Goal: Task Accomplishment & Management: Manage account settings

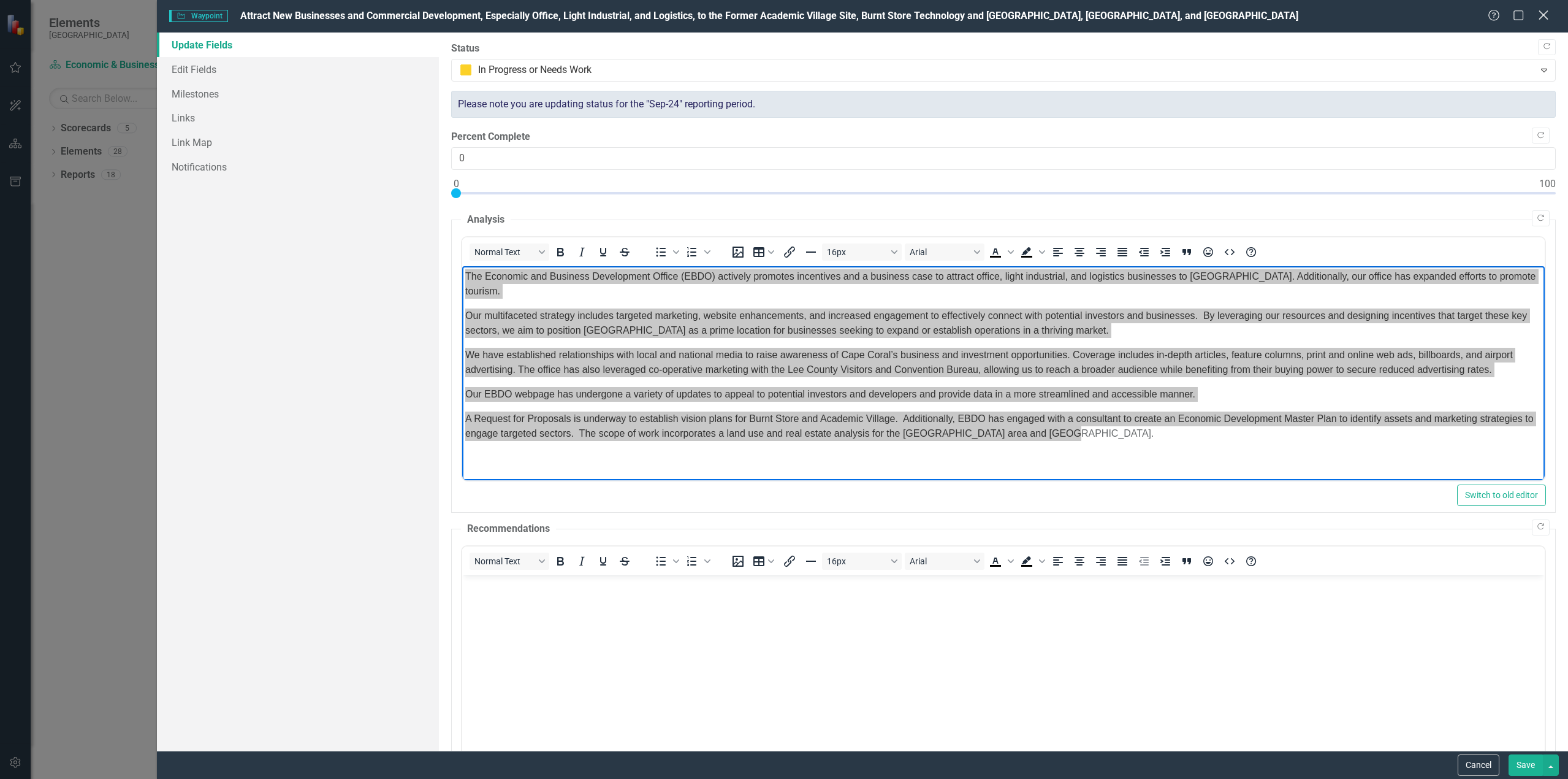
click at [1544, 15] on icon at bounding box center [1543, 15] width 9 height 9
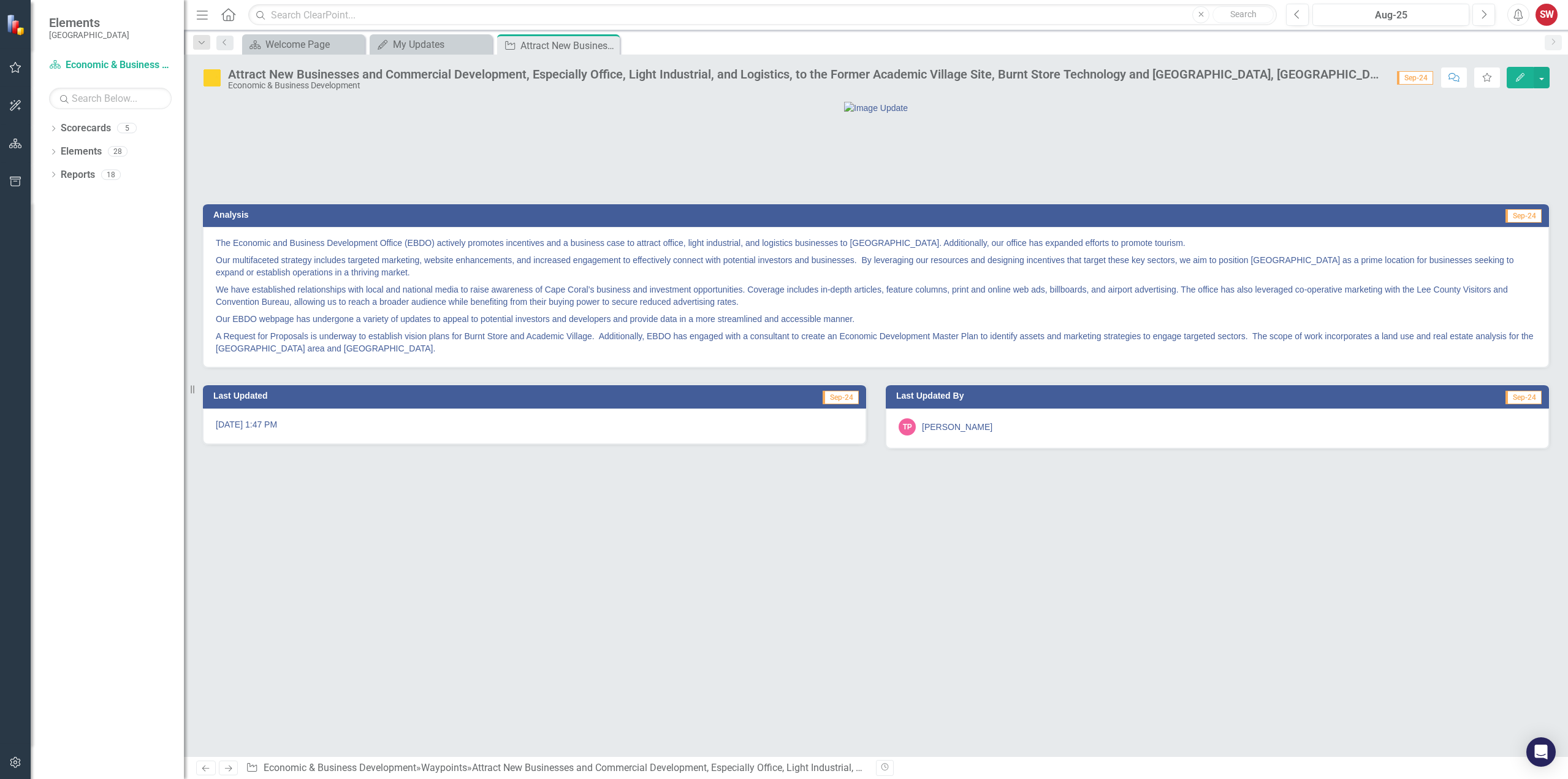
click at [1517, 81] on button "Edit" at bounding box center [1520, 77] width 27 height 21
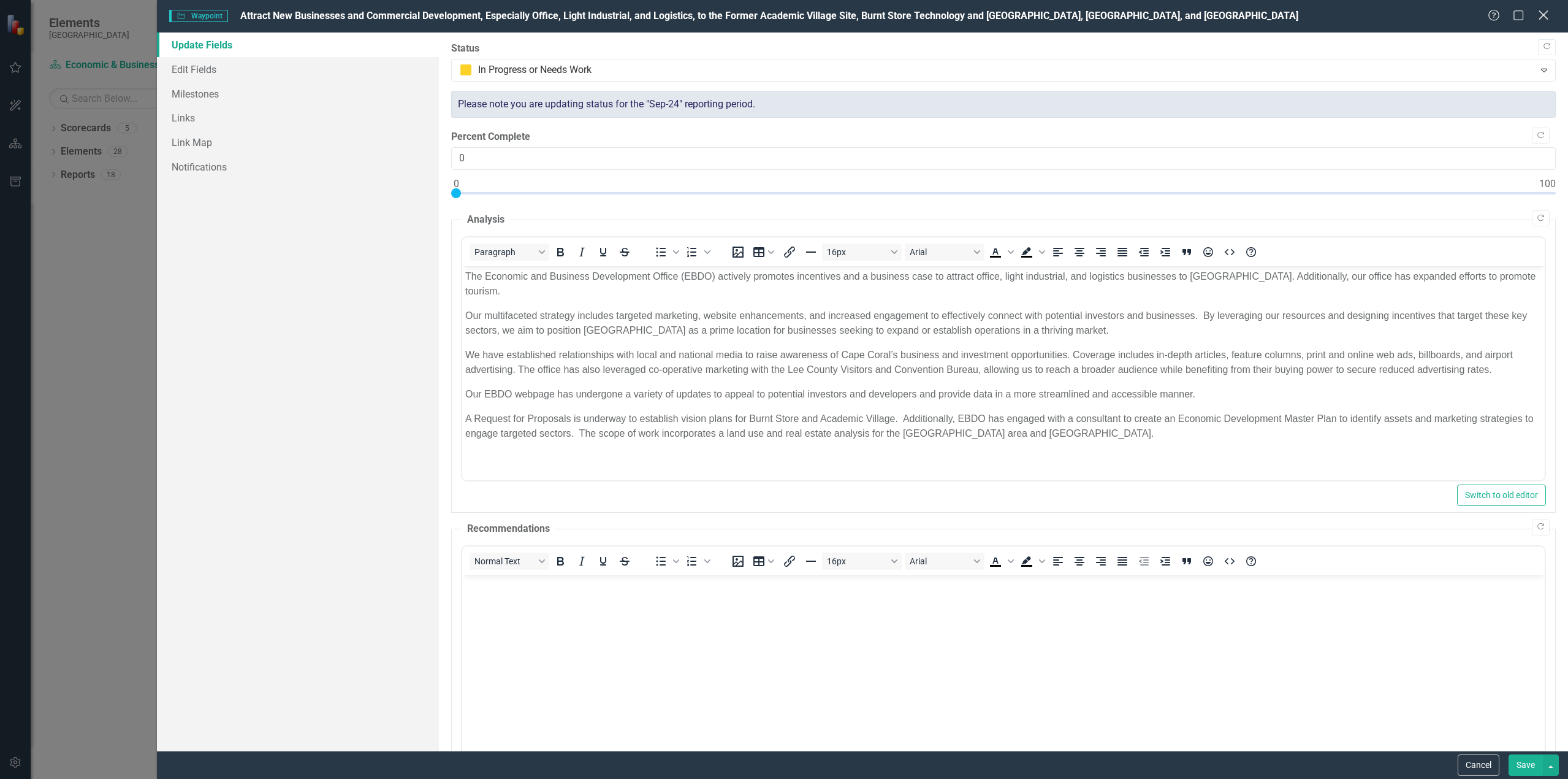
click at [1546, 17] on icon "Close" at bounding box center [1543, 15] width 16 height 11
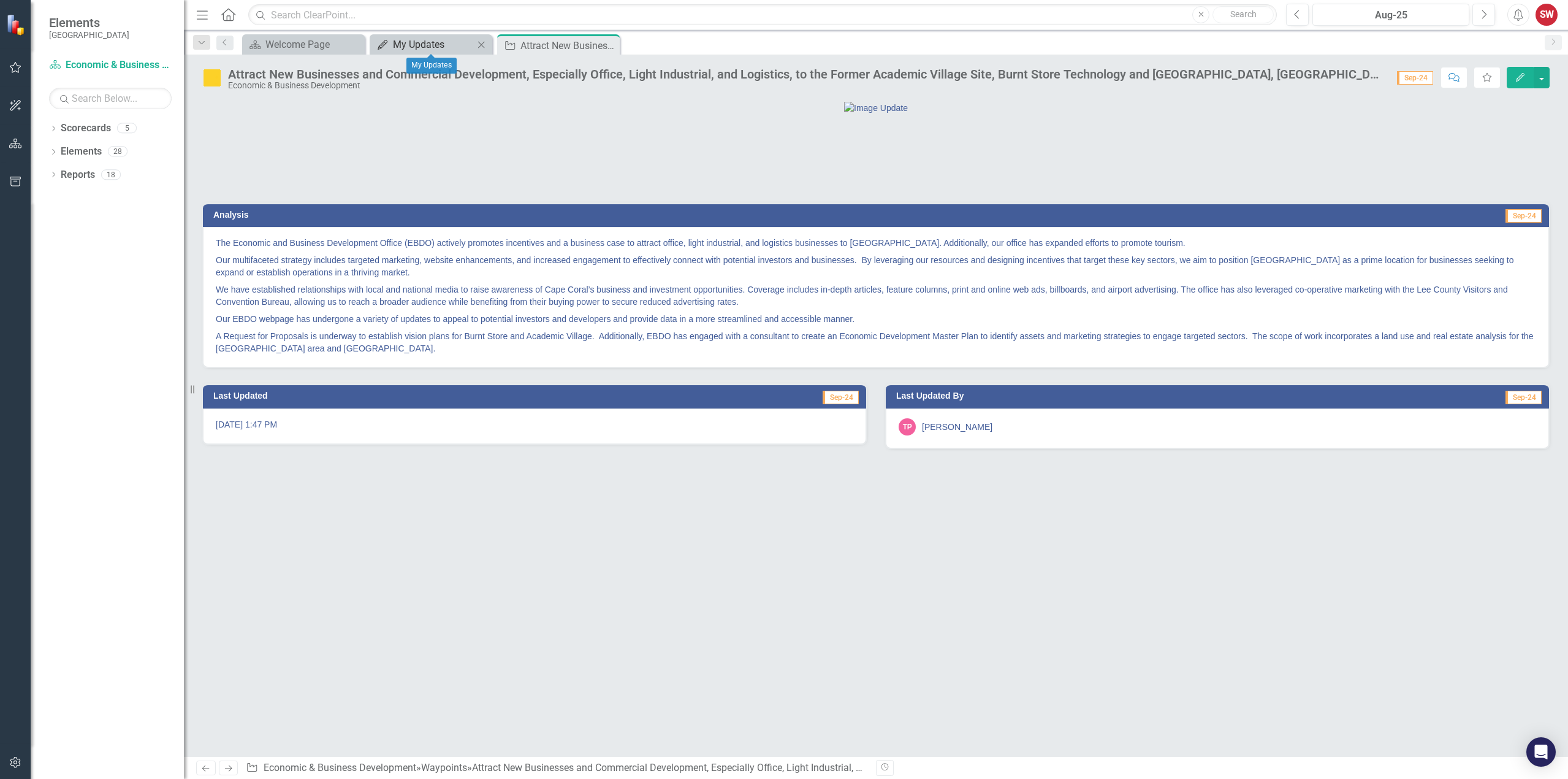
click at [397, 51] on div "My Updates" at bounding box center [433, 44] width 81 height 16
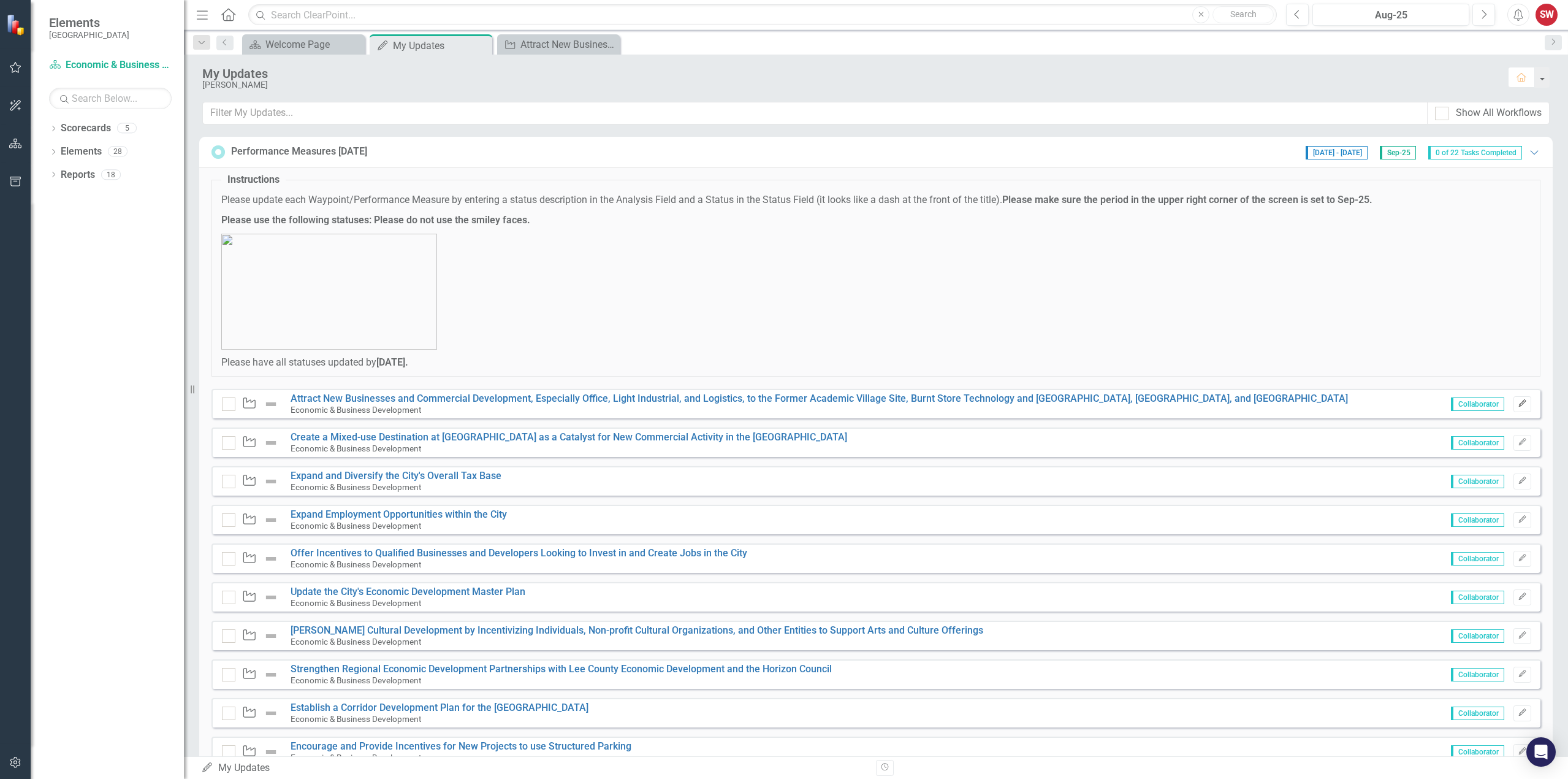
click at [1517, 404] on icon "Edit" at bounding box center [1521, 403] width 9 height 7
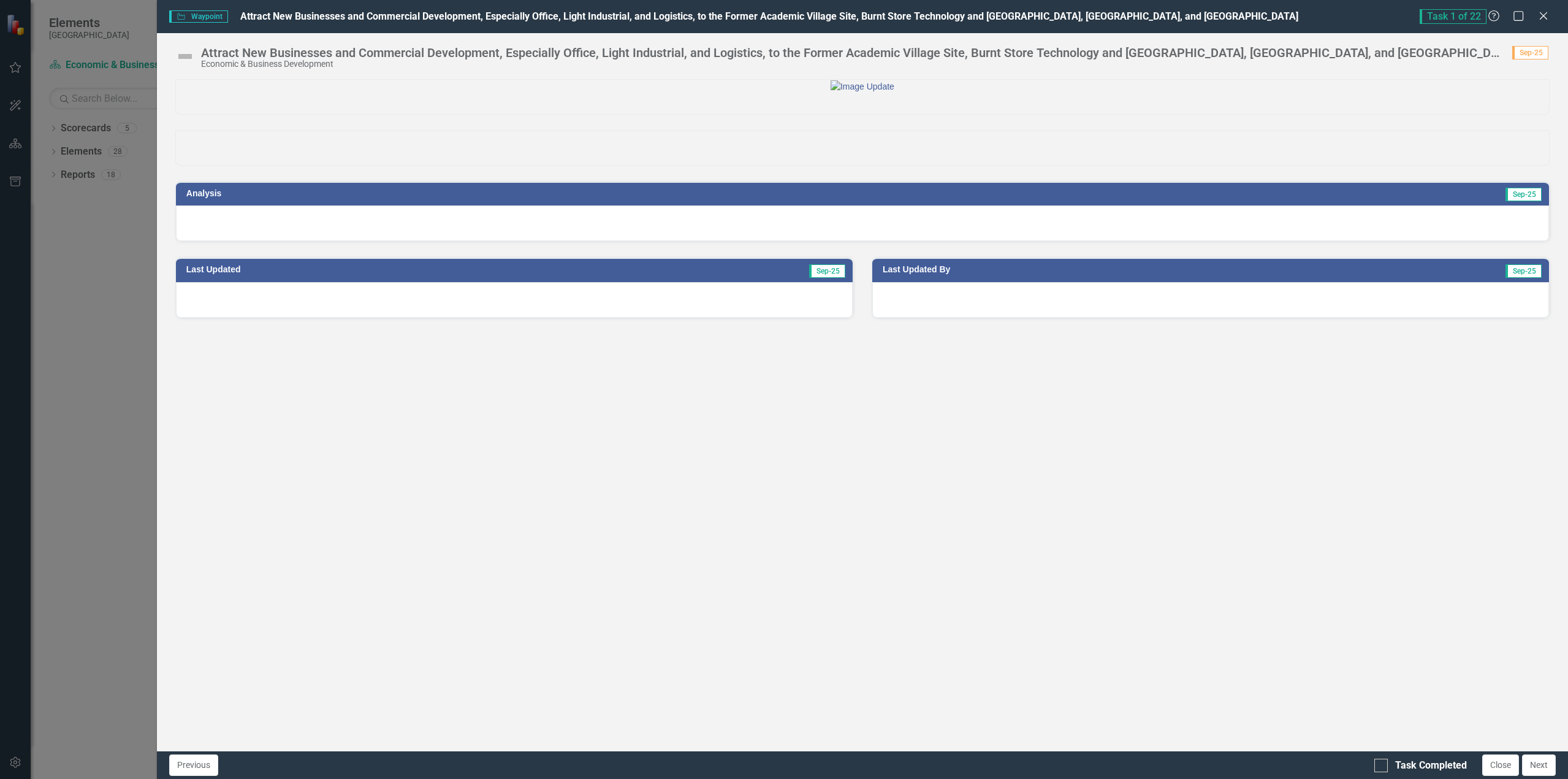
click at [184, 56] on img at bounding box center [185, 57] width 20 height 20
click at [1543, 15] on icon at bounding box center [1543, 15] width 9 height 9
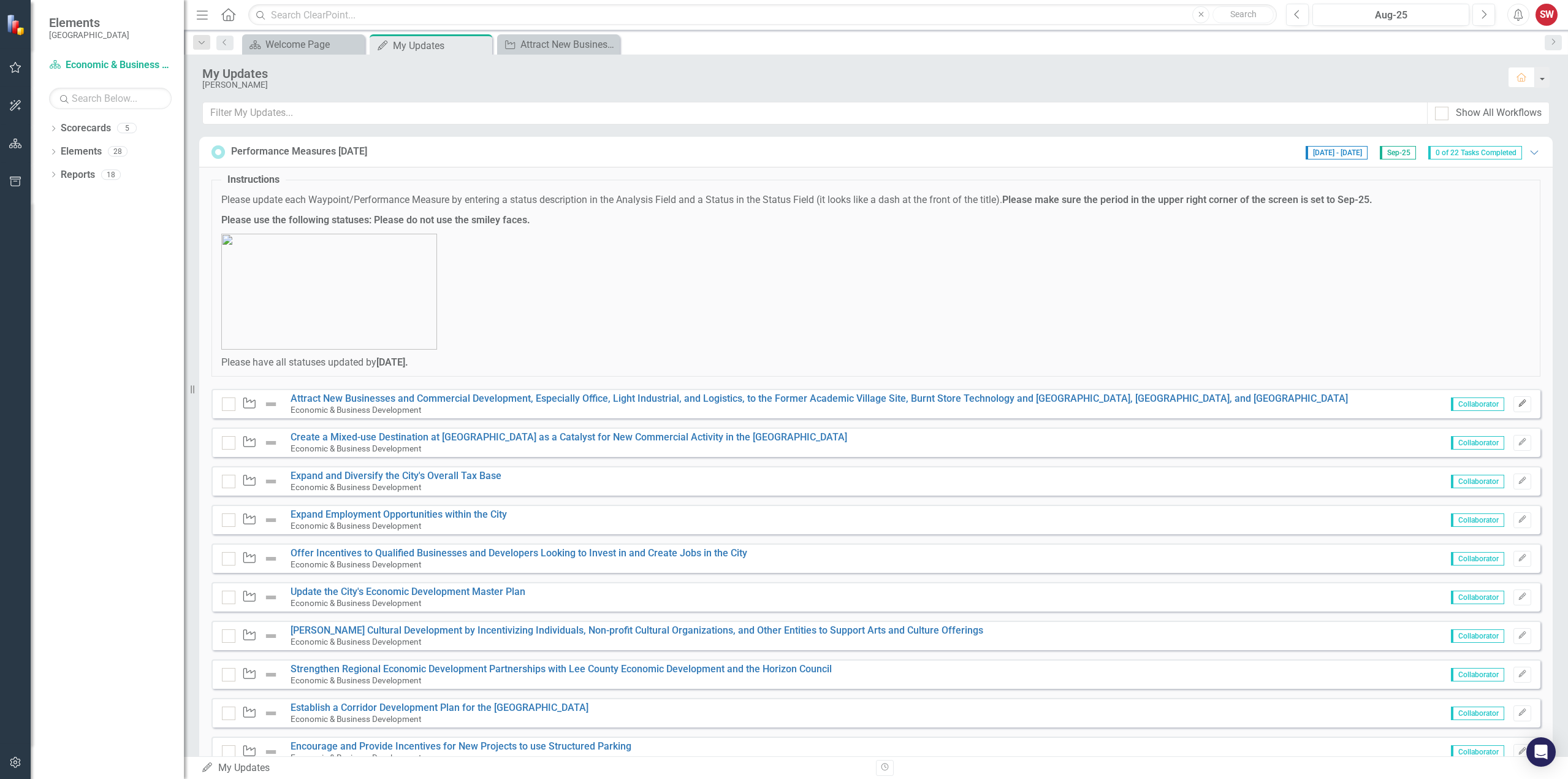
click at [1517, 403] on icon "Edit" at bounding box center [1521, 403] width 9 height 7
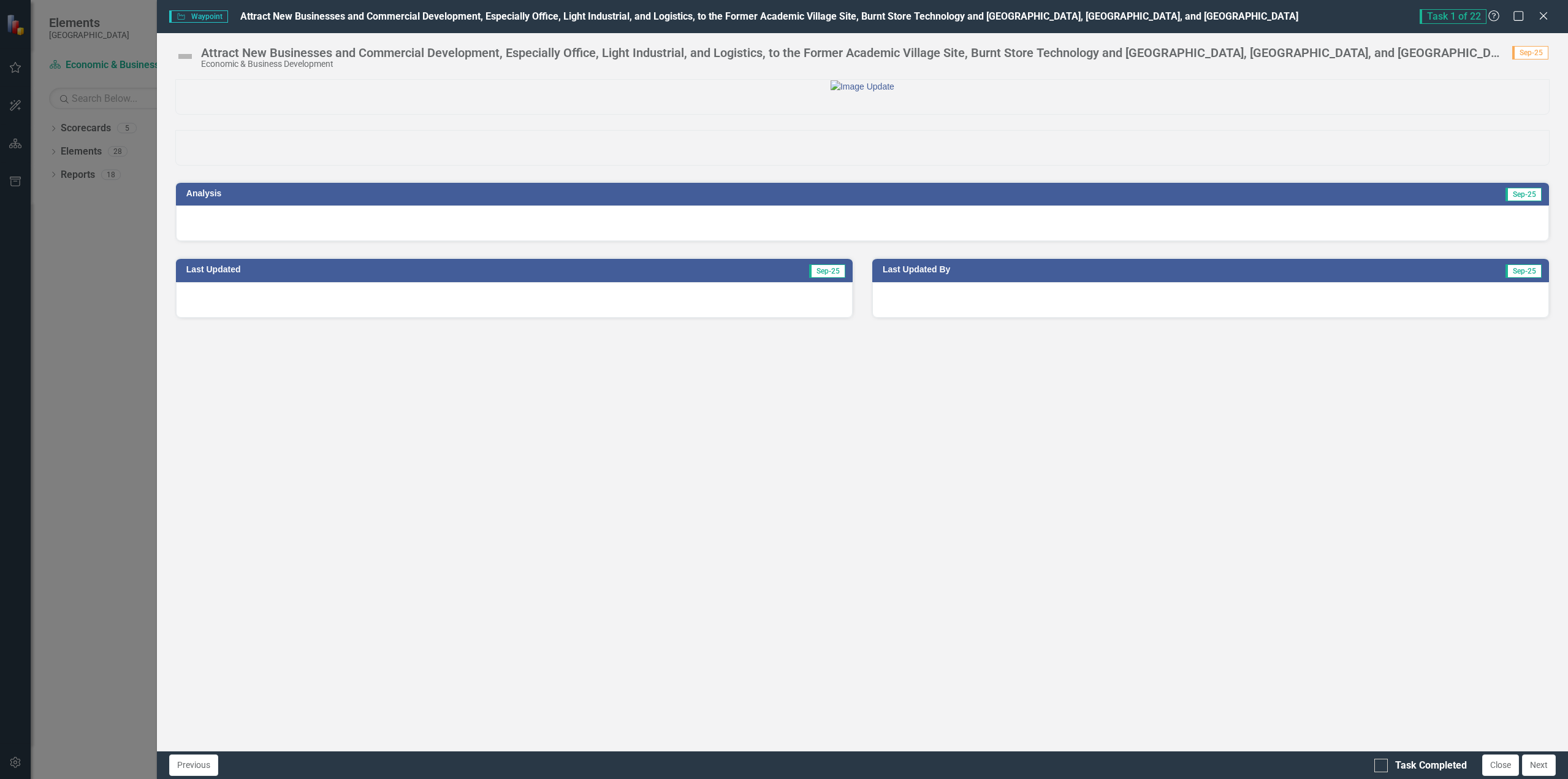
click at [188, 59] on img at bounding box center [185, 57] width 20 height 20
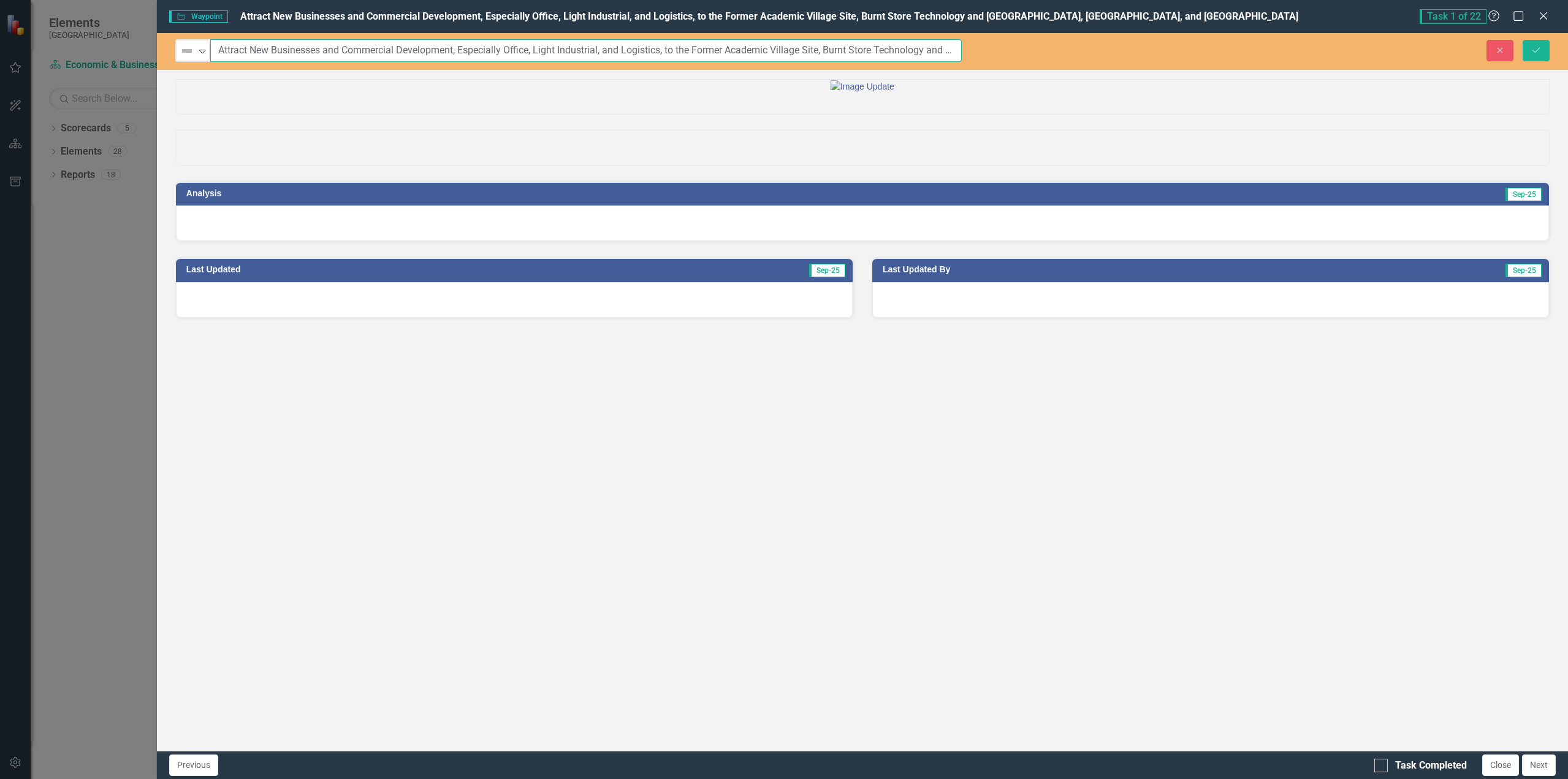
click at [214, 60] on input "Attract New Businesses and Commercial Development, Especially Office, Light Ind…" at bounding box center [585, 51] width 752 height 23
click at [200, 57] on div "Expand" at bounding box center [202, 50] width 12 height 20
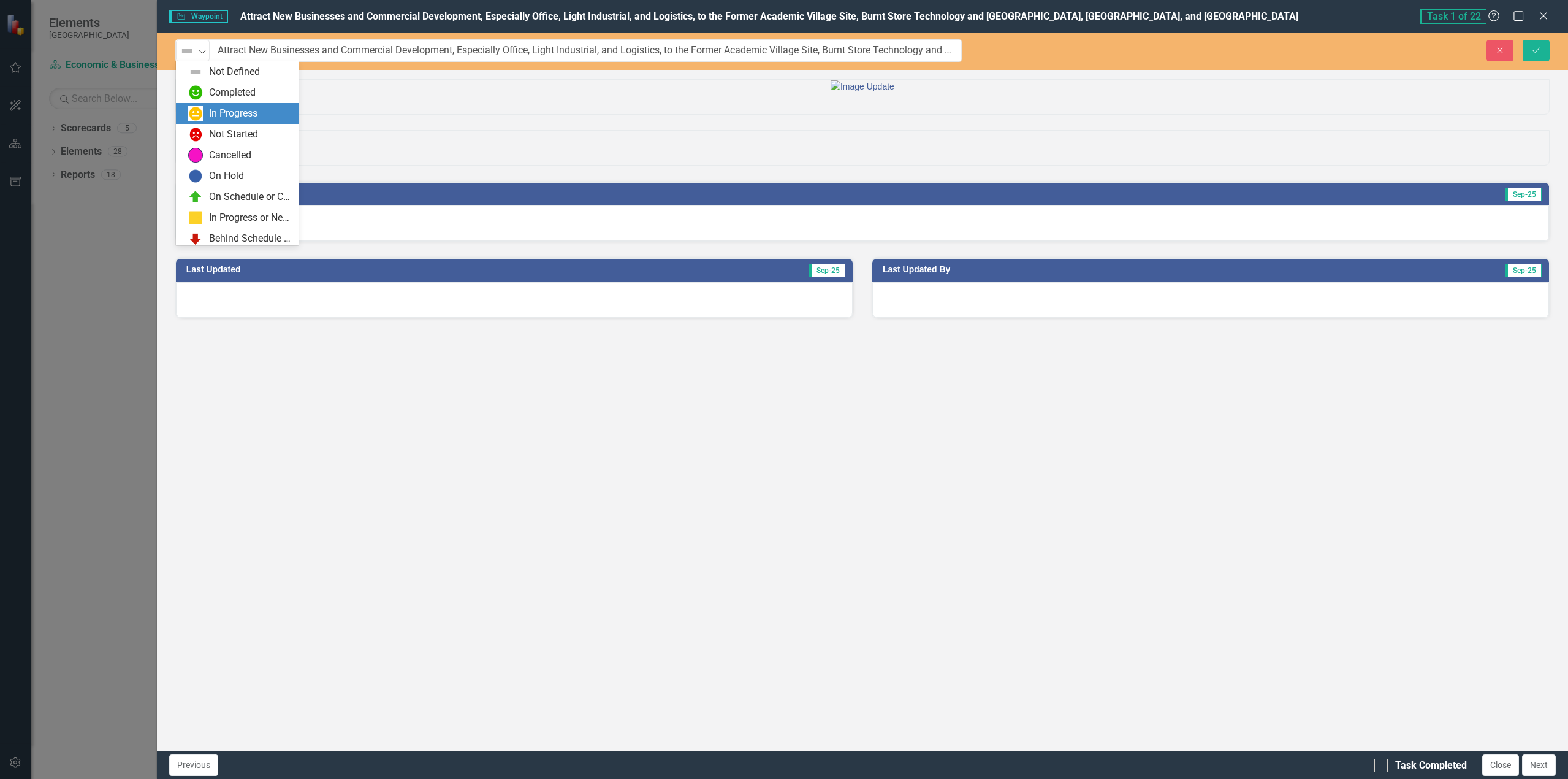
click at [211, 116] on div "In Progress" at bounding box center [233, 113] width 48 height 14
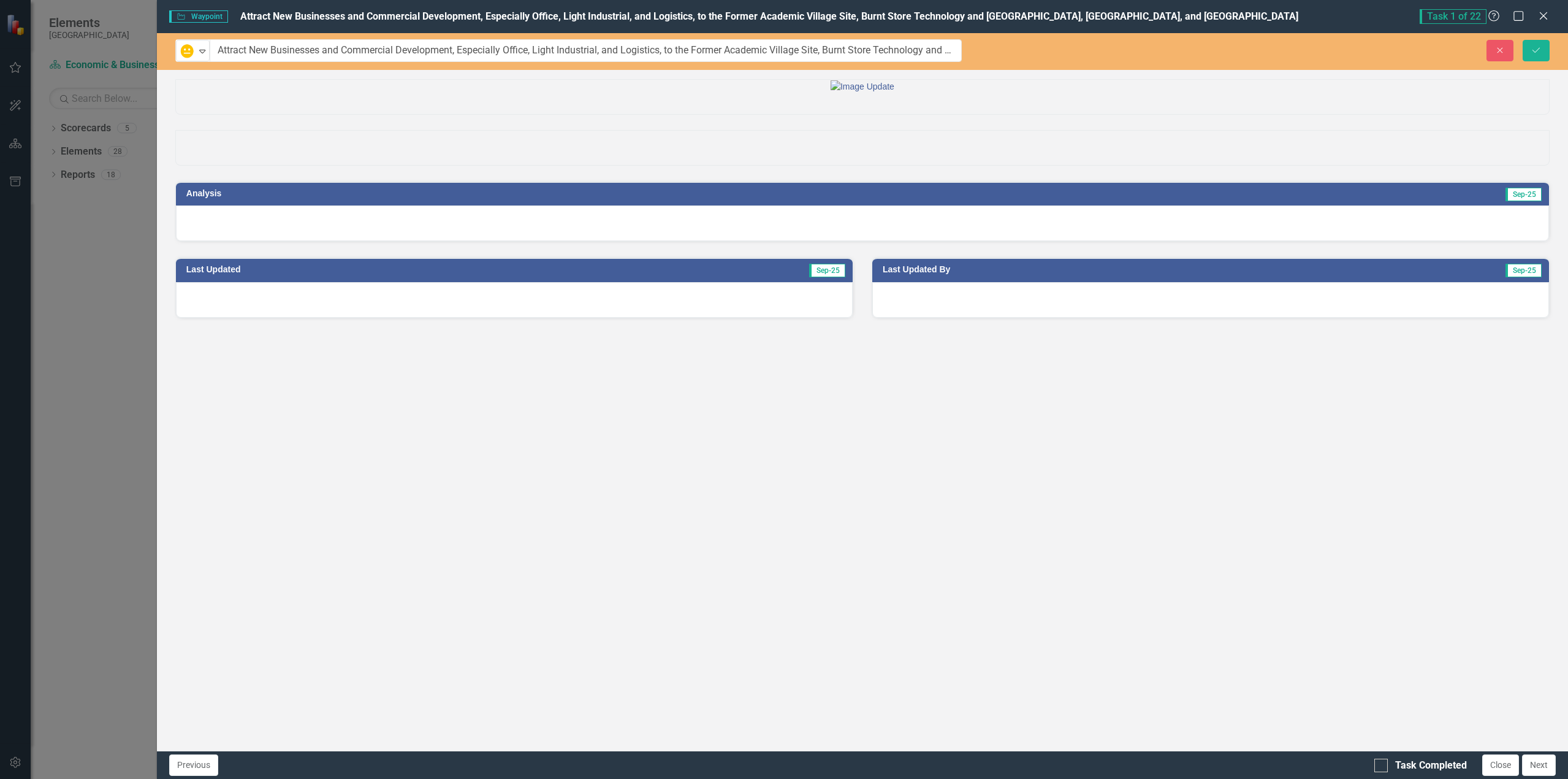
click at [207, 241] on div at bounding box center [862, 222] width 1373 height 35
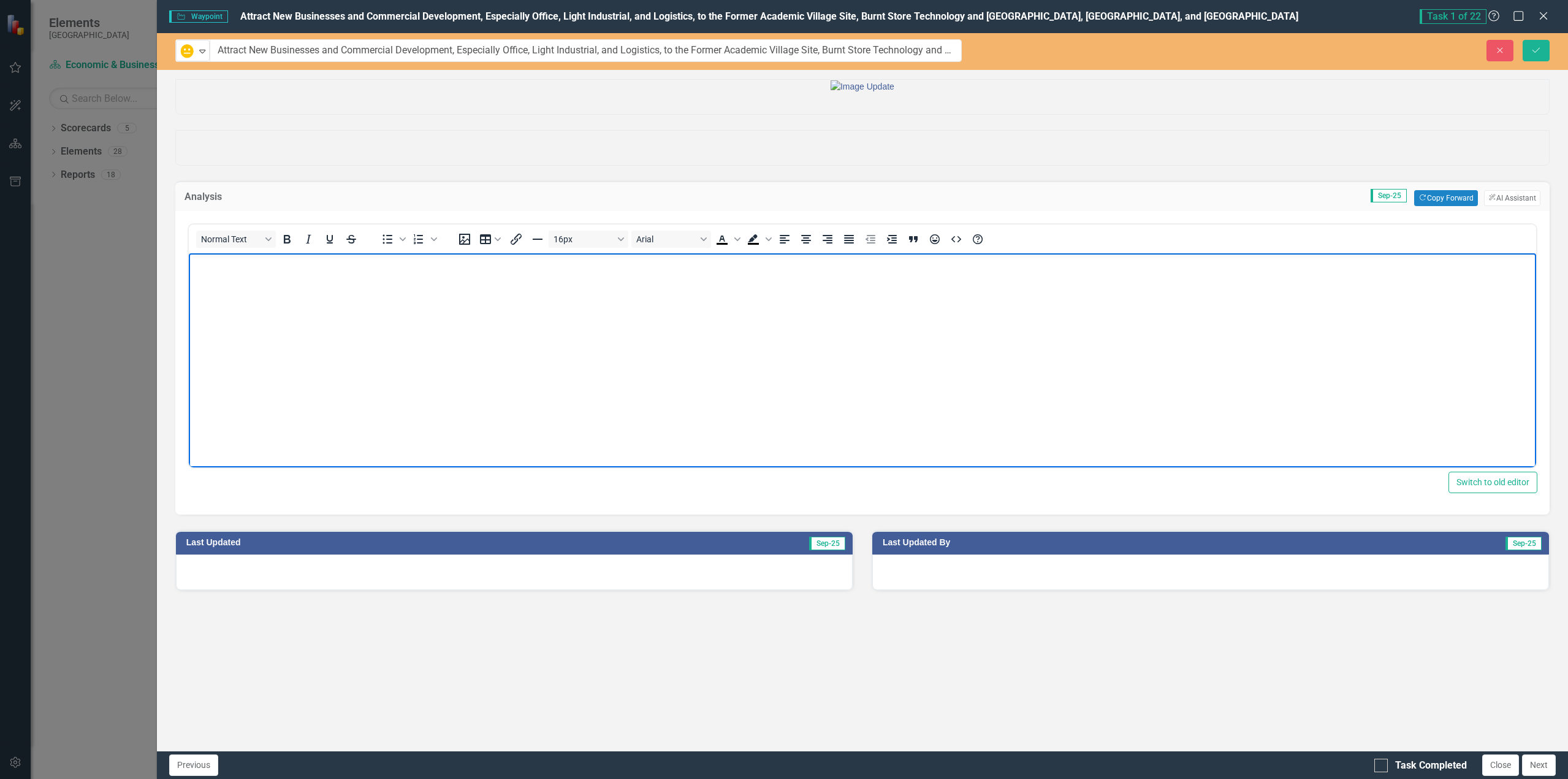
click at [218, 284] on body "Rich Text Area. Press ALT-0 for help." at bounding box center [861, 344] width 1347 height 184
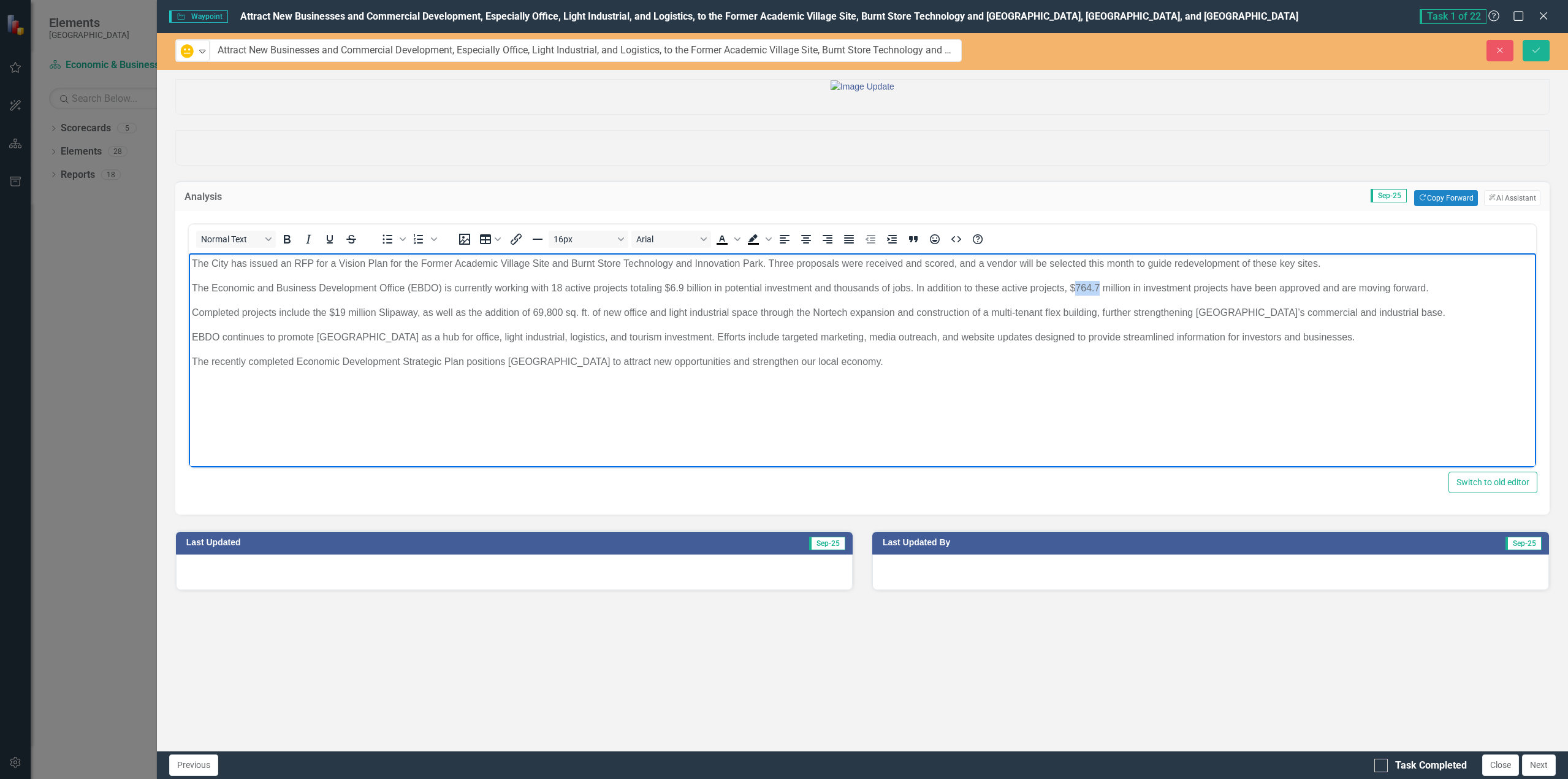
drag, startPoint x: 1099, startPoint y: 285, endPoint x: 1072, endPoint y: 285, distance: 27.0
click at [1072, 285] on p "The Economic and Business Development Office (EBDO) is currently working with 1…" at bounding box center [861, 288] width 1341 height 15
click at [839, 364] on p "The recently completed Economic Development Strategic Plan positions [GEOGRAPHI…" at bounding box center [861, 361] width 1341 height 15
drag, startPoint x: 561, startPoint y: 287, endPoint x: 566, endPoint y: 271, distance: 16.8
click at [562, 283] on p "The Economic and Business Development Office (EBDO) is currently working with 1…" at bounding box center [861, 288] width 1341 height 15
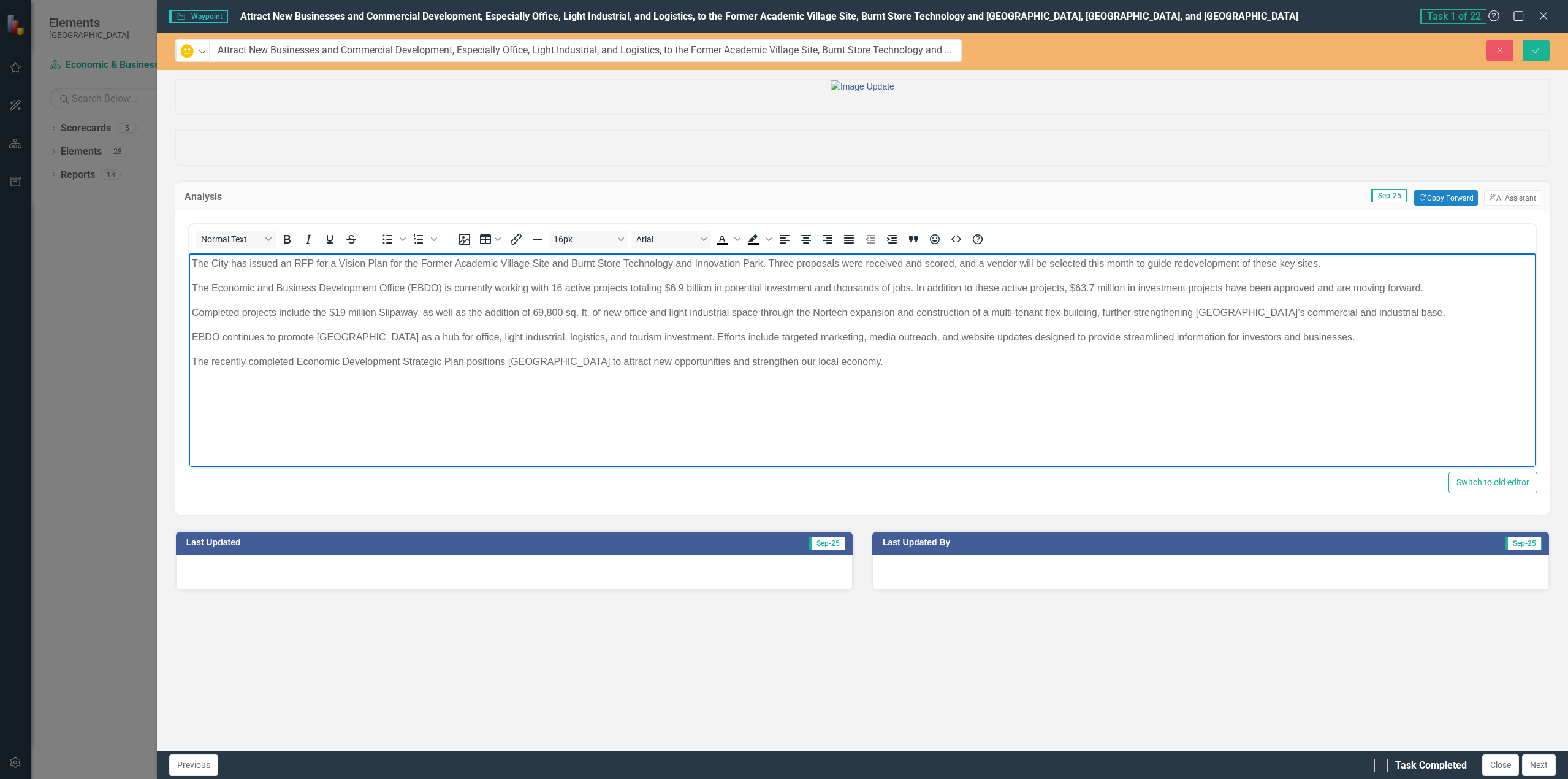
click at [191, 282] on p "The Economic and Business Development Office (EBDO) is currently working with 1…" at bounding box center [861, 288] width 1341 height 15
click at [532, 285] on p "The Economic and Business Development Office (EBDO) is currently working with 1…" at bounding box center [861, 288] width 1341 height 15
click at [562, 287] on p "The Economic and Business Development Office (EBDO) is currently working with 1…" at bounding box center [861, 288] width 1341 height 15
click at [560, 287] on p "The Economic and Business Development Office (EBDO) is currently working with 1…" at bounding box center [861, 288] width 1341 height 15
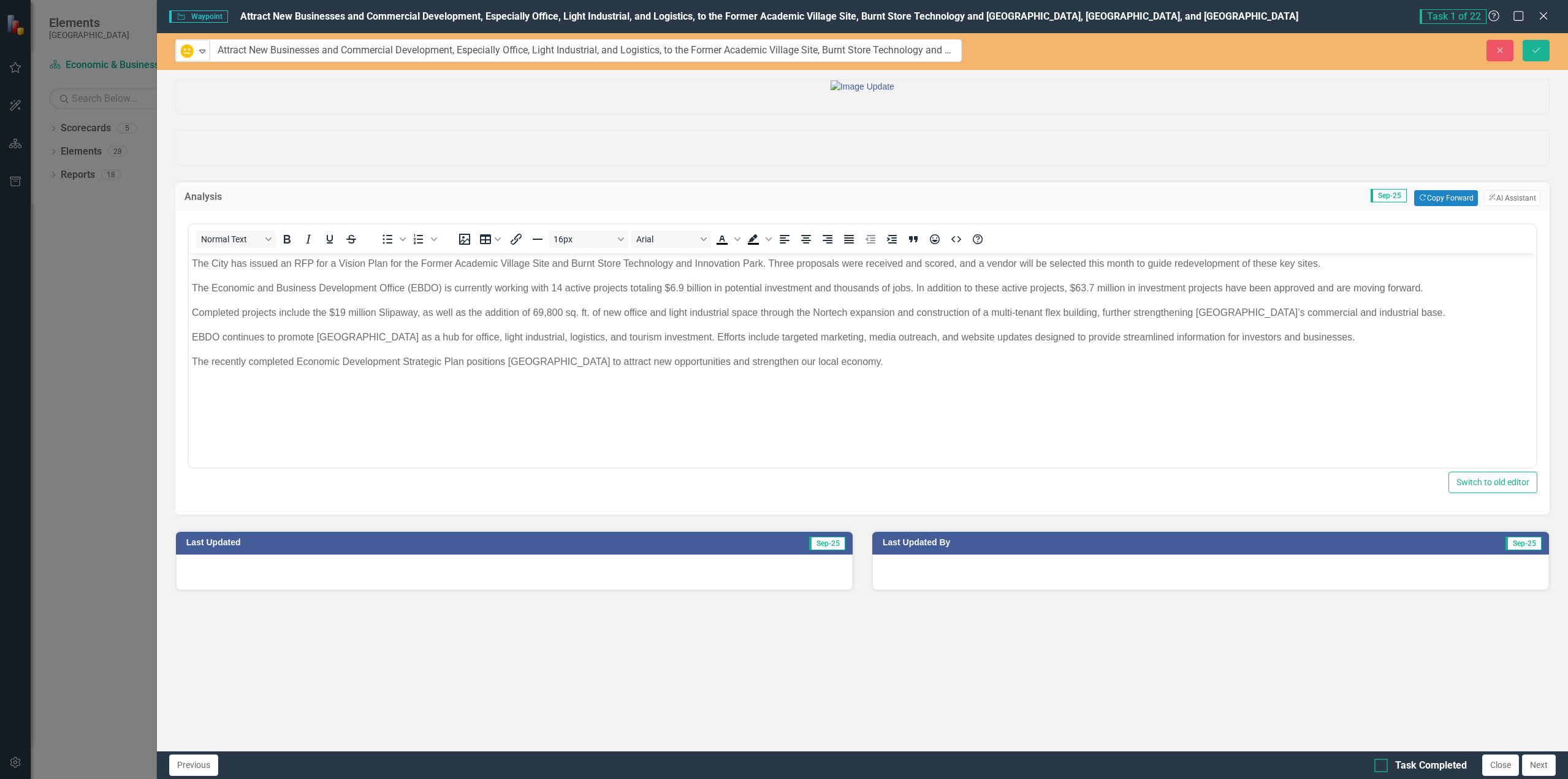
click at [1383, 767] on div at bounding box center [1380, 765] width 13 height 13
click at [1382, 767] on input "Task Completed" at bounding box center [1378, 763] width 8 height 8
checkbox input "true"
click at [1541, 14] on icon "Close" at bounding box center [1543, 16] width 16 height 11
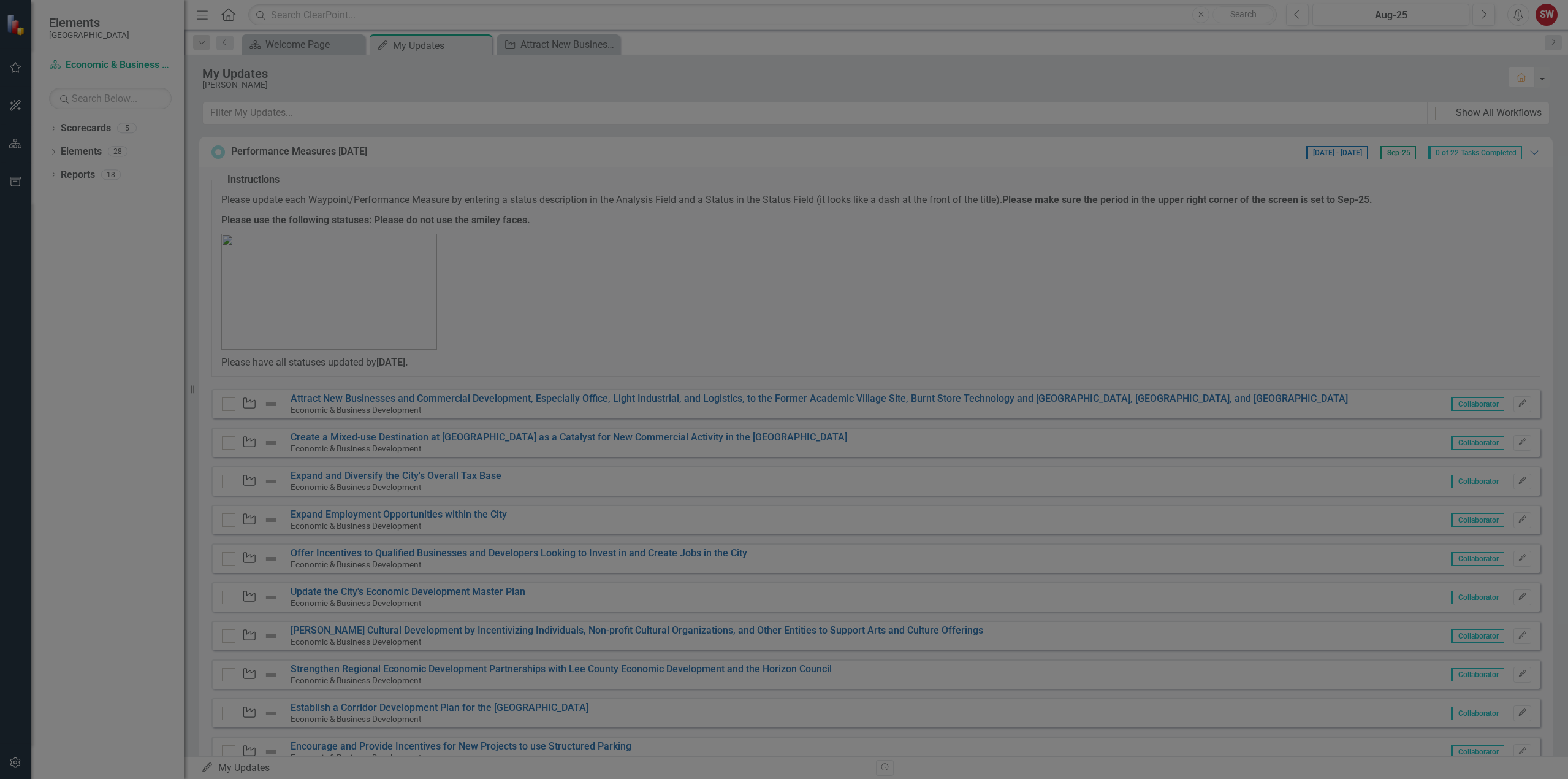
checkbox input "true"
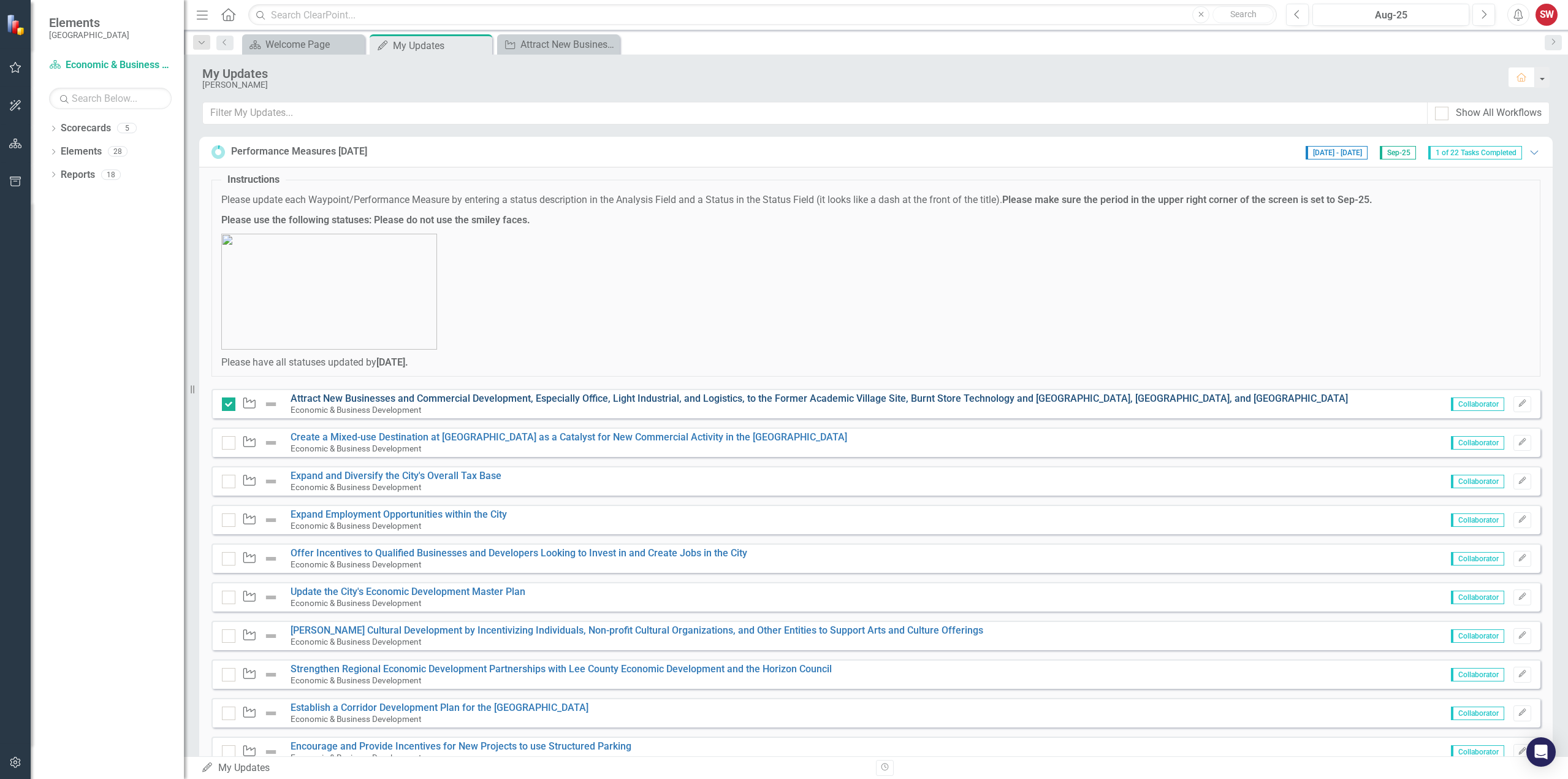
click at [482, 397] on link "Attract New Businesses and Commercial Development, Especially Office, Light Ind…" at bounding box center [819, 399] width 1057 height 11
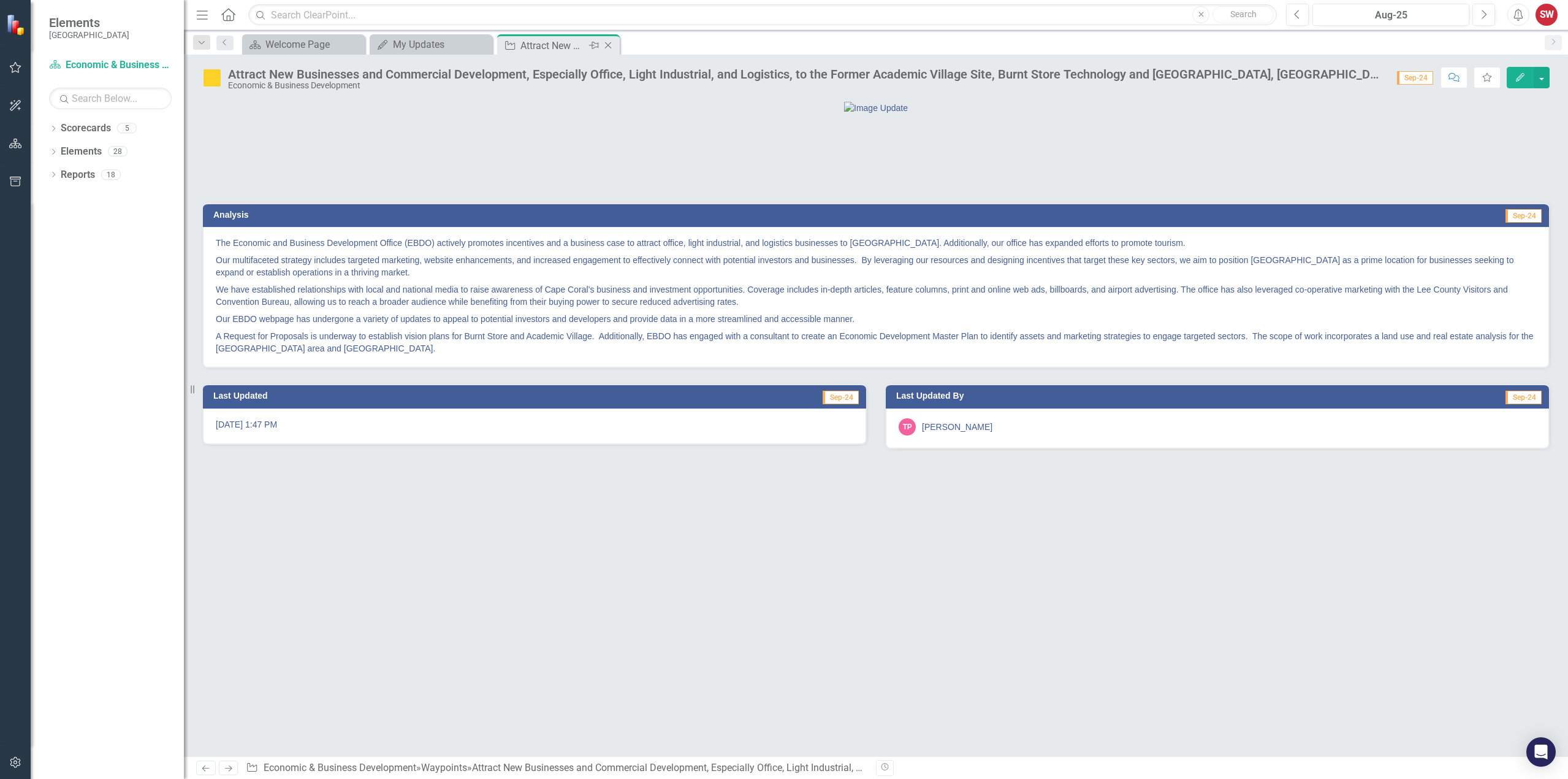
click at [606, 43] on icon "Close" at bounding box center [607, 45] width 12 height 10
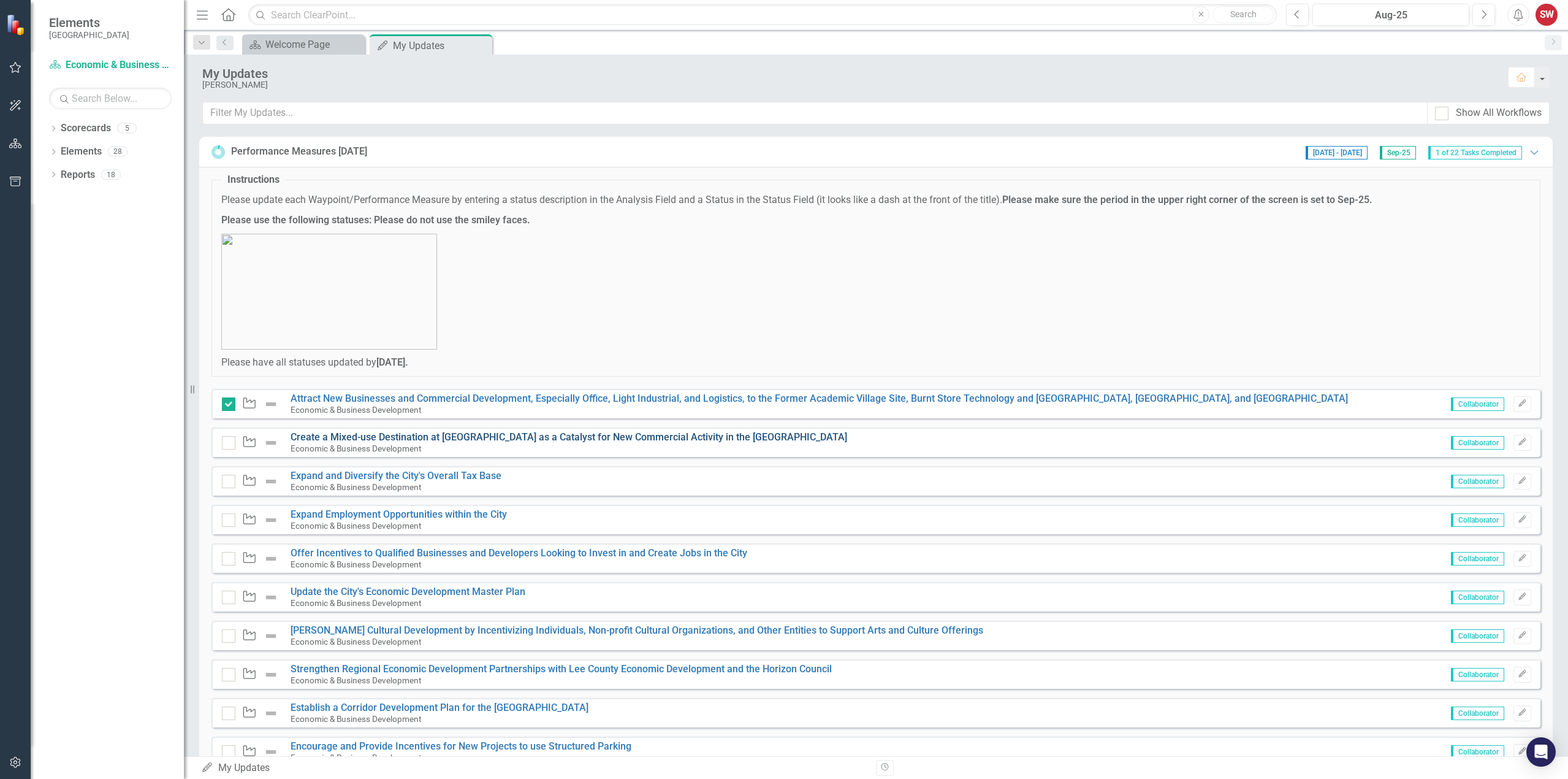
click at [411, 440] on link "Create a Mixed-use Destination at [GEOGRAPHIC_DATA] as a Catalyst for New Comme…" at bounding box center [568, 437] width 557 height 11
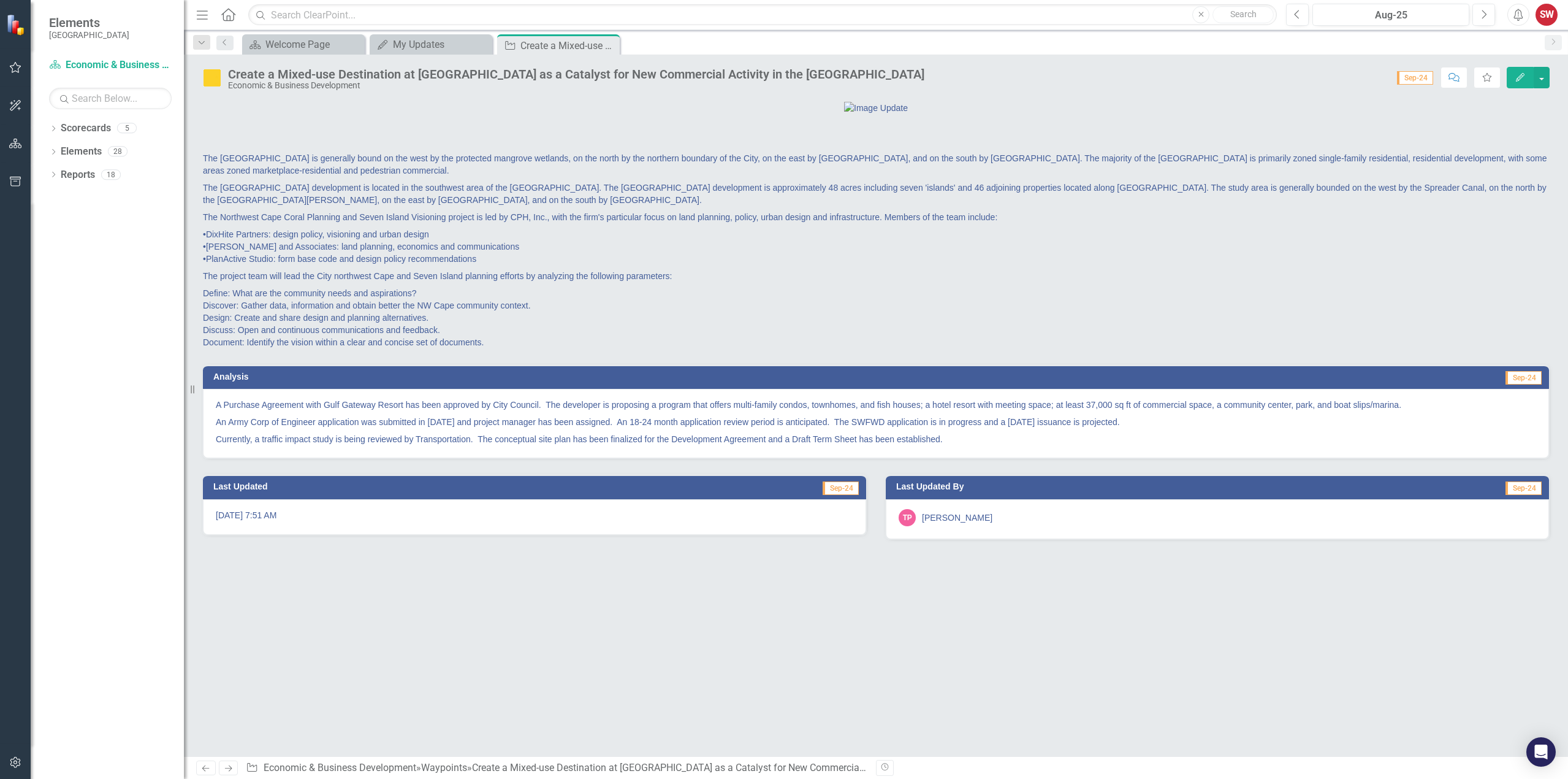
click at [315, 430] on p "An Army Corp of Engineer application was submitted in [DATE] and project manage…" at bounding box center [875, 421] width 1320 height 17
click at [218, 458] on div "A Purchase Agreement with Gulf Gateway Resort has been approved by City Council…" at bounding box center [875, 423] width 1346 height 69
drag, startPoint x: 218, startPoint y: 470, endPoint x: 241, endPoint y: 470, distance: 23.0
click at [241, 413] on p "A Purchase Agreement with Gulf Gateway Resort has been approved by City Council…" at bounding box center [875, 406] width 1320 height 15
click at [458, 413] on p "A Purchase Agreement with Gulf Gateway Resort has been approved by City Council…" at bounding box center [875, 406] width 1320 height 15
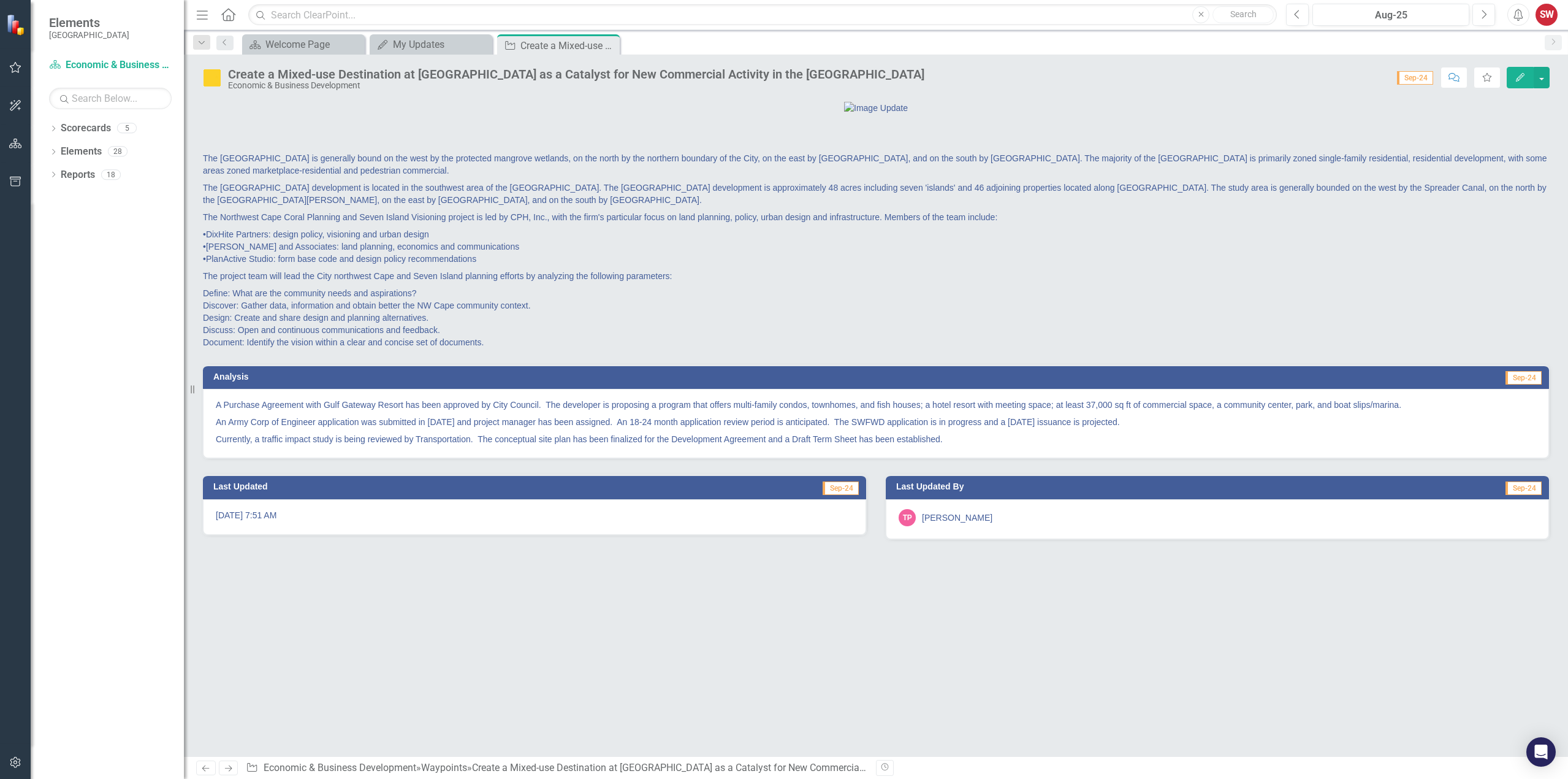
click at [458, 413] on p "A Purchase Agreement with Gulf Gateway Resort has been approved by City Council…" at bounding box center [875, 406] width 1320 height 15
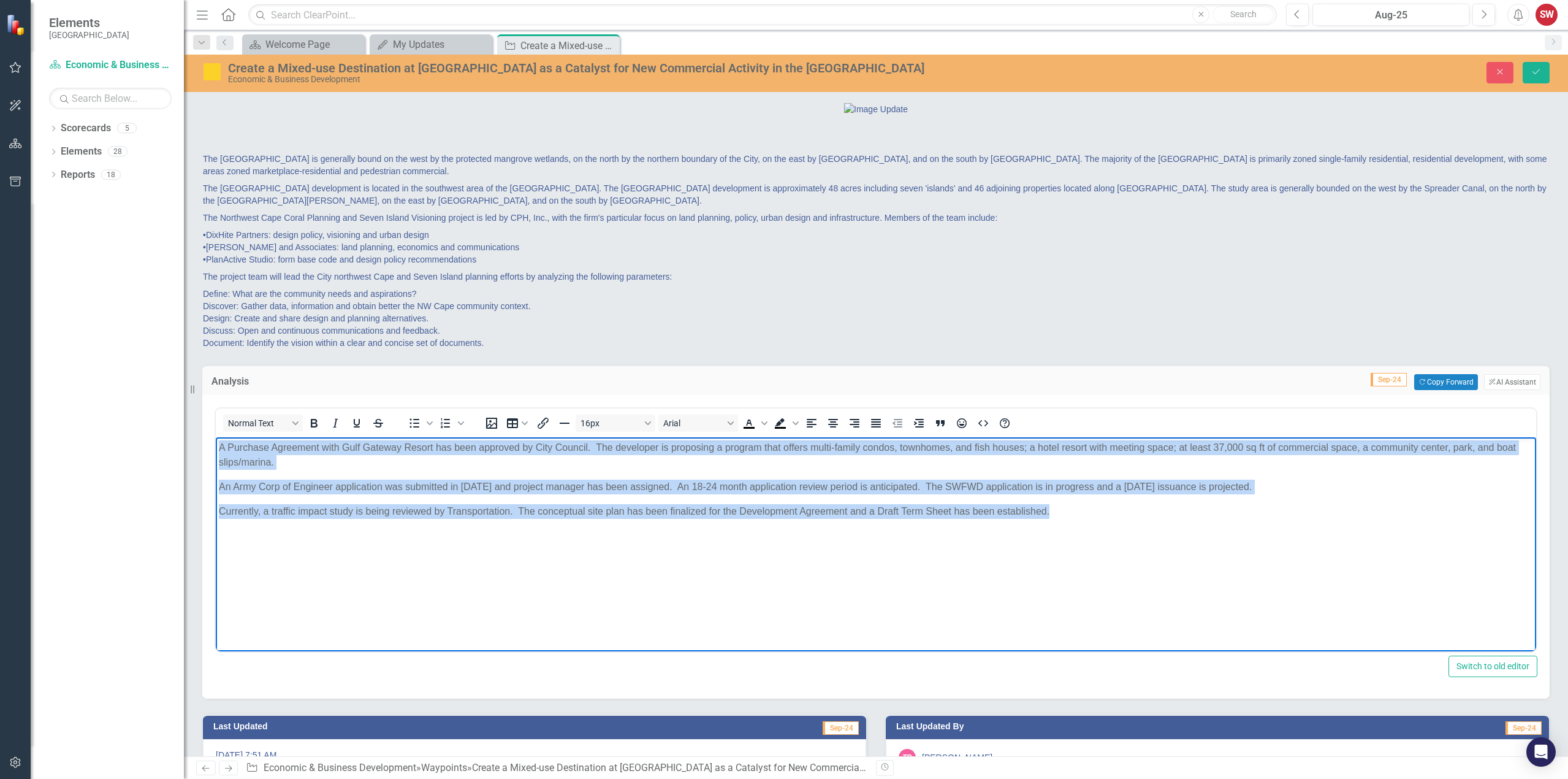
drag, startPoint x: 217, startPoint y: 446, endPoint x: 1075, endPoint y: 519, distance: 861.1
click at [1075, 519] on body "A Purchase Agreement with Gulf Gateway Resort has been approved by City Council…" at bounding box center [875, 529] width 1320 height 184
copy body "A Purchase Agreement with Gulf Gateway Resort has been approved by City Council…"
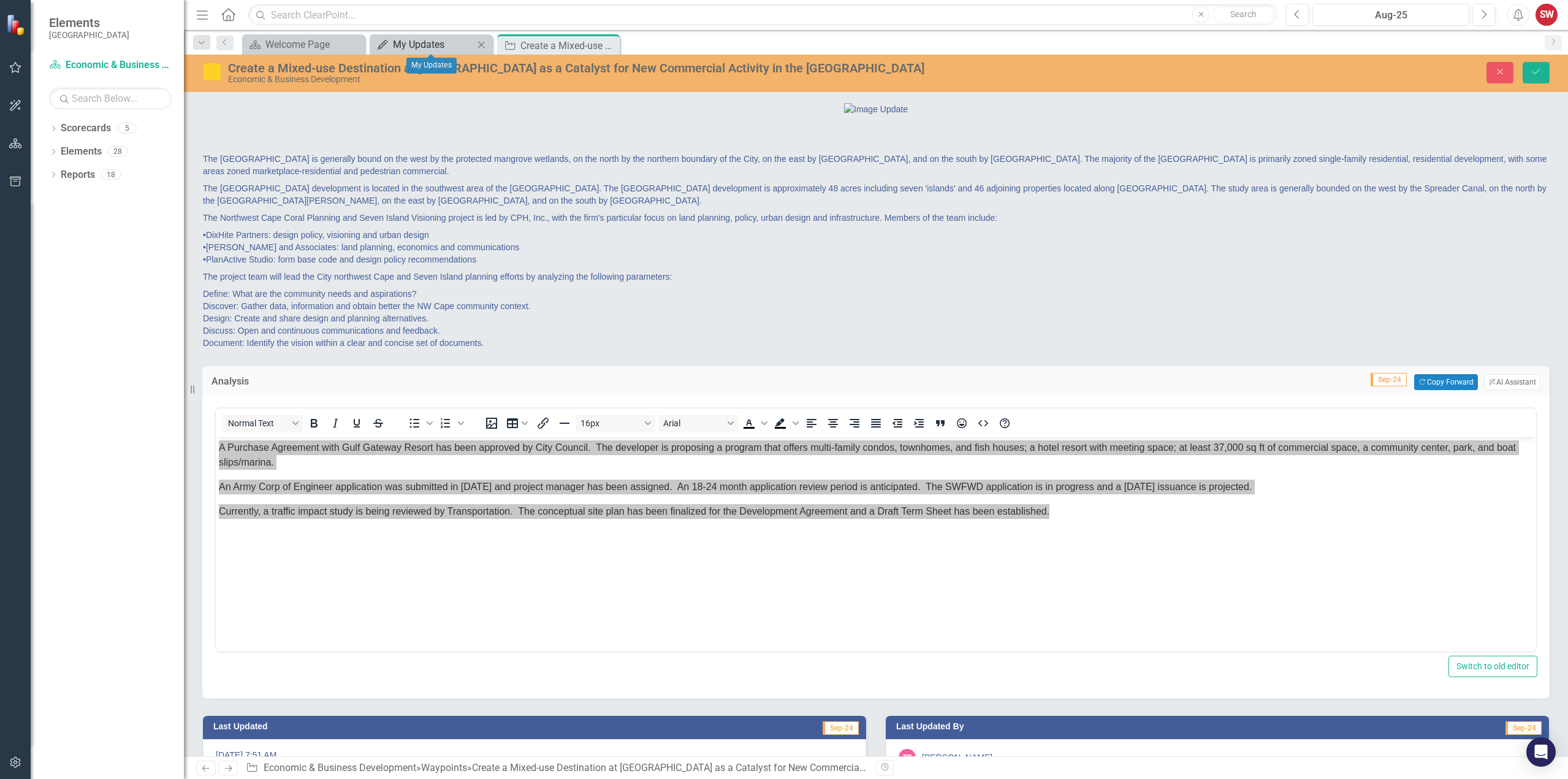
click at [430, 41] on div "My Updates" at bounding box center [433, 44] width 81 height 16
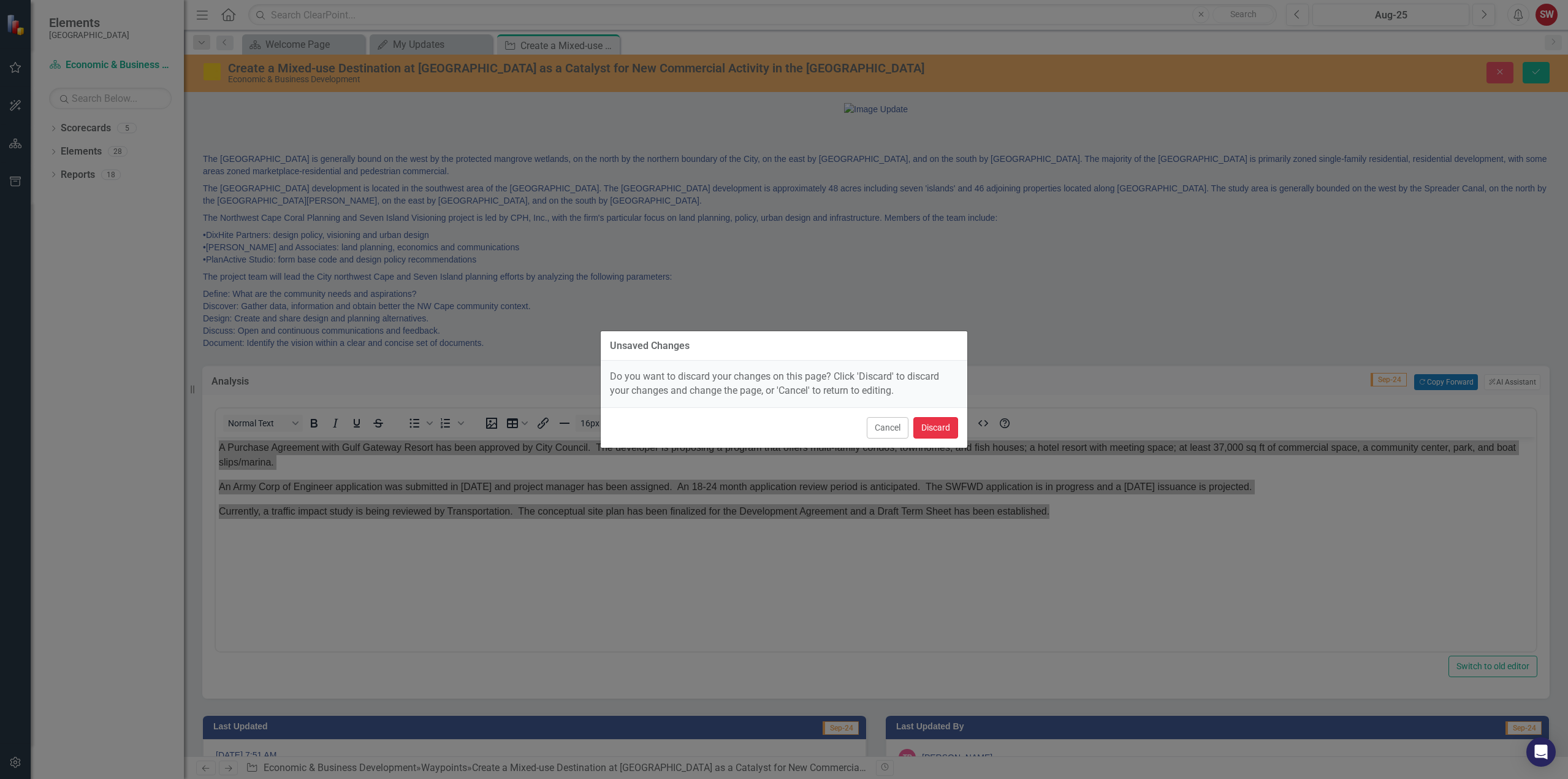
click at [939, 426] on button "Discard" at bounding box center [935, 427] width 45 height 21
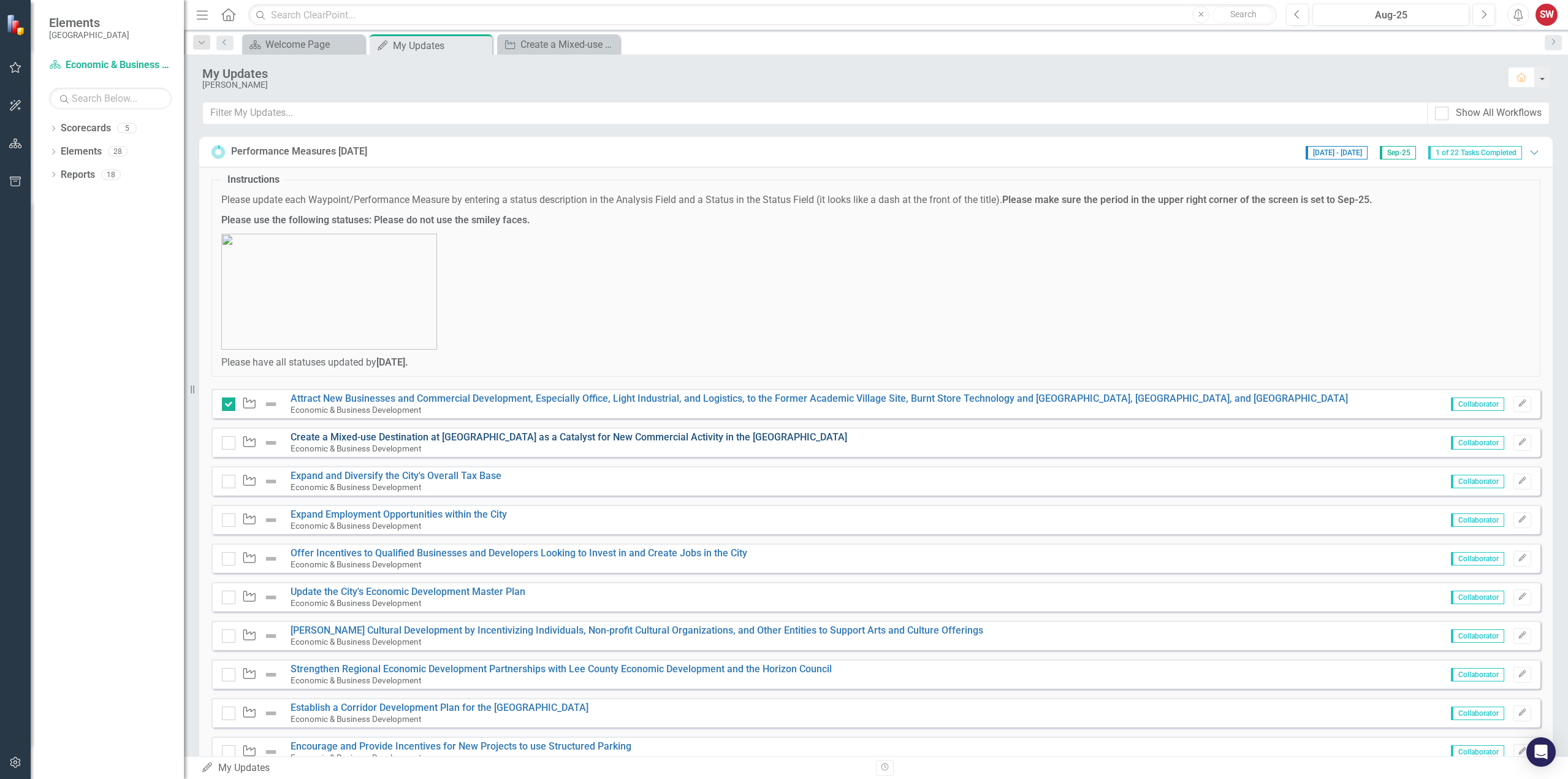
click at [380, 439] on link "Create a Mixed-use Destination at [GEOGRAPHIC_DATA] as a Catalyst for New Comme…" at bounding box center [568, 437] width 557 height 11
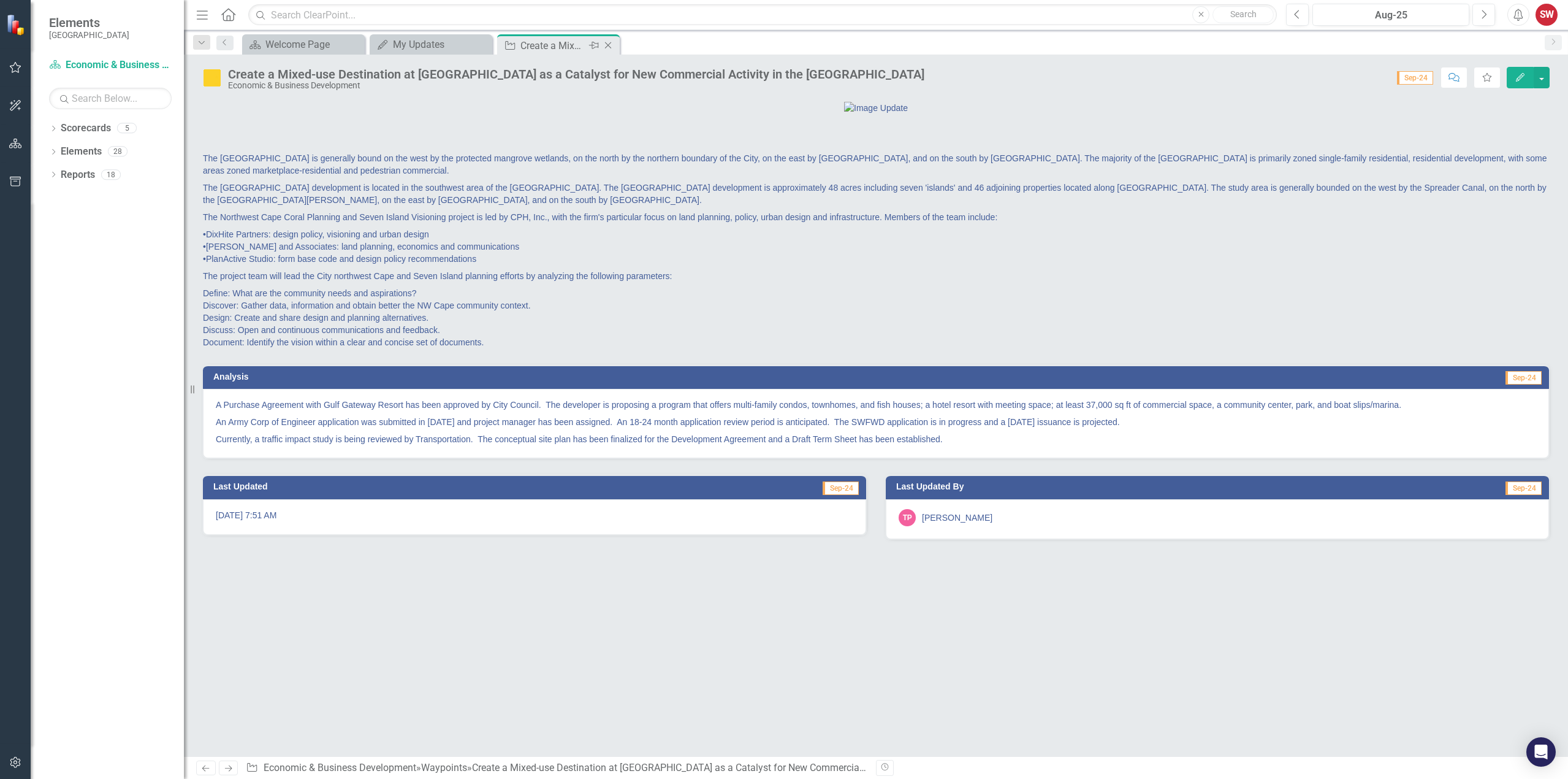
click at [612, 44] on icon "Close" at bounding box center [607, 45] width 12 height 10
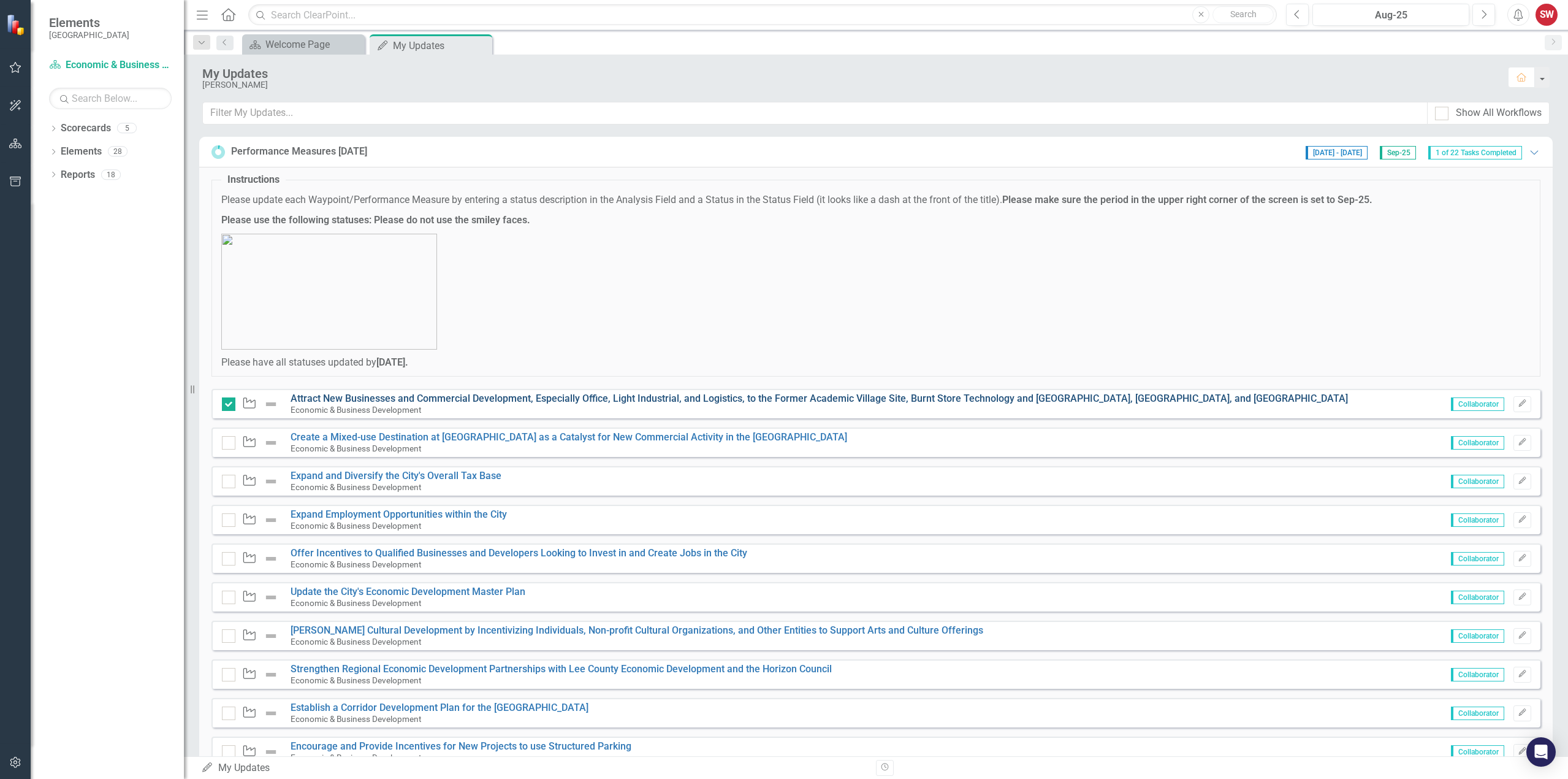
click at [348, 397] on link "Attract New Businesses and Commercial Development, Especially Office, Light Ind…" at bounding box center [819, 399] width 1057 height 11
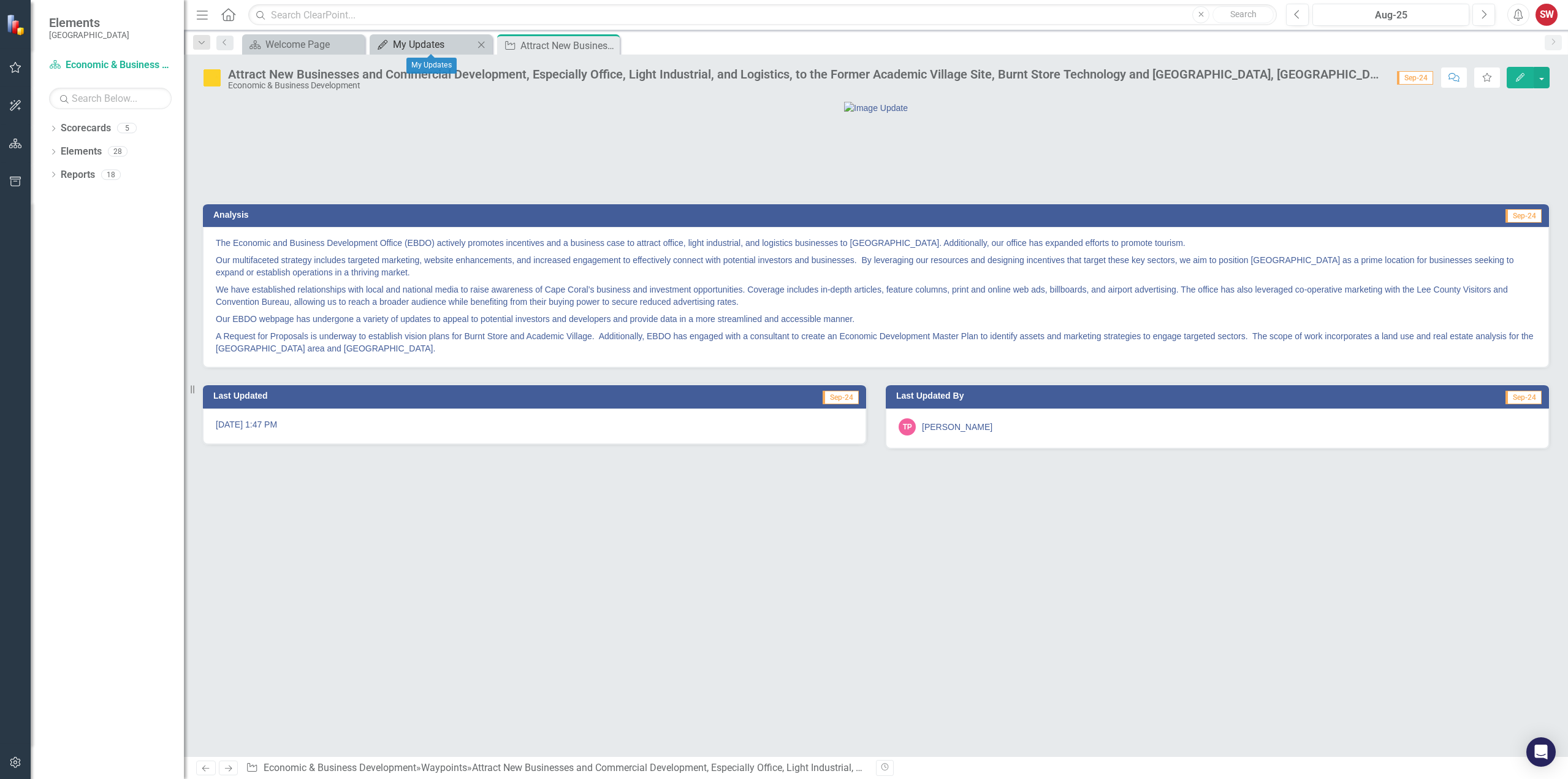
click at [435, 46] on div "My Updates" at bounding box center [433, 44] width 81 height 16
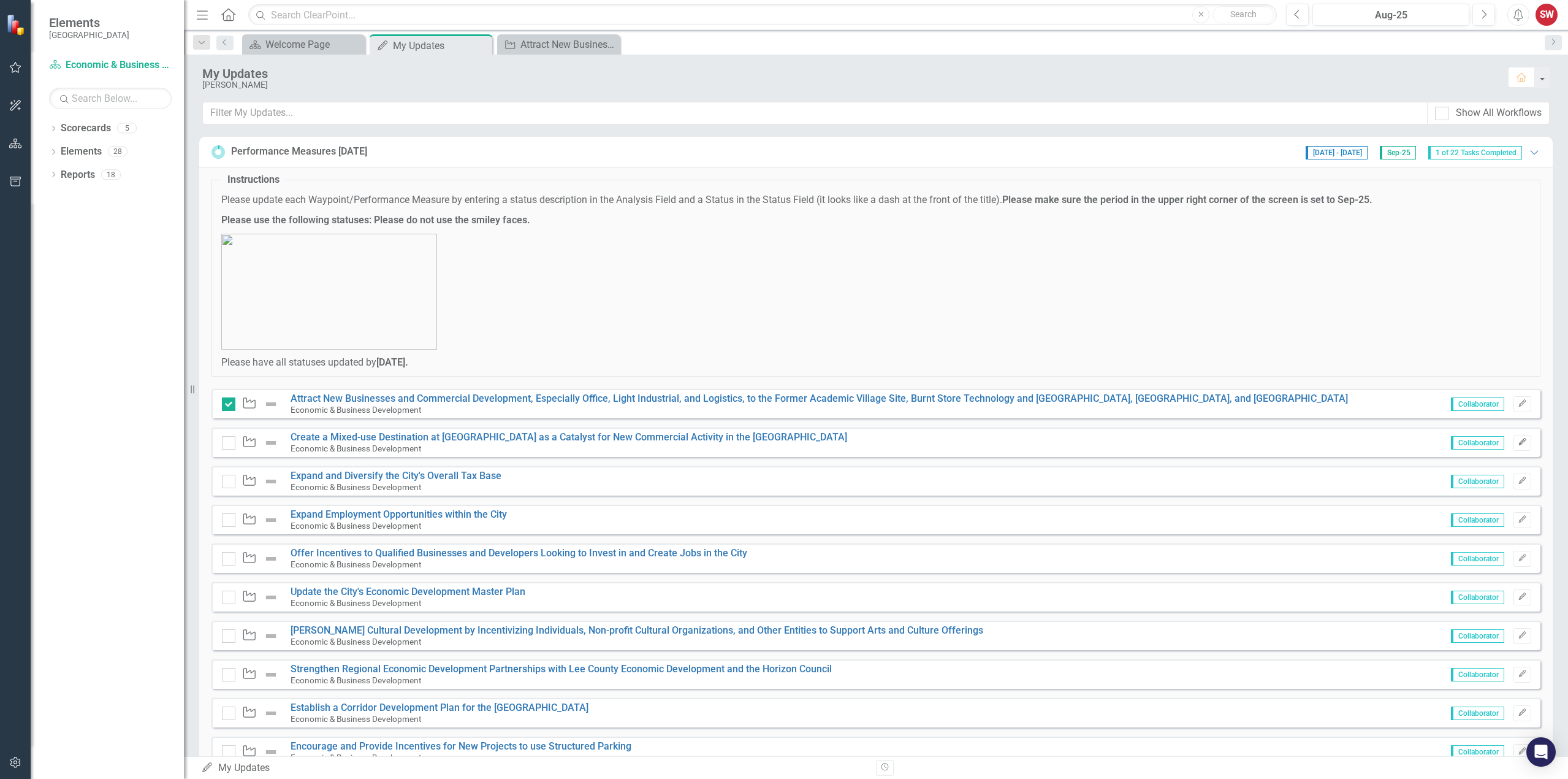
click at [1517, 444] on icon "Edit" at bounding box center [1521, 442] width 9 height 7
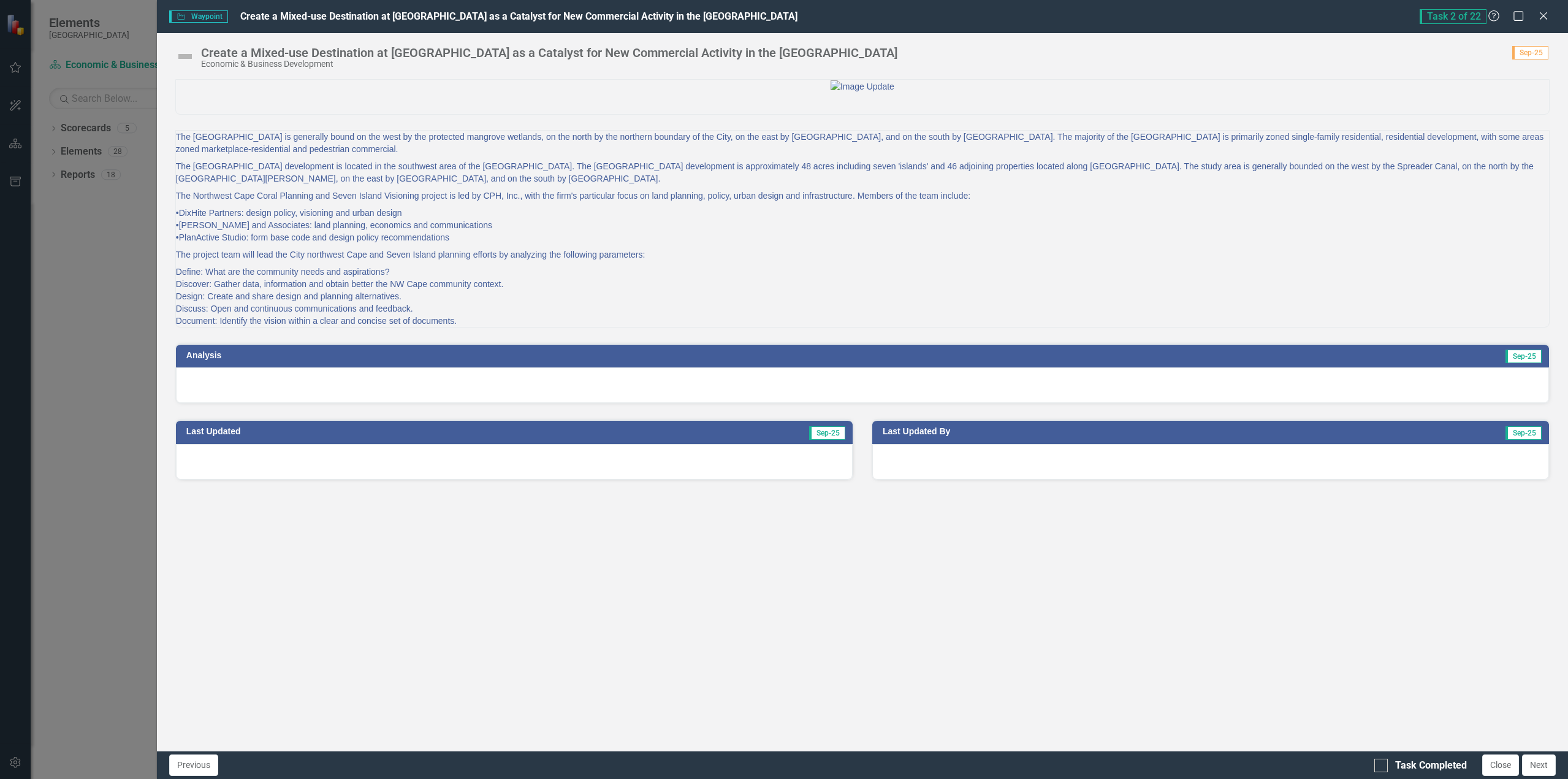
click at [215, 403] on div at bounding box center [862, 385] width 1373 height 35
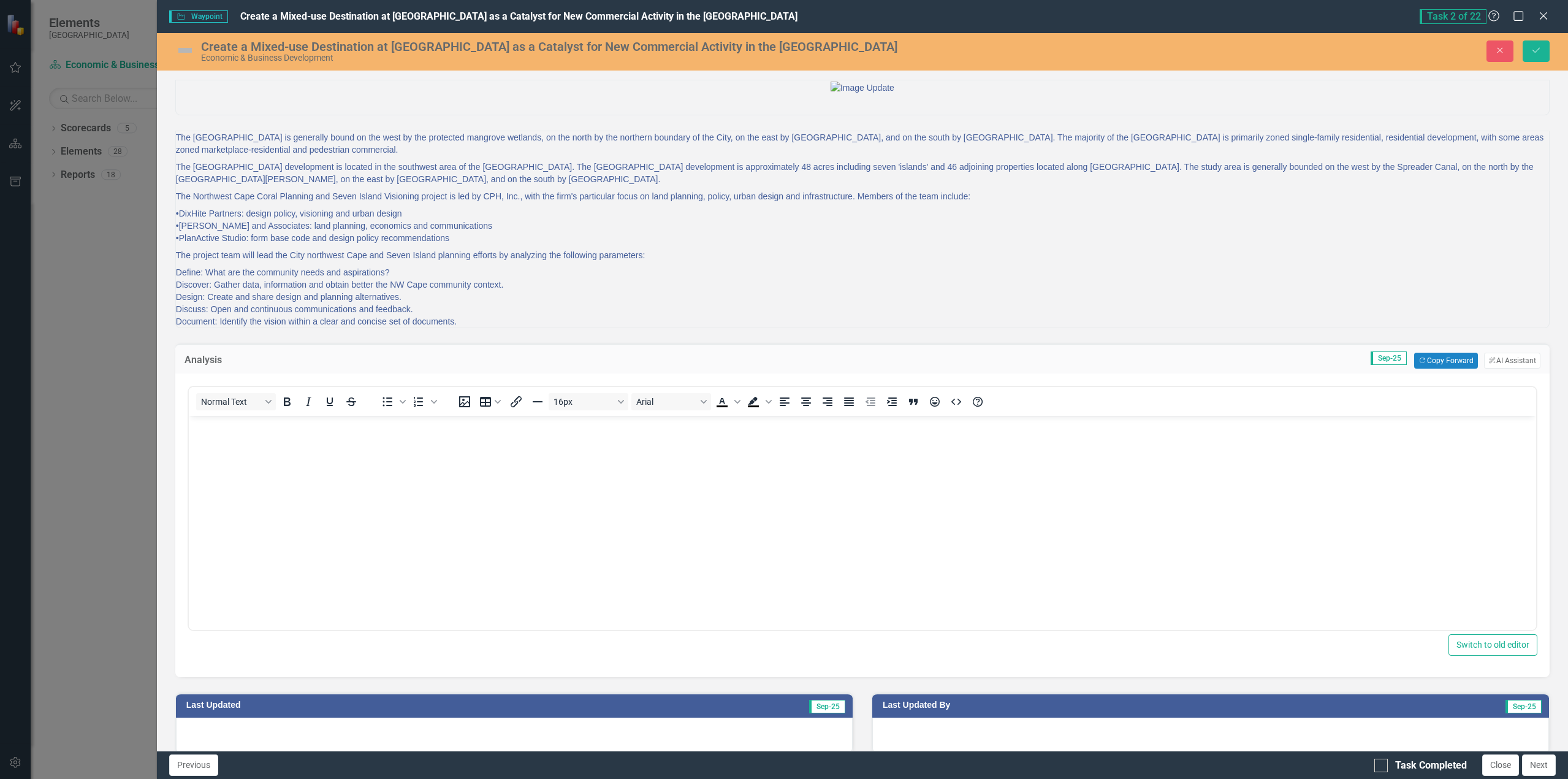
click at [216, 438] on body "Rich Text Area. Press ALT-0 for help." at bounding box center [861, 508] width 1347 height 184
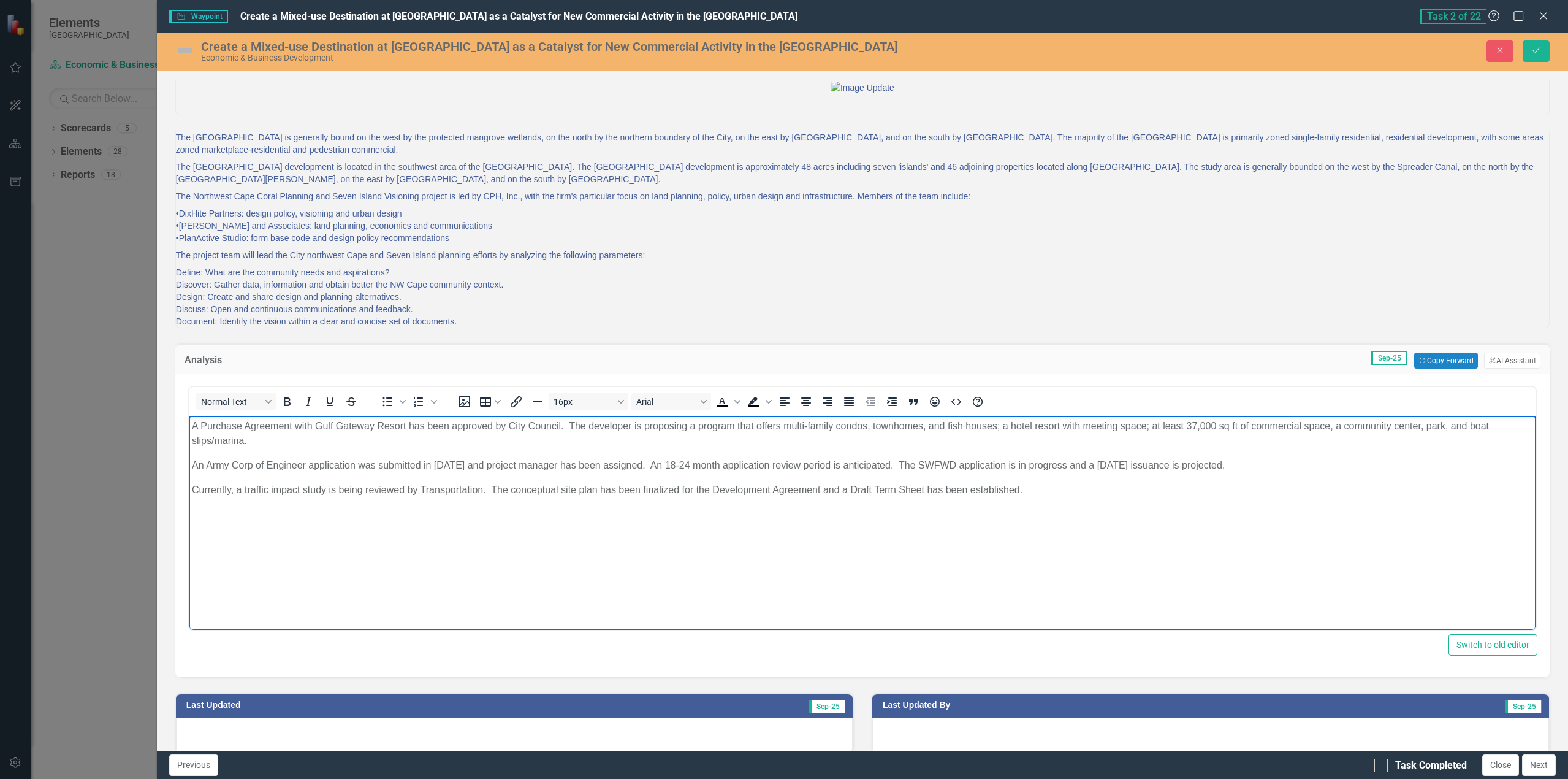
click at [1300, 464] on p "An Army Corp of Engineer application was submitted in [DATE] and project manage…" at bounding box center [861, 466] width 1341 height 15
click at [1288, 463] on p "An Army Corp of Engineer application was submitted in [DATE] and project manage…" at bounding box center [861, 466] width 1341 height 15
drag, startPoint x: 355, startPoint y: 499, endPoint x: 363, endPoint y: 494, distance: 9.4
click at [355, 498] on body "A Purchase Agreement with Gulf Gateway Resort has been approved by City Council…" at bounding box center [861, 508] width 1347 height 184
click at [482, 488] on p "Currently, a traffic impact study is being reviewed by Transportation. The conc…" at bounding box center [861, 490] width 1341 height 15
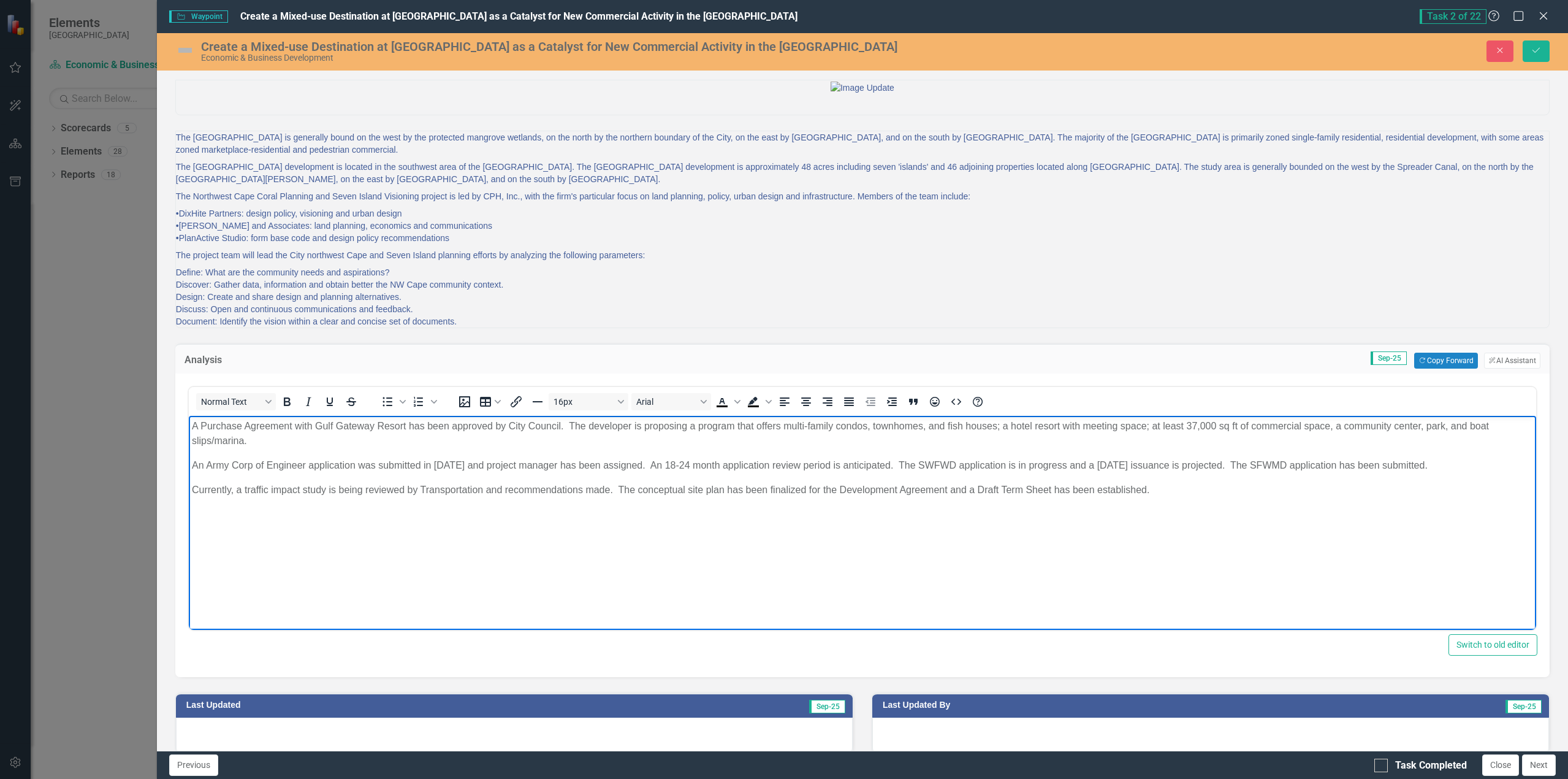
drag, startPoint x: 618, startPoint y: 490, endPoint x: 625, endPoint y: 479, distance: 13.0
click at [618, 488] on p "Currently, a traffic impact study is being reviewed by Transportation and recom…" at bounding box center [861, 490] width 1341 height 15
click at [1172, 423] on p "A Purchase Agreement with Gulf Gateway Resort has been approved by City Council…" at bounding box center [861, 434] width 1341 height 30
click at [1499, 465] on p "An Army Corp of Engineer application was submitted in [DATE] and project manage…" at bounding box center [861, 466] width 1341 height 15
click at [1151, 492] on p "Currently, a traffic impact study is being reviewed by Transportation and recom…" at bounding box center [861, 490] width 1341 height 15
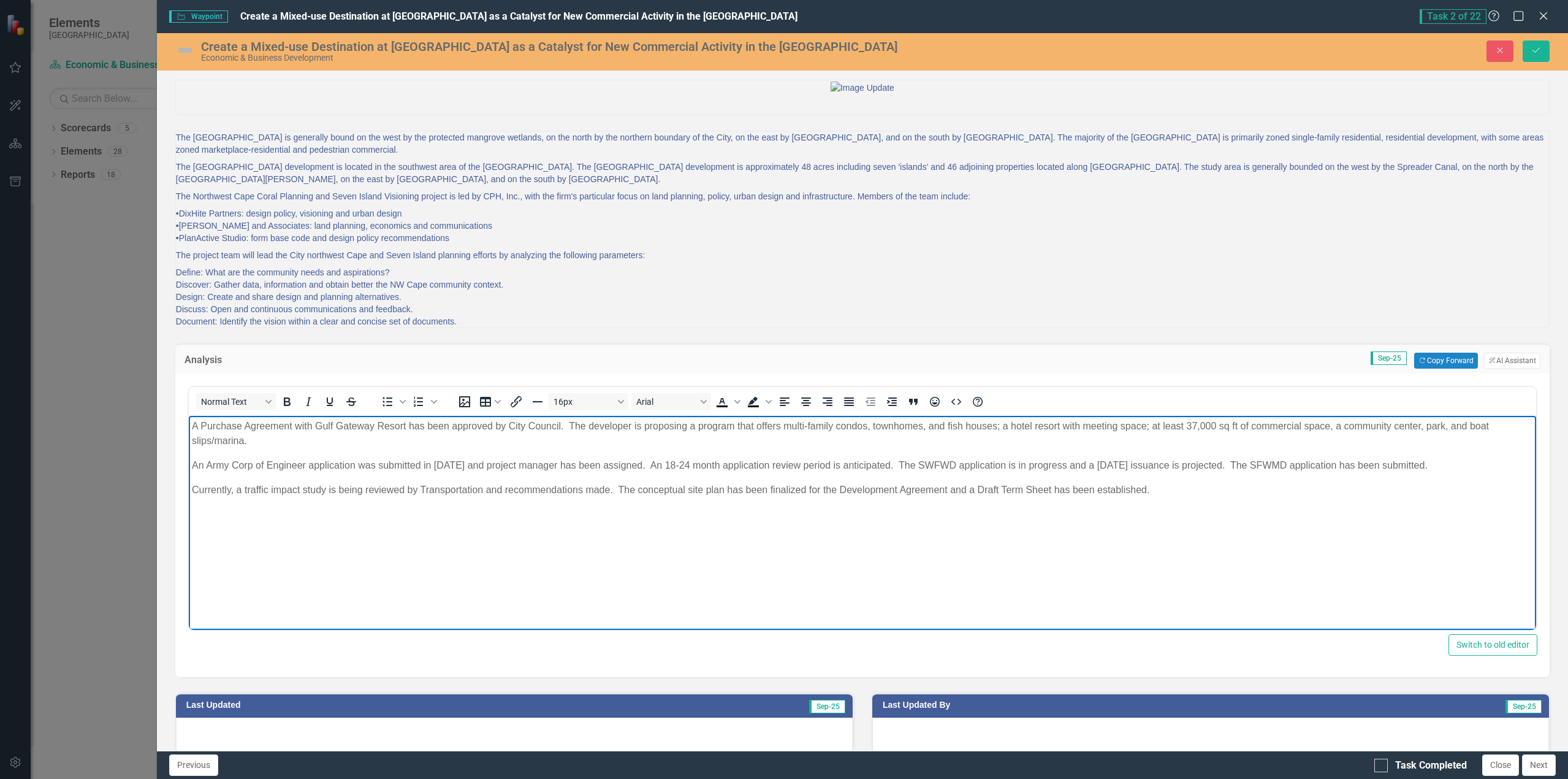
click at [738, 492] on p "Currently, a traffic impact study is being reviewed by Transportation and recom…" at bounding box center [861, 490] width 1341 height 15
click at [1151, 483] on p "Currently, a traffic impact study is being reviewed by Transportation and recom…" at bounding box center [861, 490] width 1341 height 15
click at [1154, 491] on p "Currently, a traffic impact study is being reviewed by Transportation and recom…" at bounding box center [861, 490] width 1341 height 15
click at [227, 502] on p "Currently, a traffic impact study is being reviewed by Transportation and recom…" at bounding box center [861, 497] width 1341 height 30
drag, startPoint x: 307, startPoint y: 507, endPoint x: 311, endPoint y: 492, distance: 15.5
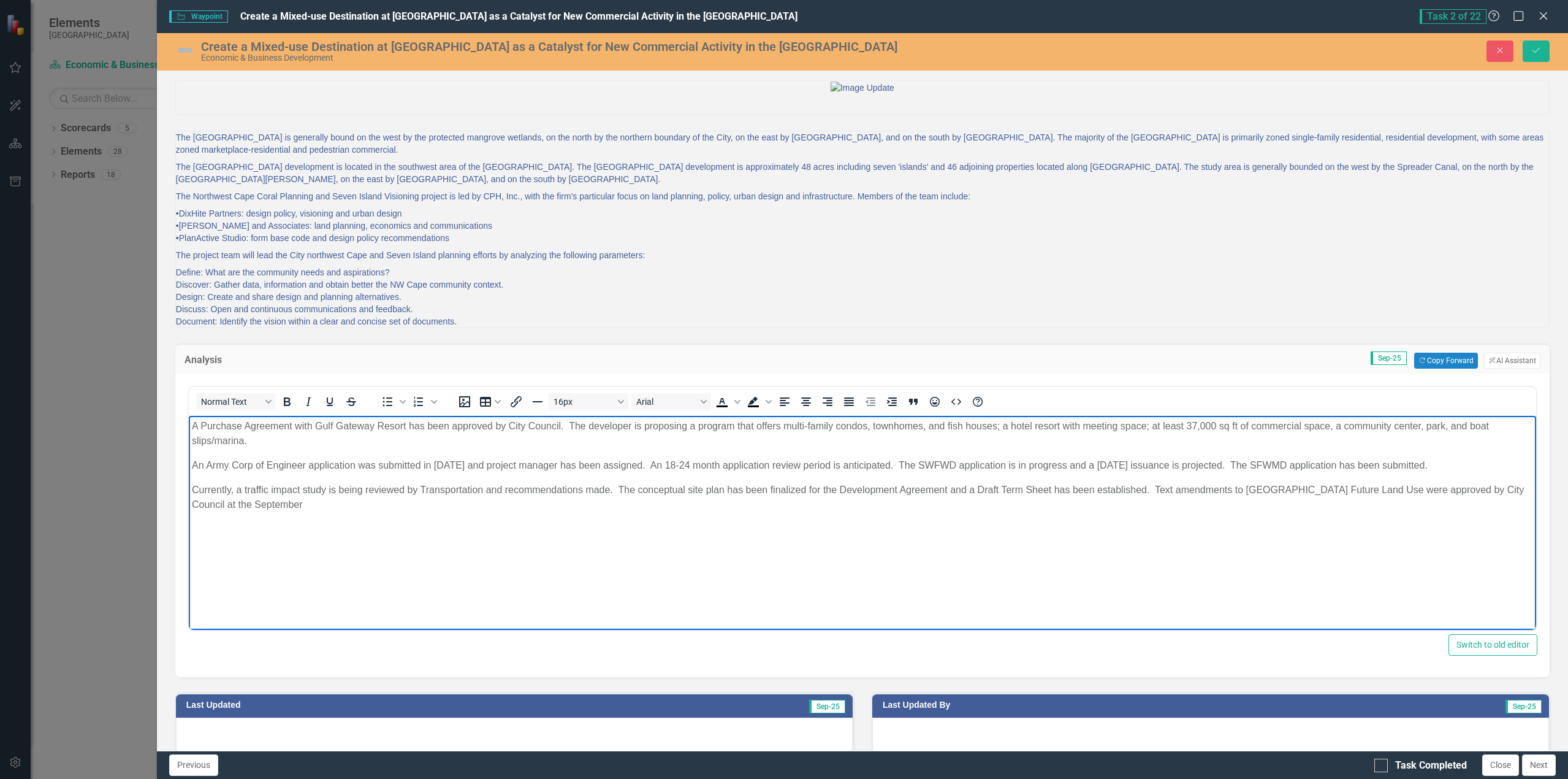
click at [307, 506] on p "Currently, a traffic impact study is being reviewed by Transportation and recom…" at bounding box center [861, 497] width 1341 height 30
drag, startPoint x: 193, startPoint y: 424, endPoint x: 566, endPoint y: 510, distance: 382.8
click at [566, 510] on body "A Purchase Agreement with Gulf Gateway Resort has been approved by City Council…" at bounding box center [861, 508] width 1347 height 184
copy body "A Purchase Agreement with Gulf Gateway Resort has been approved by City Council…"
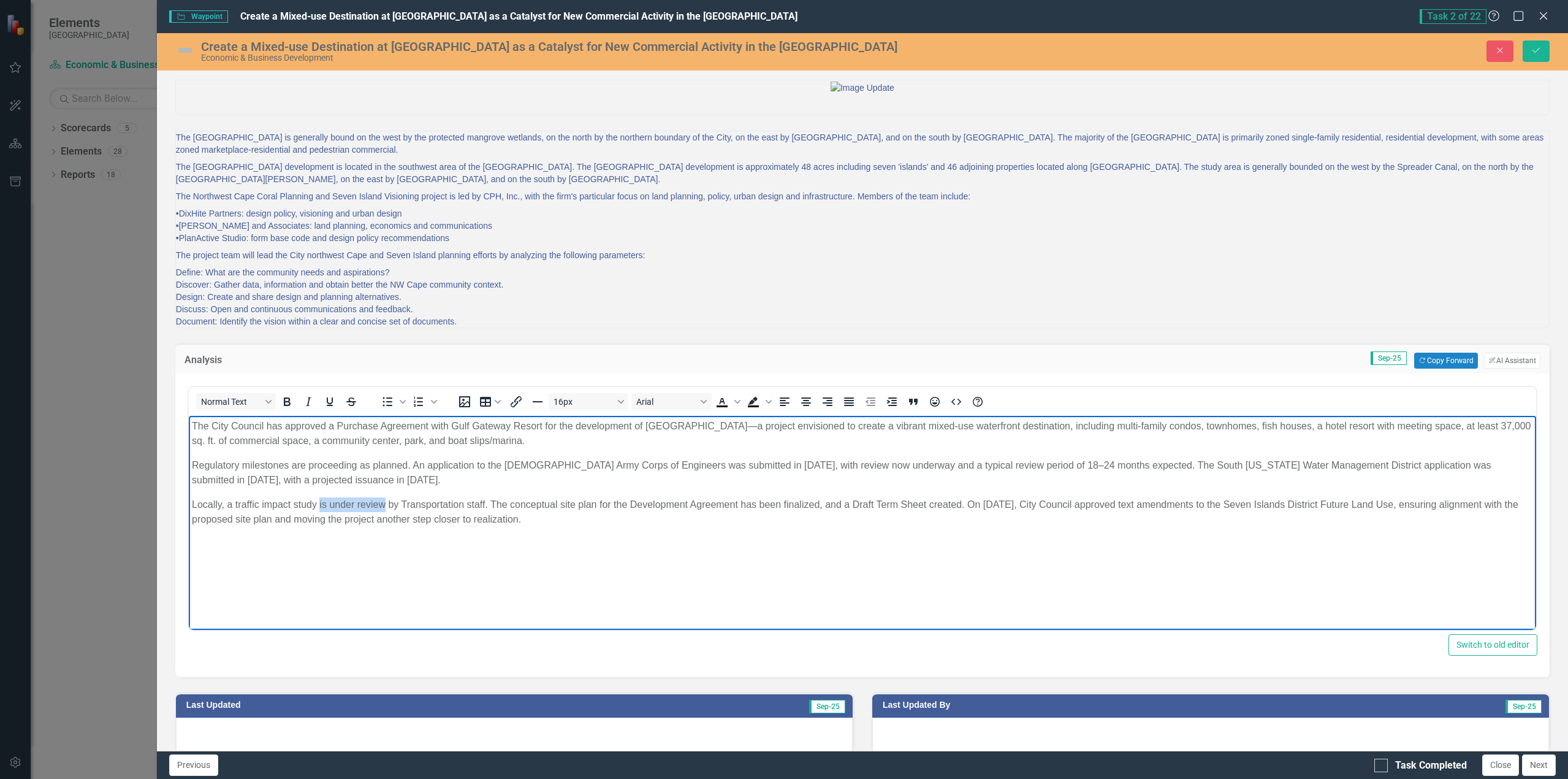
drag, startPoint x: 385, startPoint y: 503, endPoint x: 317, endPoint y: 503, distance: 68.0
click at [317, 503] on p "Locally, a traffic impact study is under review by Transportation staff. The co…" at bounding box center [861, 512] width 1341 height 30
click at [616, 517] on p "Locally, a traffic impact study was reviewed by Transportation staff. The conce…" at bounding box center [861, 512] width 1341 height 30
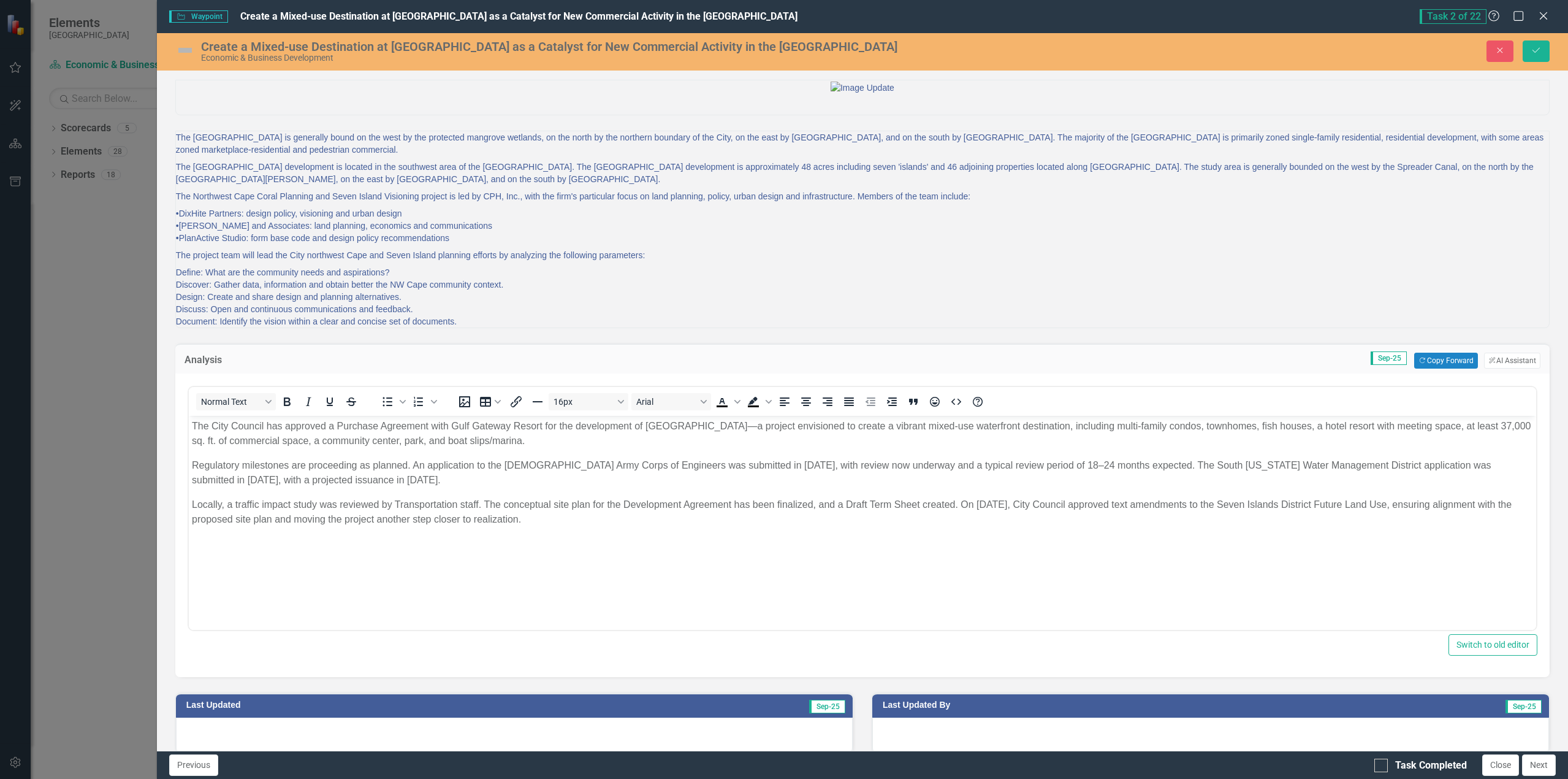
click at [180, 50] on img at bounding box center [185, 50] width 20 height 20
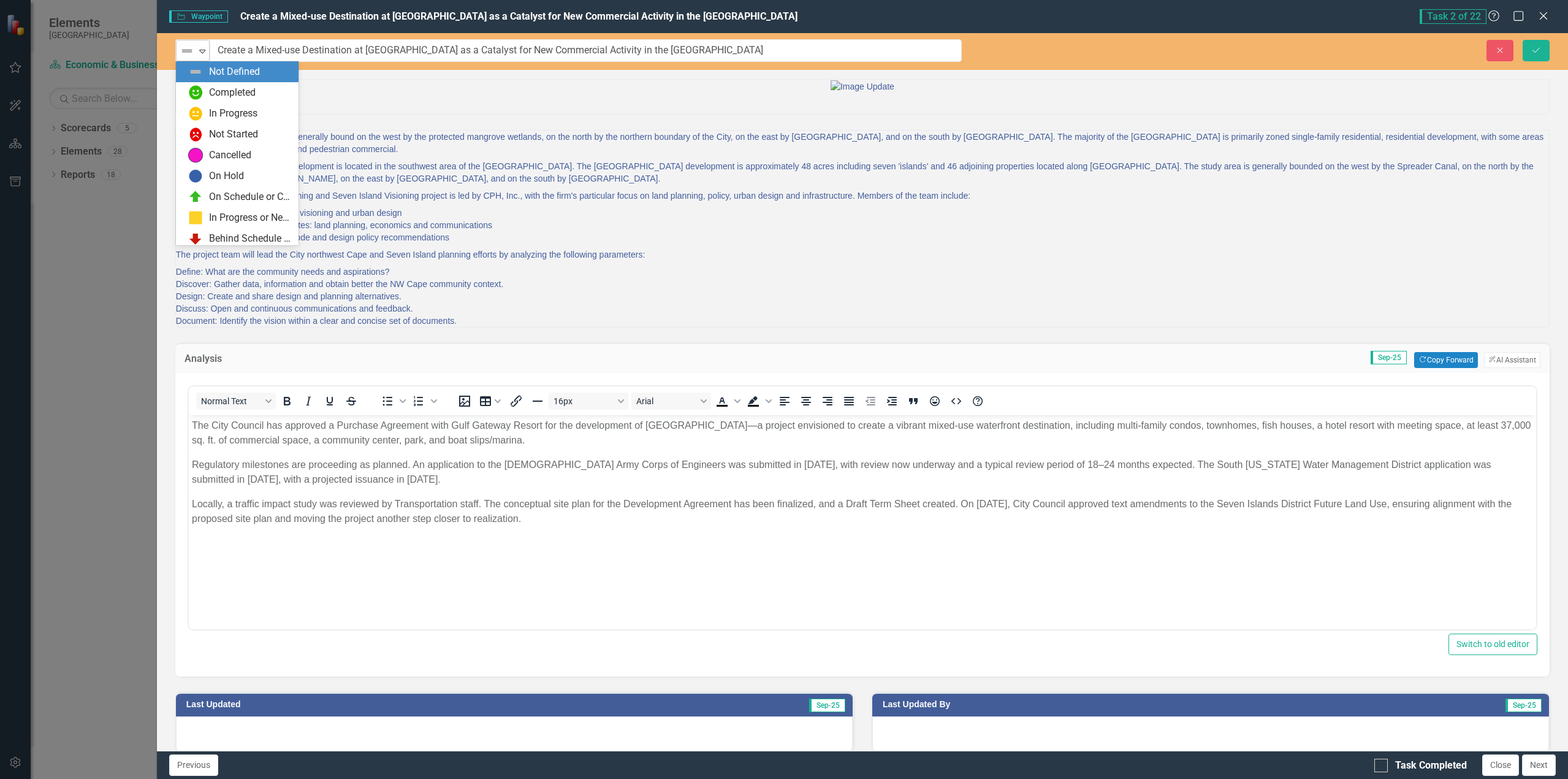
click at [203, 52] on icon "Expand" at bounding box center [202, 51] width 12 height 10
click at [218, 113] on div "In Progress" at bounding box center [233, 113] width 48 height 14
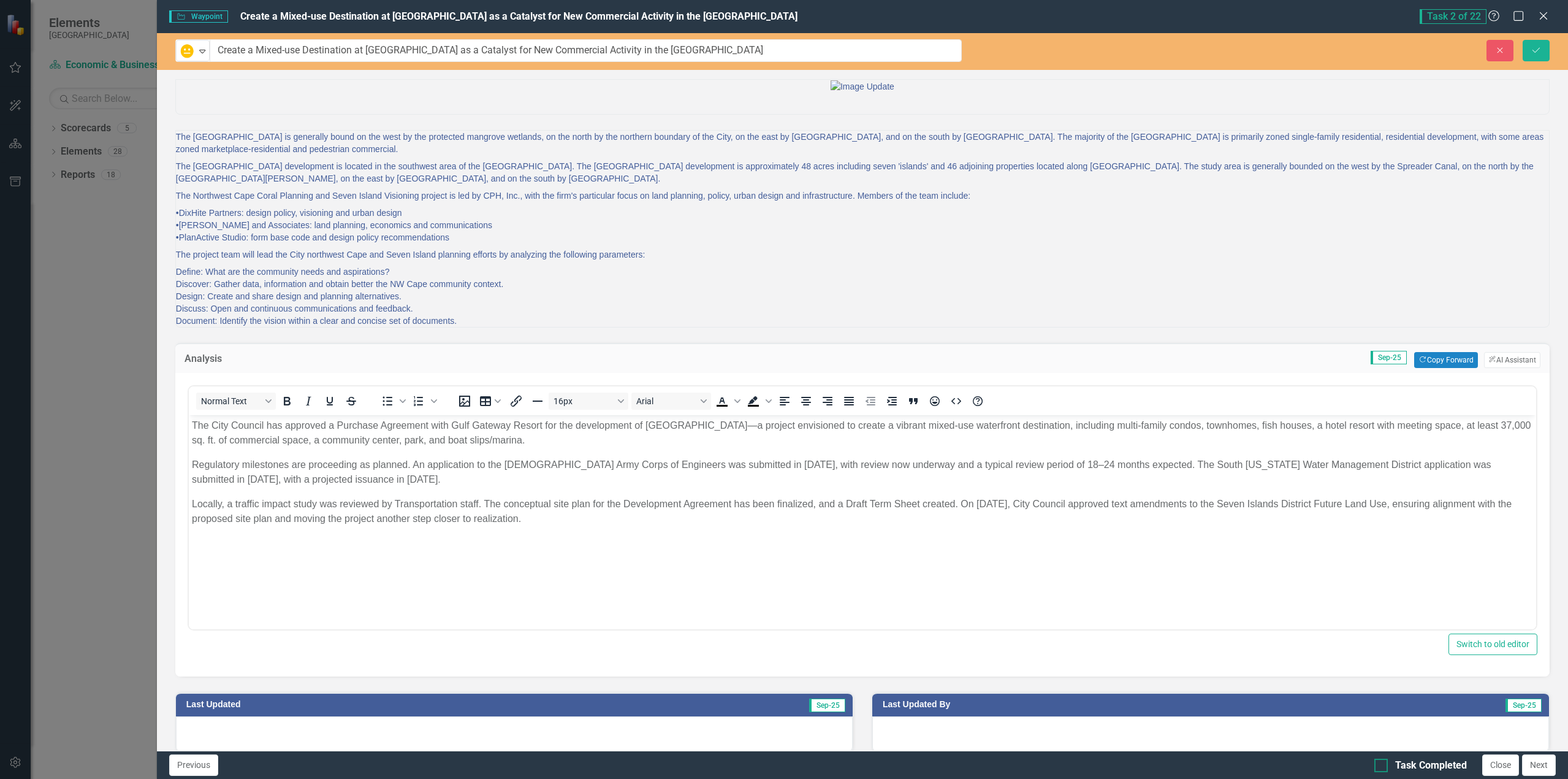
click at [1379, 769] on div at bounding box center [1380, 765] width 13 height 13
click at [1379, 767] on input "Task Completed" at bounding box center [1378, 763] width 8 height 8
checkbox input "true"
click at [1538, 49] on icon "Save" at bounding box center [1535, 50] width 11 height 8
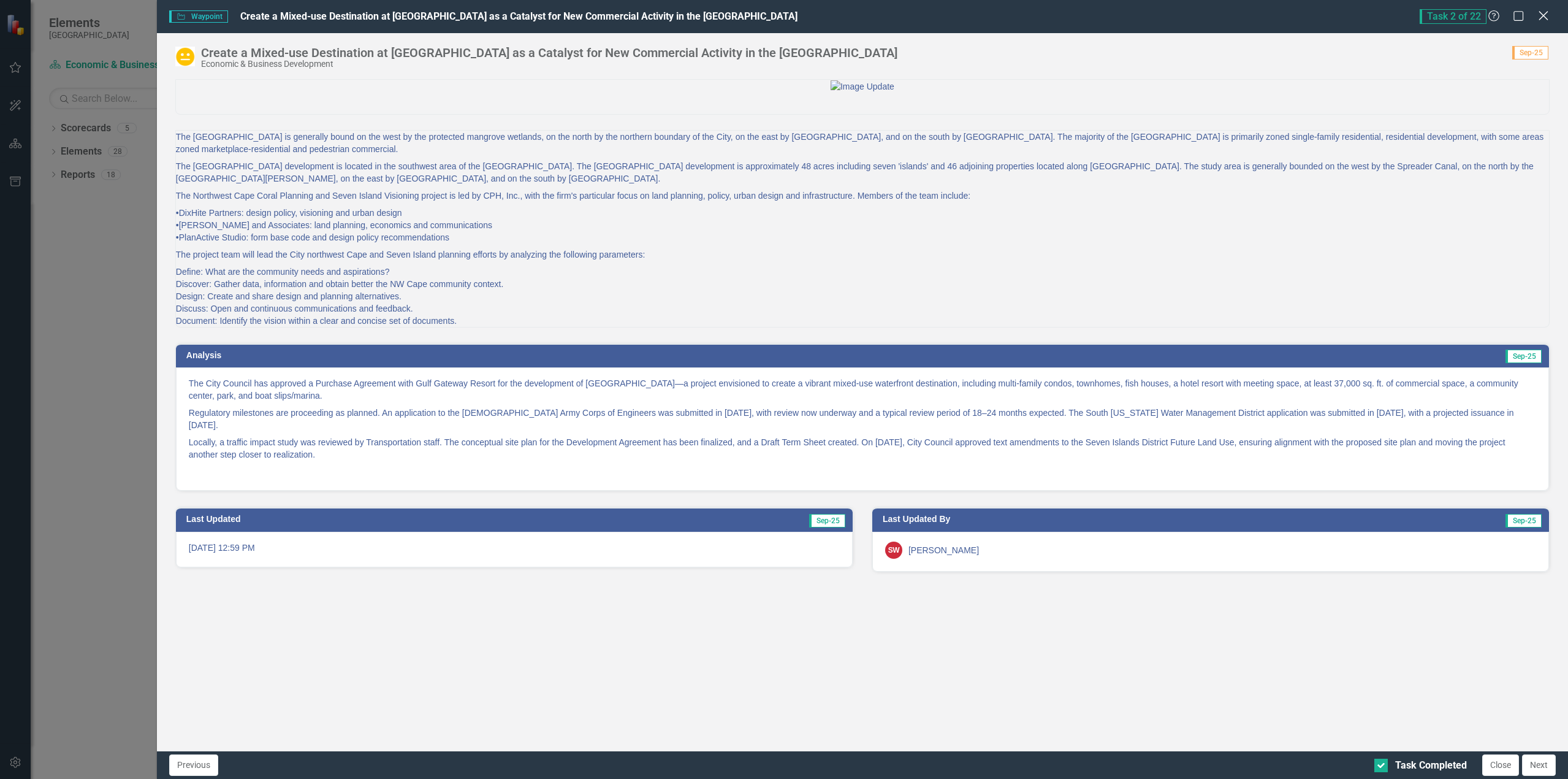
click at [1543, 17] on icon "Close" at bounding box center [1543, 16] width 16 height 11
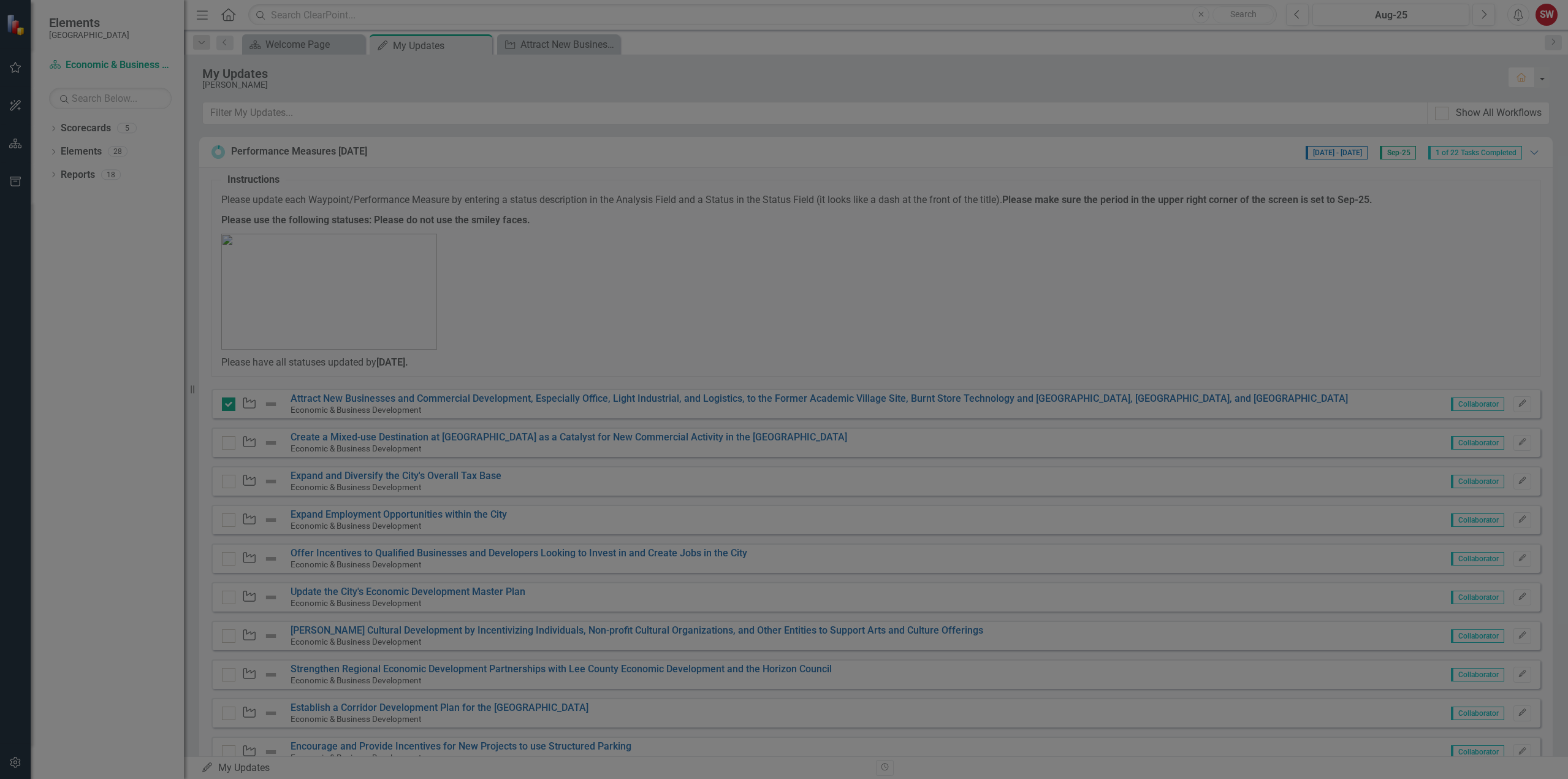
checkbox input "true"
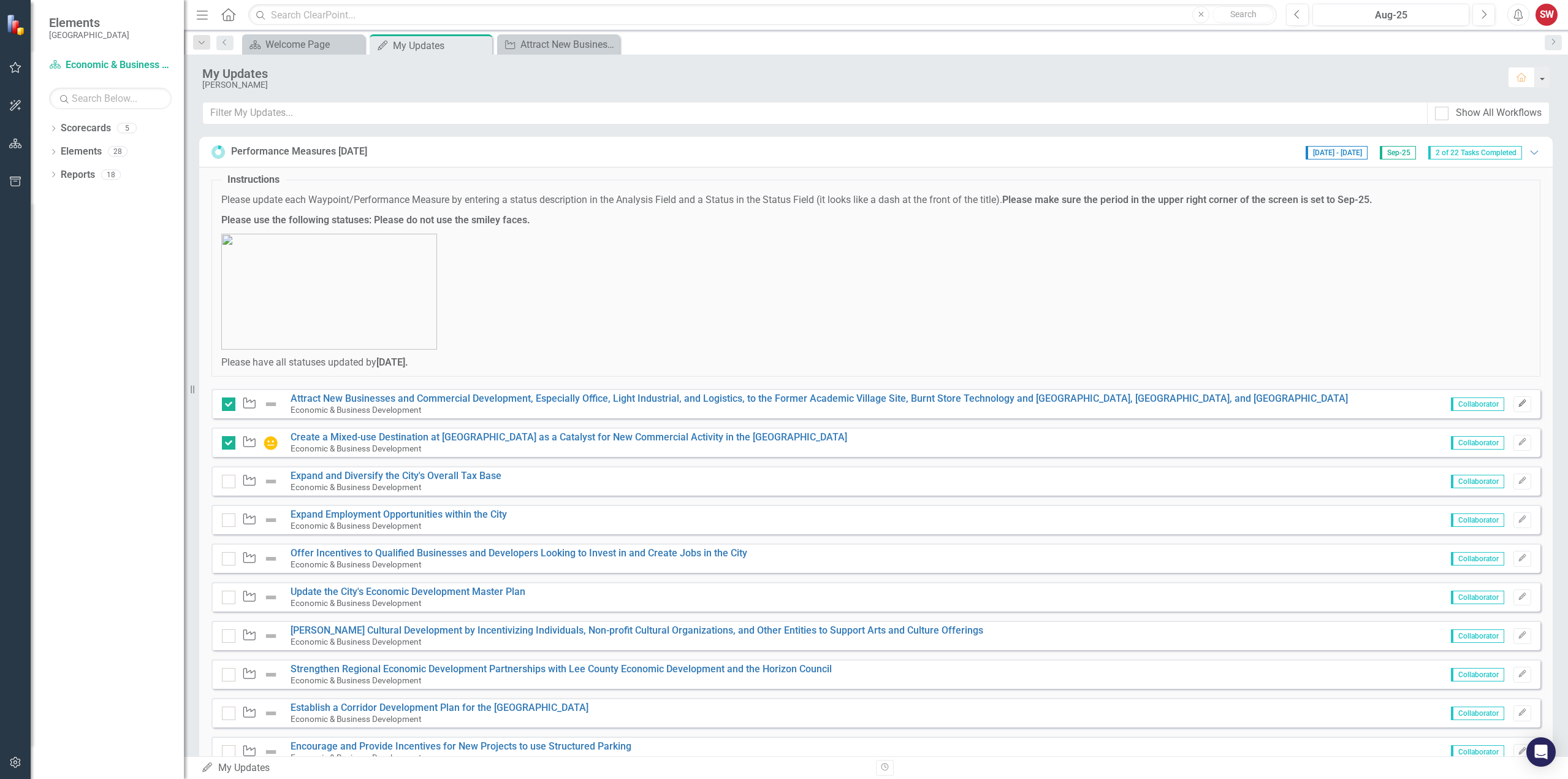
click at [1517, 403] on icon "Edit" at bounding box center [1521, 403] width 9 height 7
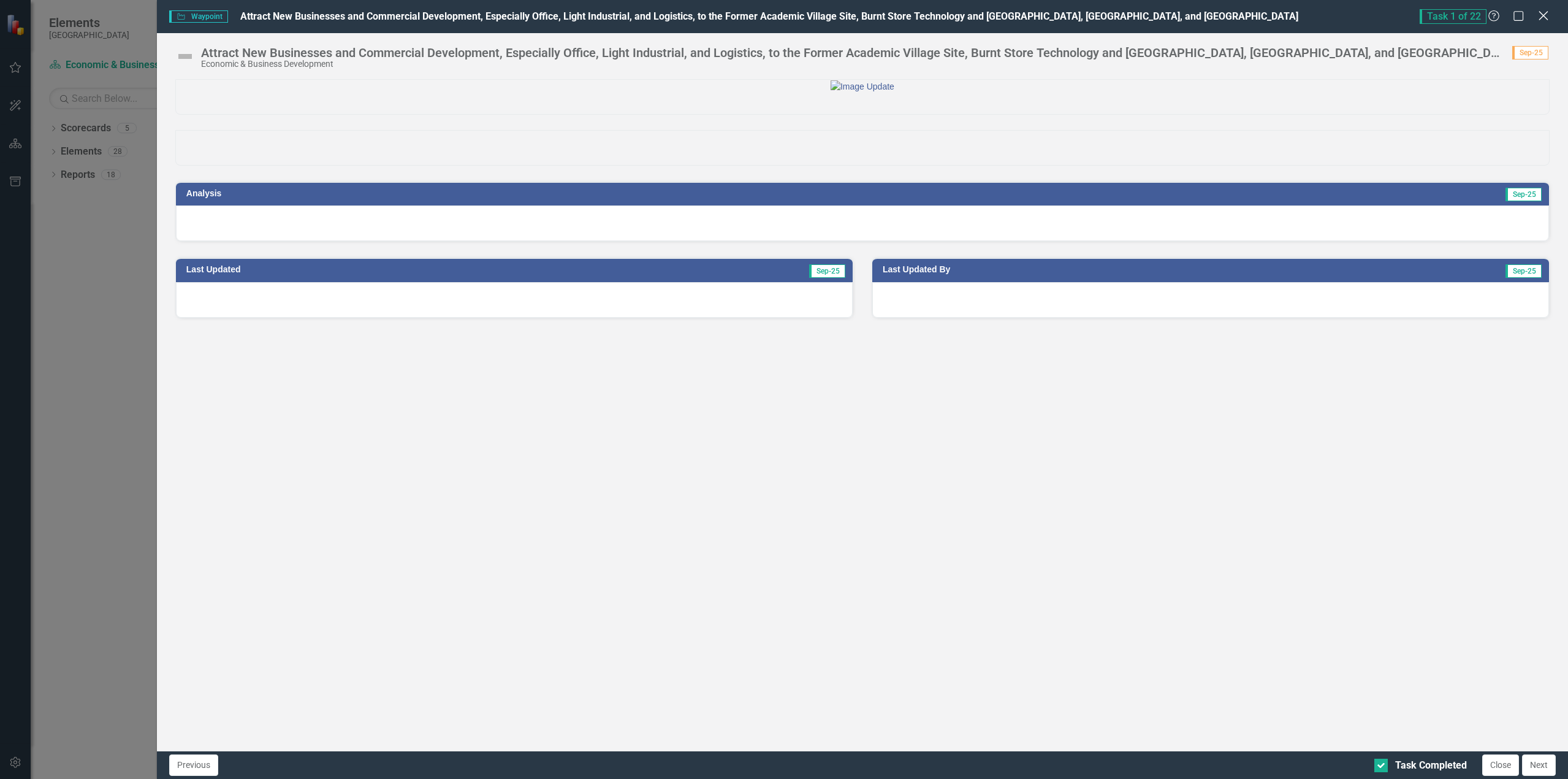
click at [1543, 13] on icon "Close" at bounding box center [1543, 16] width 16 height 11
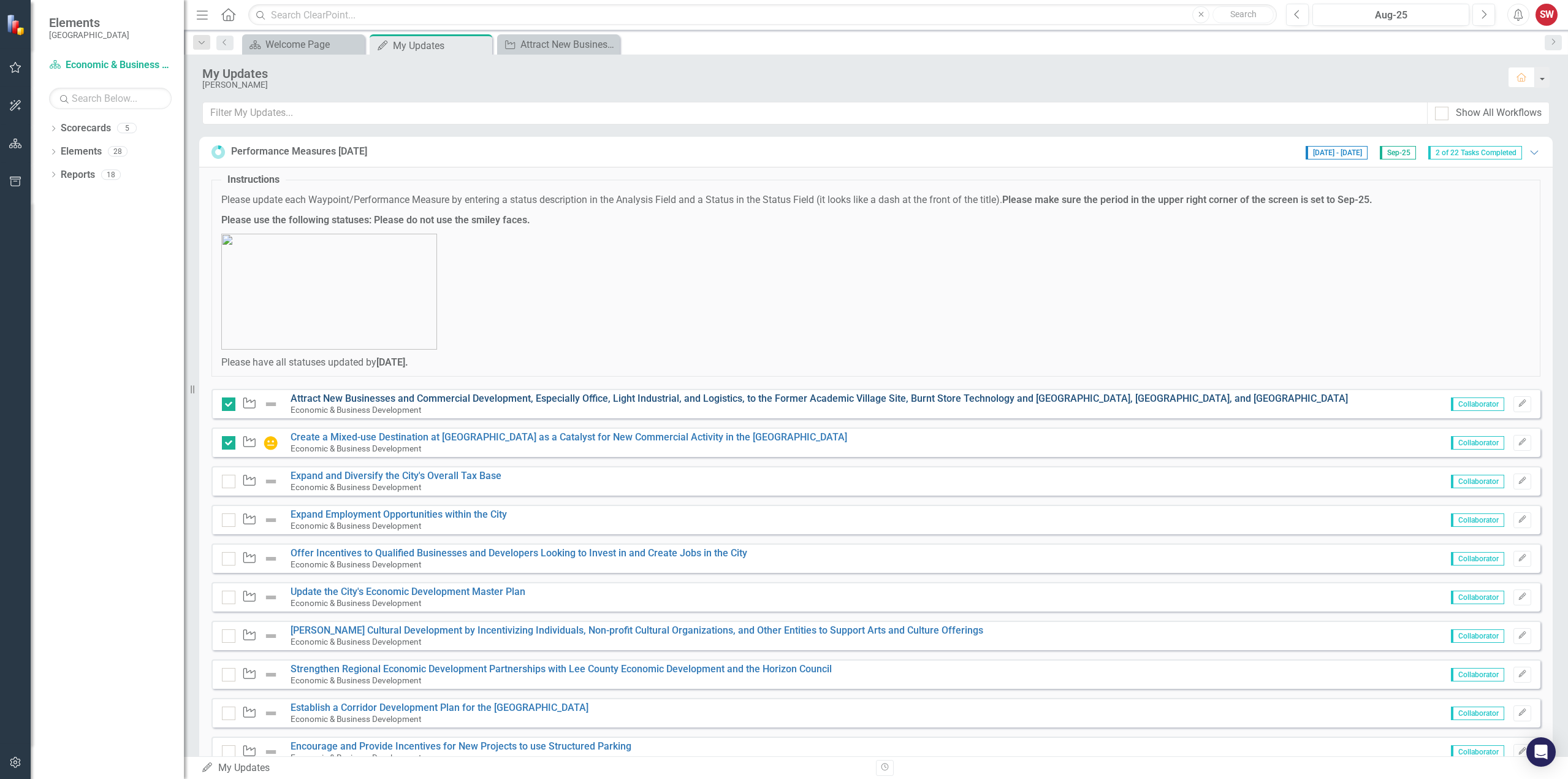
click at [407, 400] on link "Attract New Businesses and Commercial Development, Especially Office, Light Ind…" at bounding box center [819, 399] width 1057 height 11
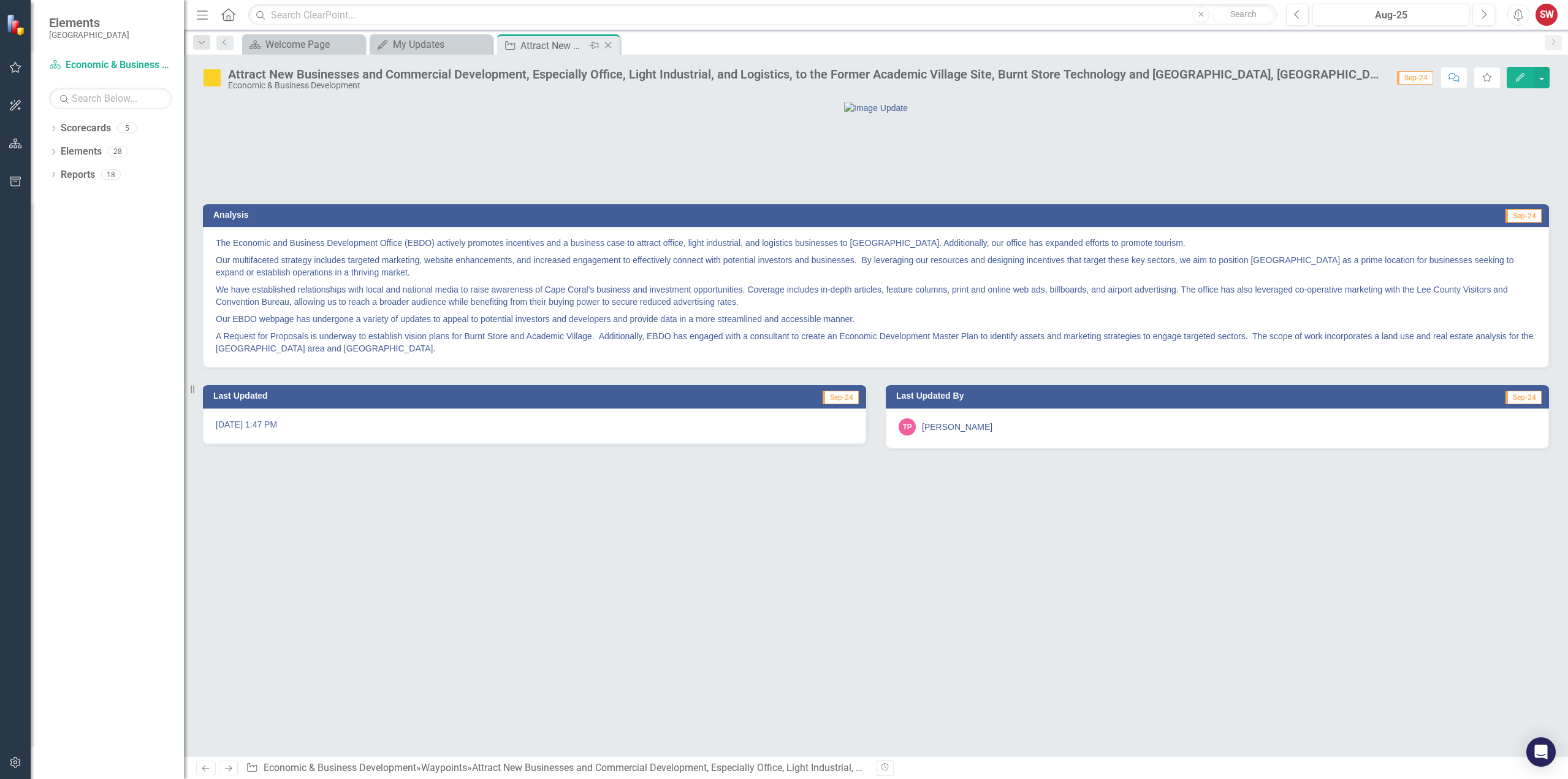
click at [608, 48] on icon "Close" at bounding box center [607, 45] width 12 height 10
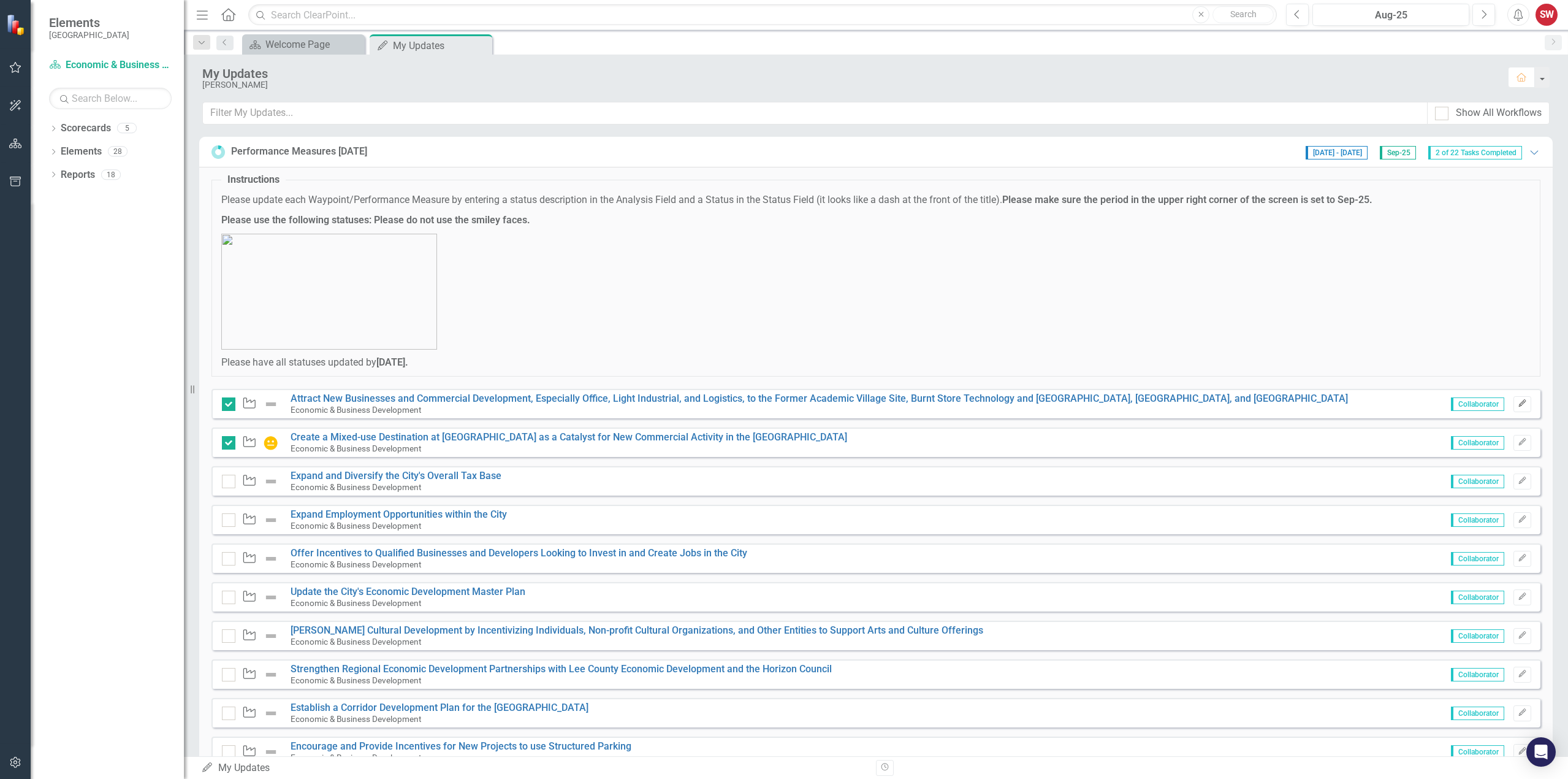
click at [1517, 401] on icon "Edit" at bounding box center [1521, 403] width 9 height 7
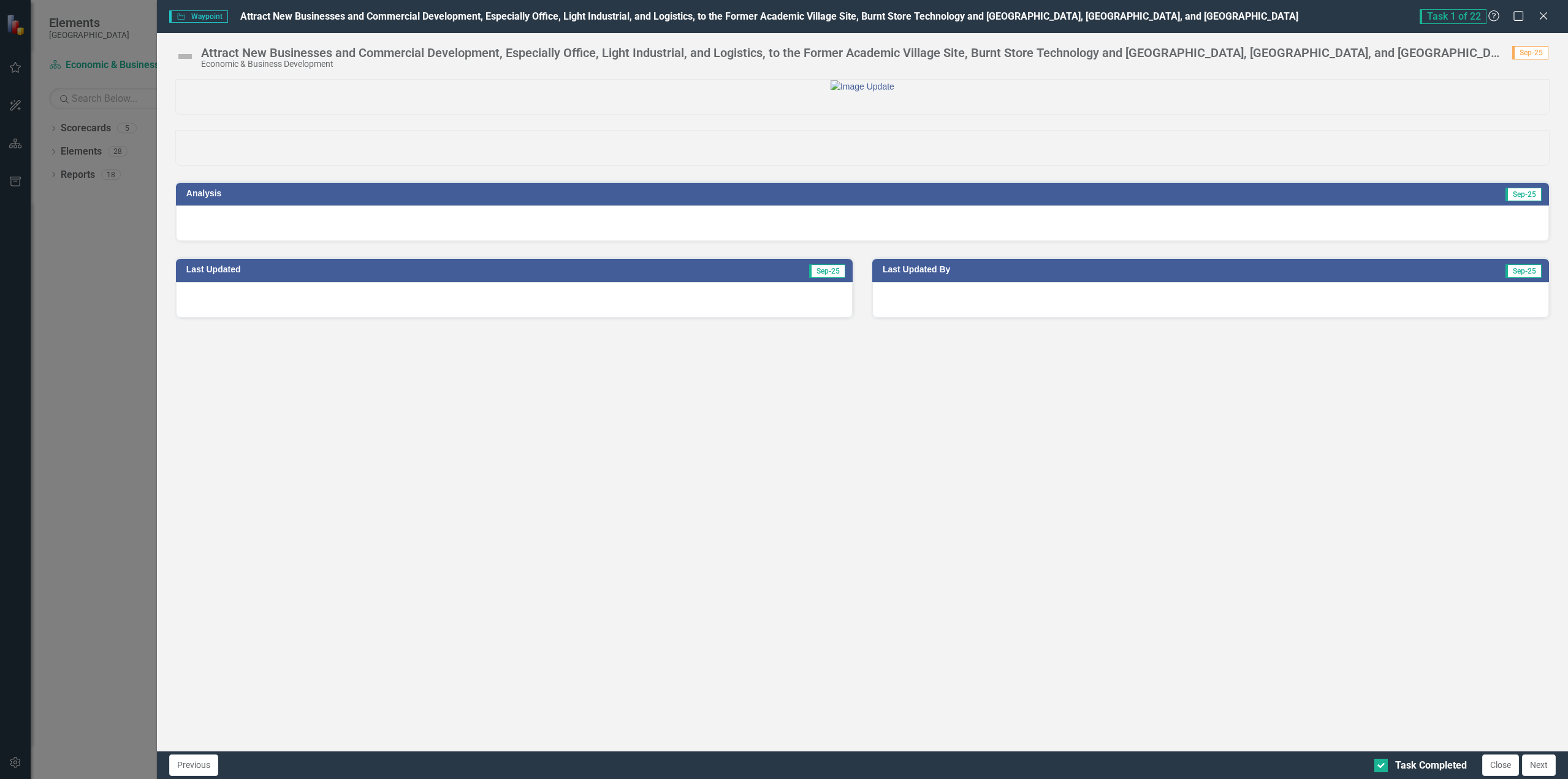
click at [346, 204] on td "Analysis" at bounding box center [516, 195] width 659 height 18
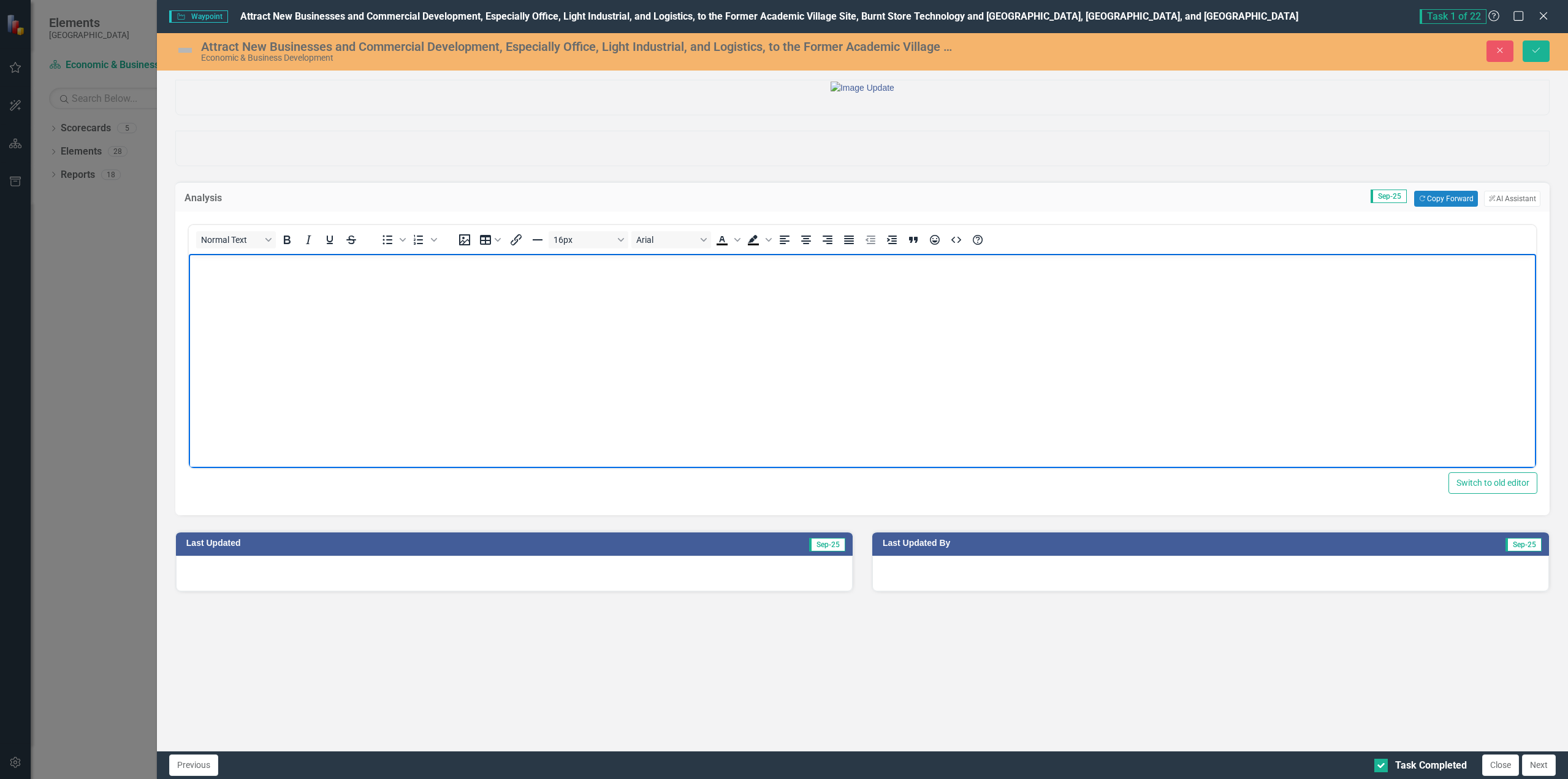
click at [255, 295] on body "Rich Text Area. Press ALT-0 for help." at bounding box center [861, 346] width 1347 height 184
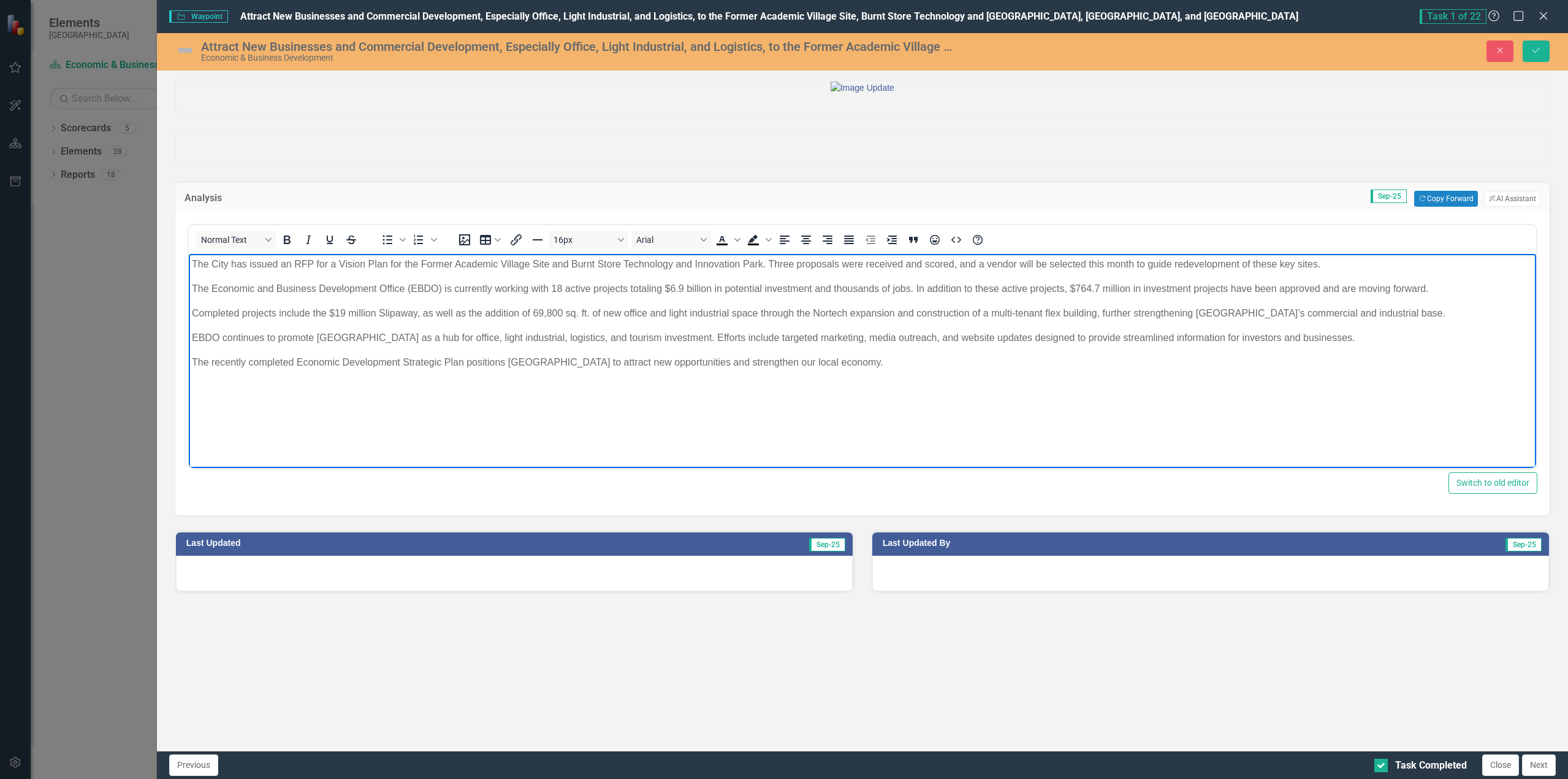
click at [561, 285] on p "The Economic and Business Development Office (EBDO) is currently working with 1…" at bounding box center [861, 289] width 1341 height 15
drag, startPoint x: 1085, startPoint y: 298, endPoint x: 1096, endPoint y: 287, distance: 15.6
click at [1085, 298] on body "The City has issued an RFP for a Vision Plan for the Former Academic Village Si…" at bounding box center [861, 346] width 1347 height 184
drag, startPoint x: 1098, startPoint y: 286, endPoint x: 1074, endPoint y: 288, distance: 24.1
click at [1074, 288] on p "The Economic and Business Development Office (EBDO) is currently working with 1…" at bounding box center [861, 289] width 1341 height 15
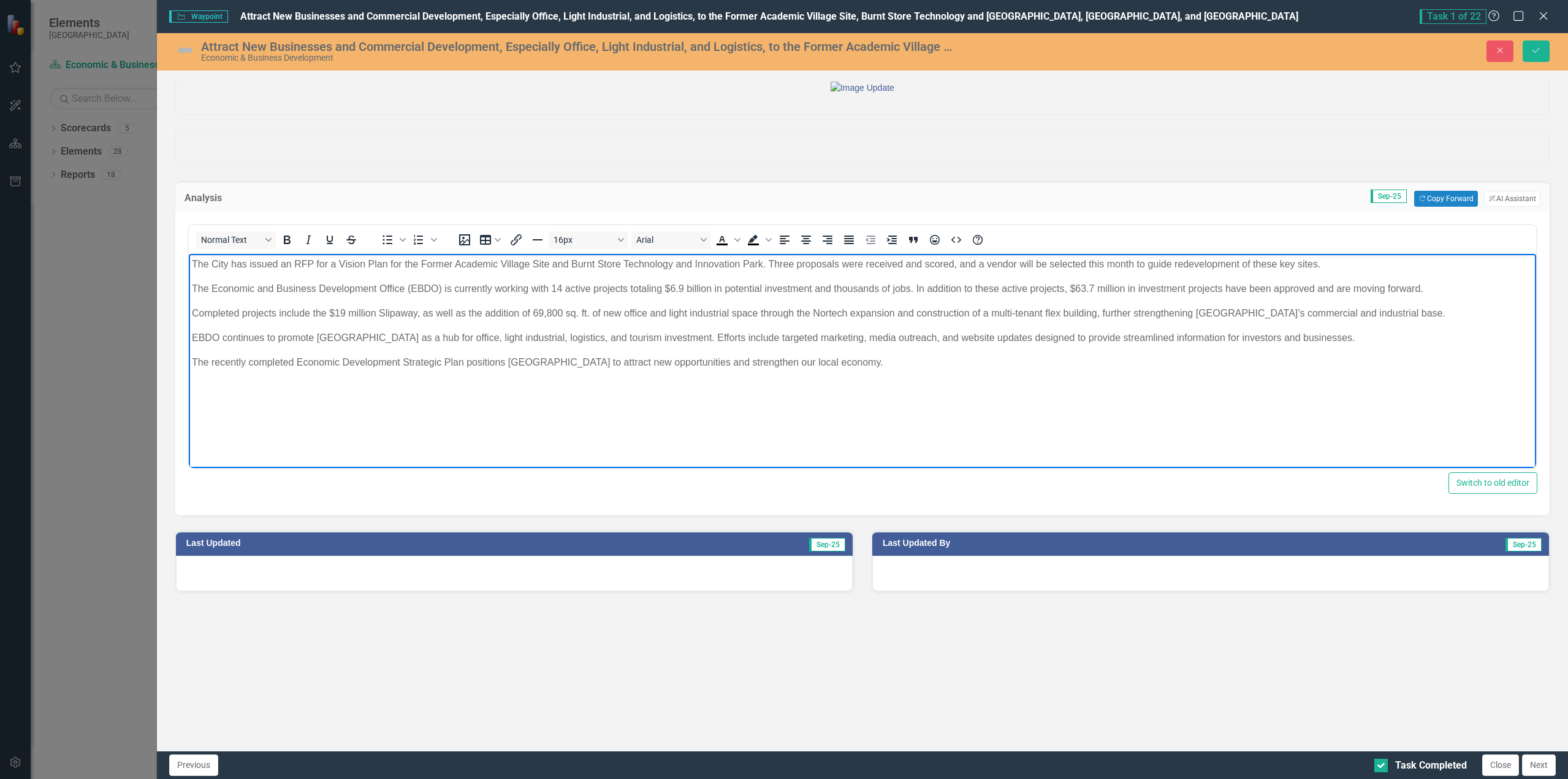
click at [183, 51] on img at bounding box center [185, 50] width 20 height 20
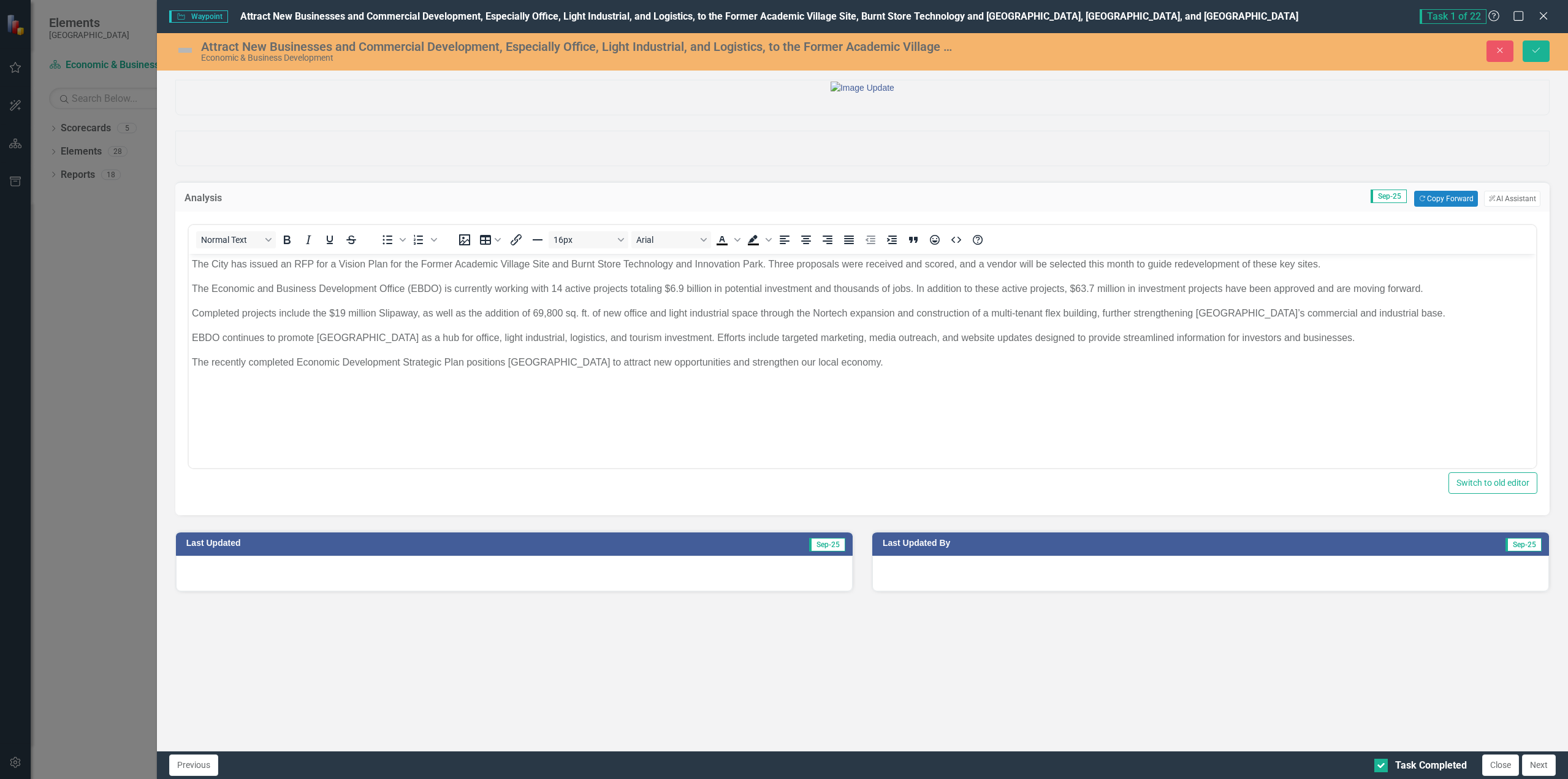
click at [183, 51] on img at bounding box center [185, 50] width 20 height 20
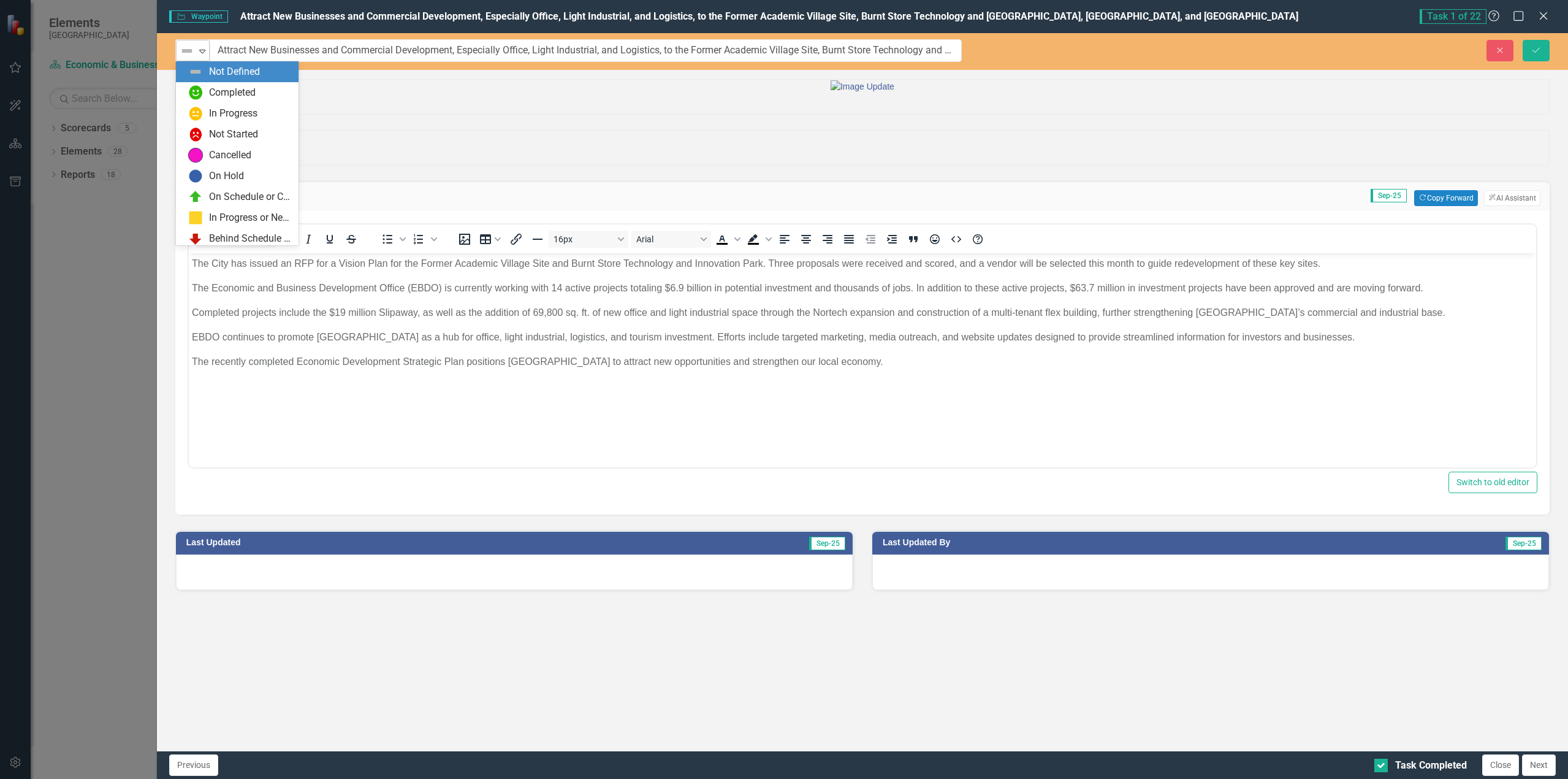
click at [198, 57] on div "Expand" at bounding box center [202, 50] width 12 height 20
click at [206, 111] on div "In Progress" at bounding box center [240, 113] width 103 height 15
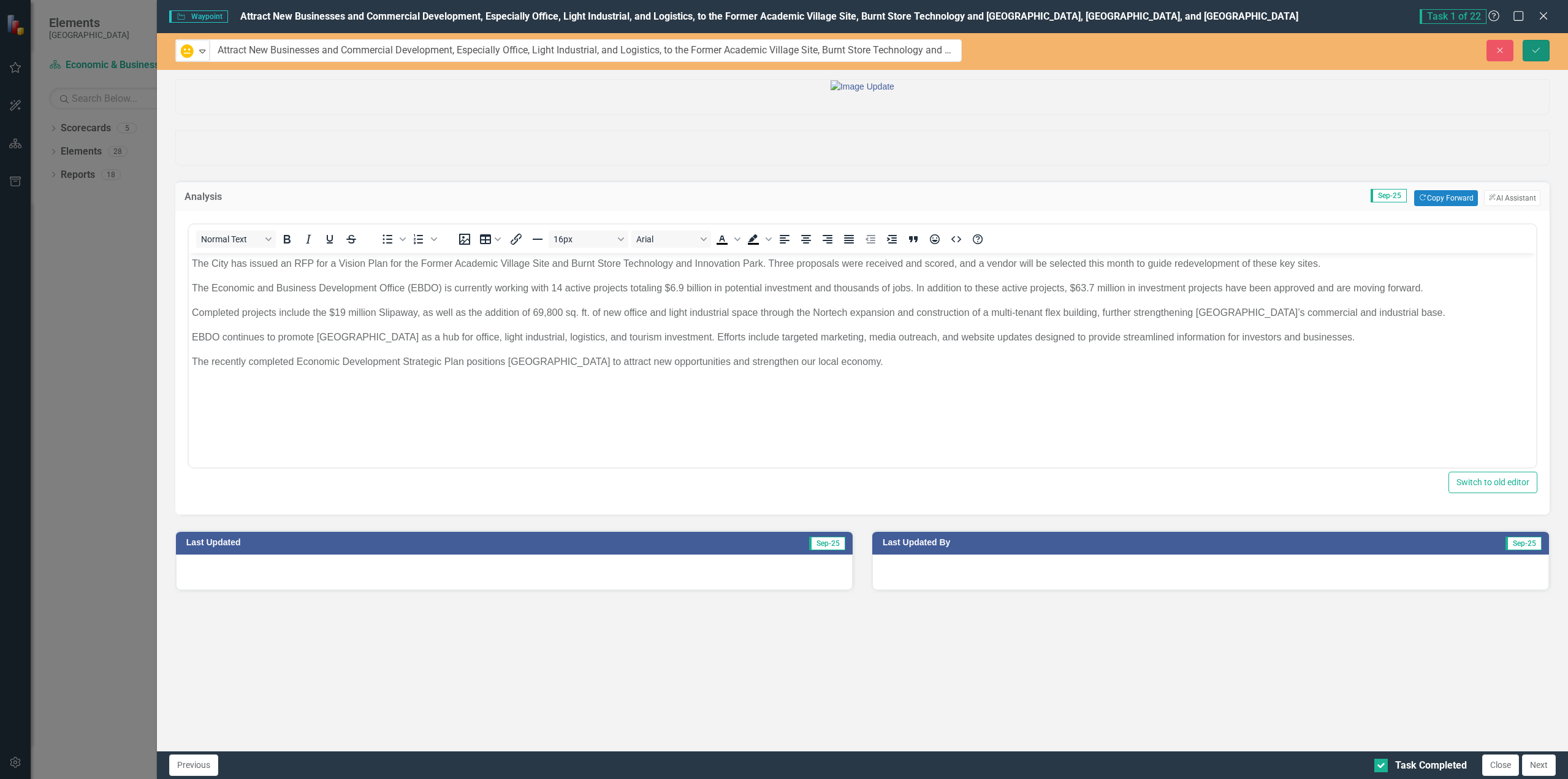
click at [1533, 46] on icon "Save" at bounding box center [1535, 50] width 11 height 8
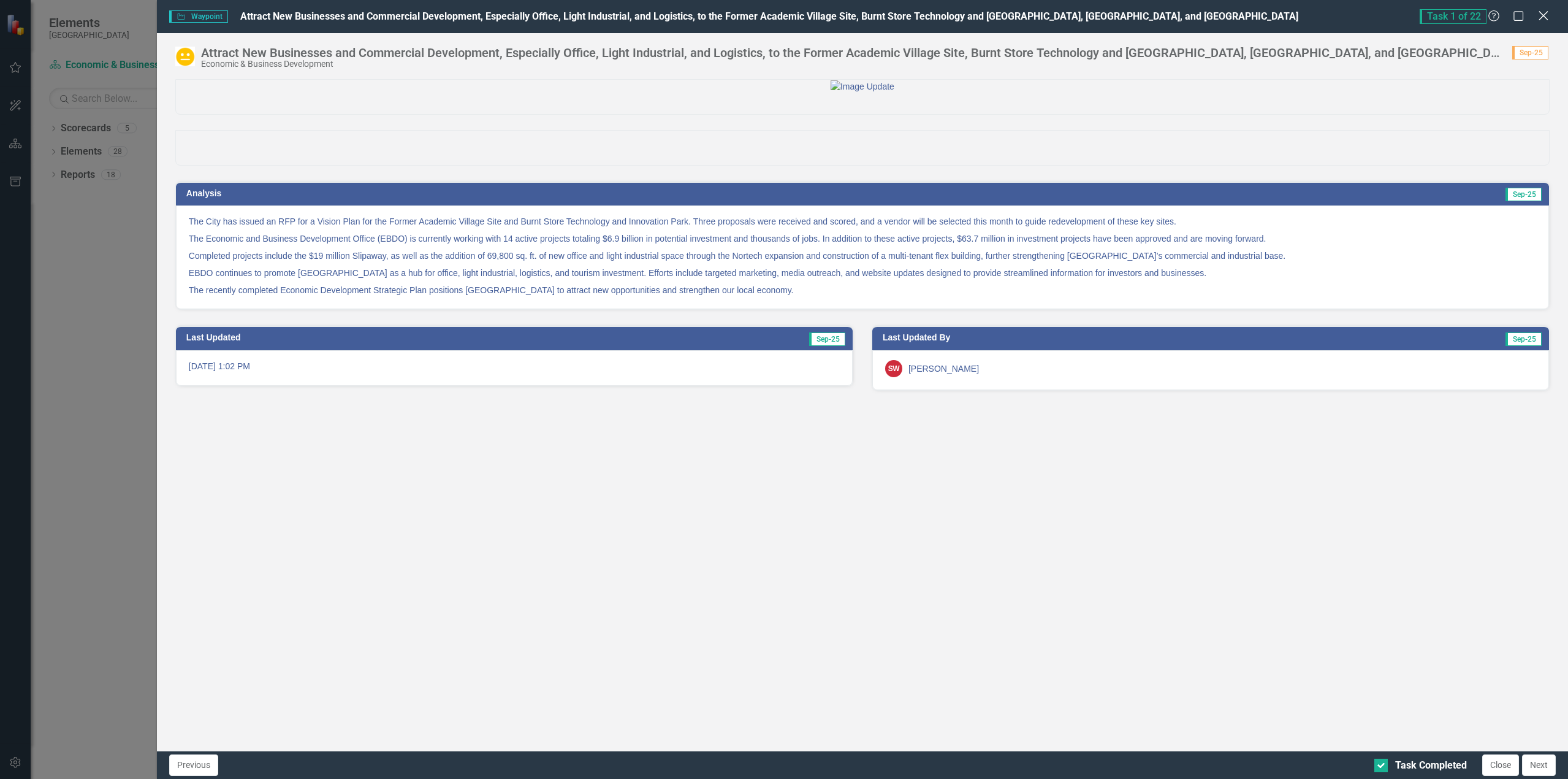
click at [1543, 17] on icon at bounding box center [1543, 15] width 9 height 9
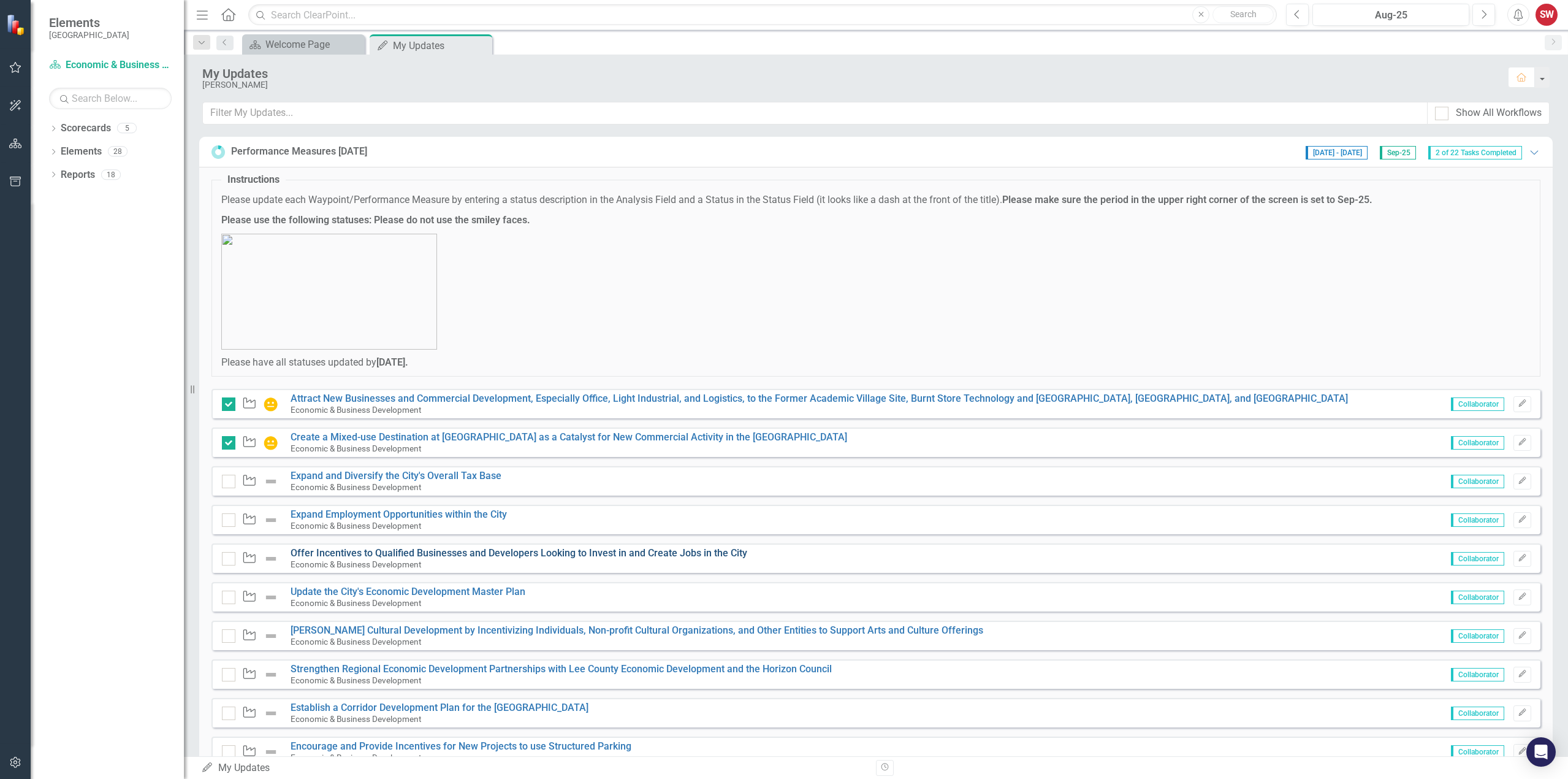
click at [400, 556] on link "Offer Incentives to Qualified Businesses and Developers Looking to Invest in an…" at bounding box center [518, 553] width 457 height 11
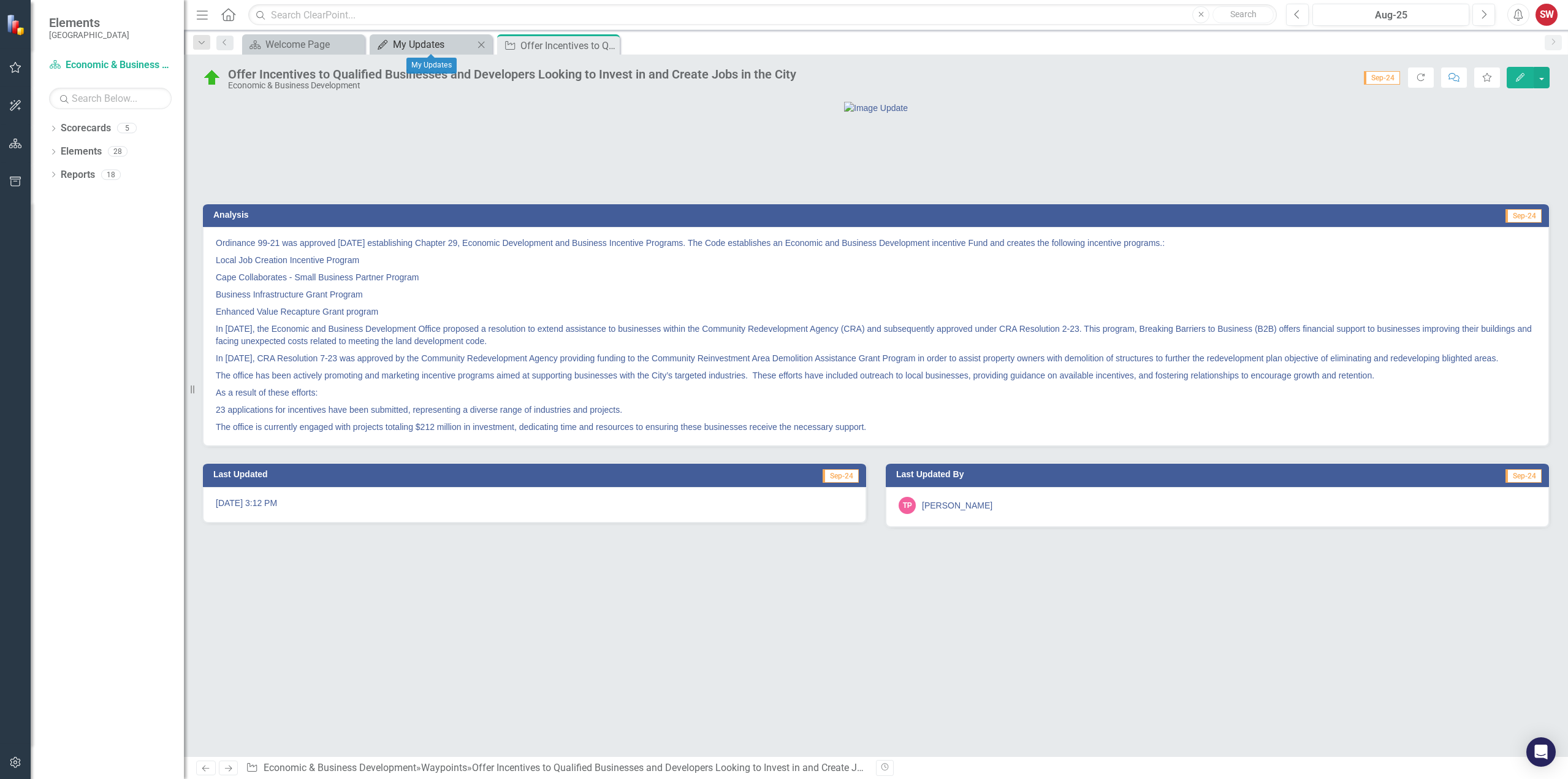
click at [411, 45] on div "My Updates" at bounding box center [433, 44] width 81 height 16
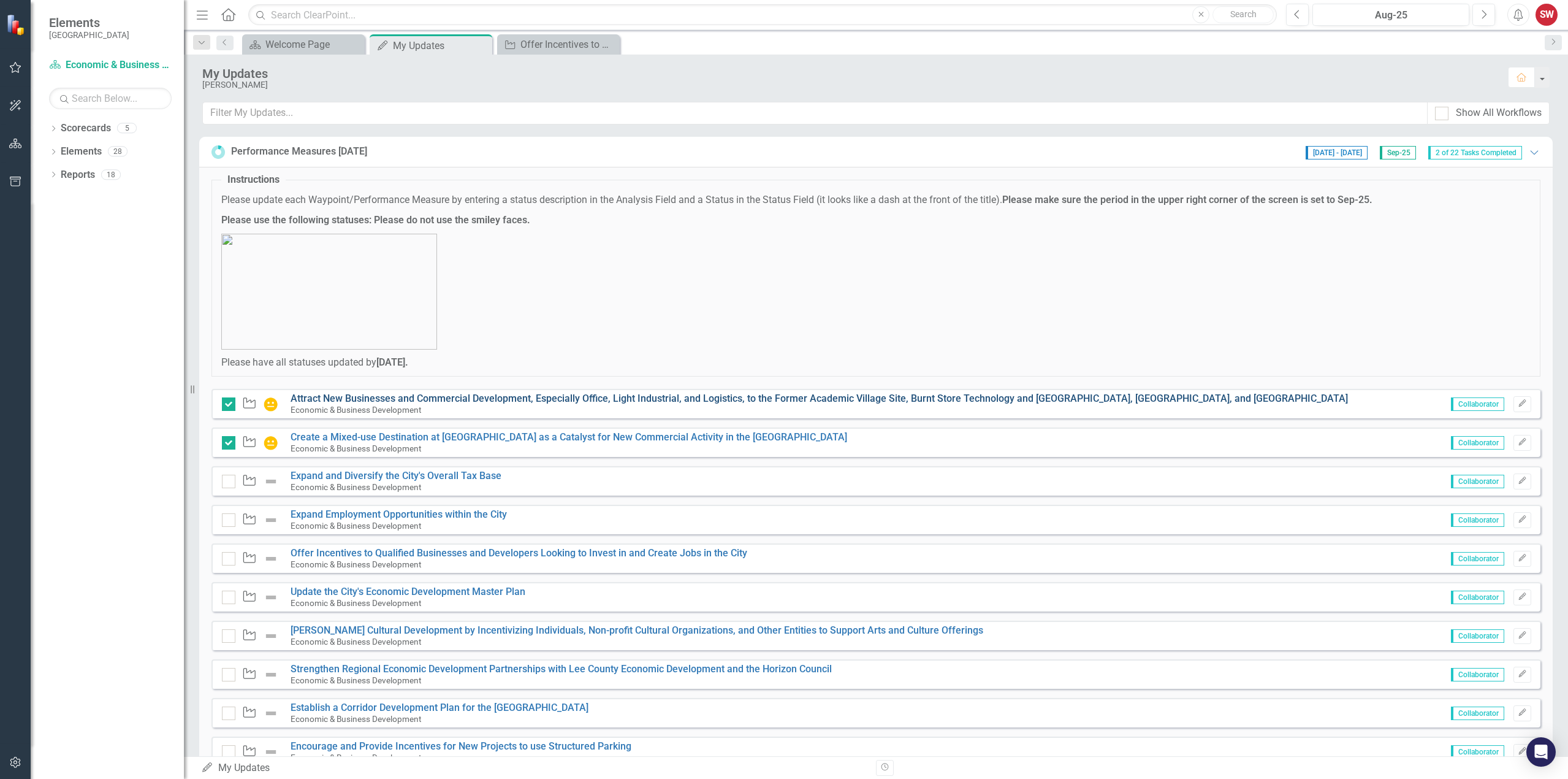
click at [422, 399] on link "Attract New Businesses and Commercial Development, Especially Office, Light Ind…" at bounding box center [819, 399] width 1057 height 11
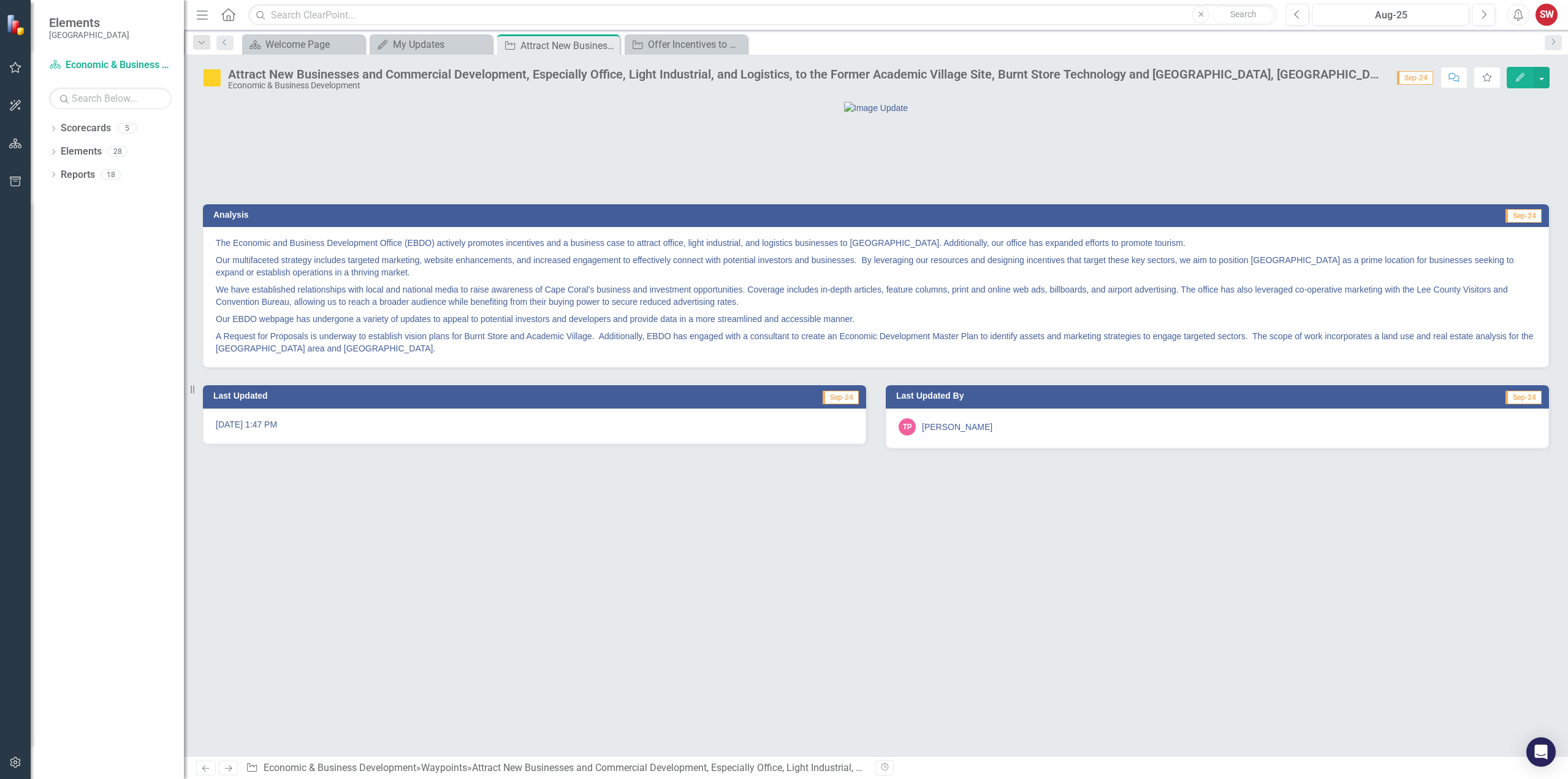
drag, startPoint x: 606, startPoint y: 45, endPoint x: 653, endPoint y: 38, distance: 47.5
click at [0, 0] on icon "Close" at bounding box center [0, 0] width 0 height 0
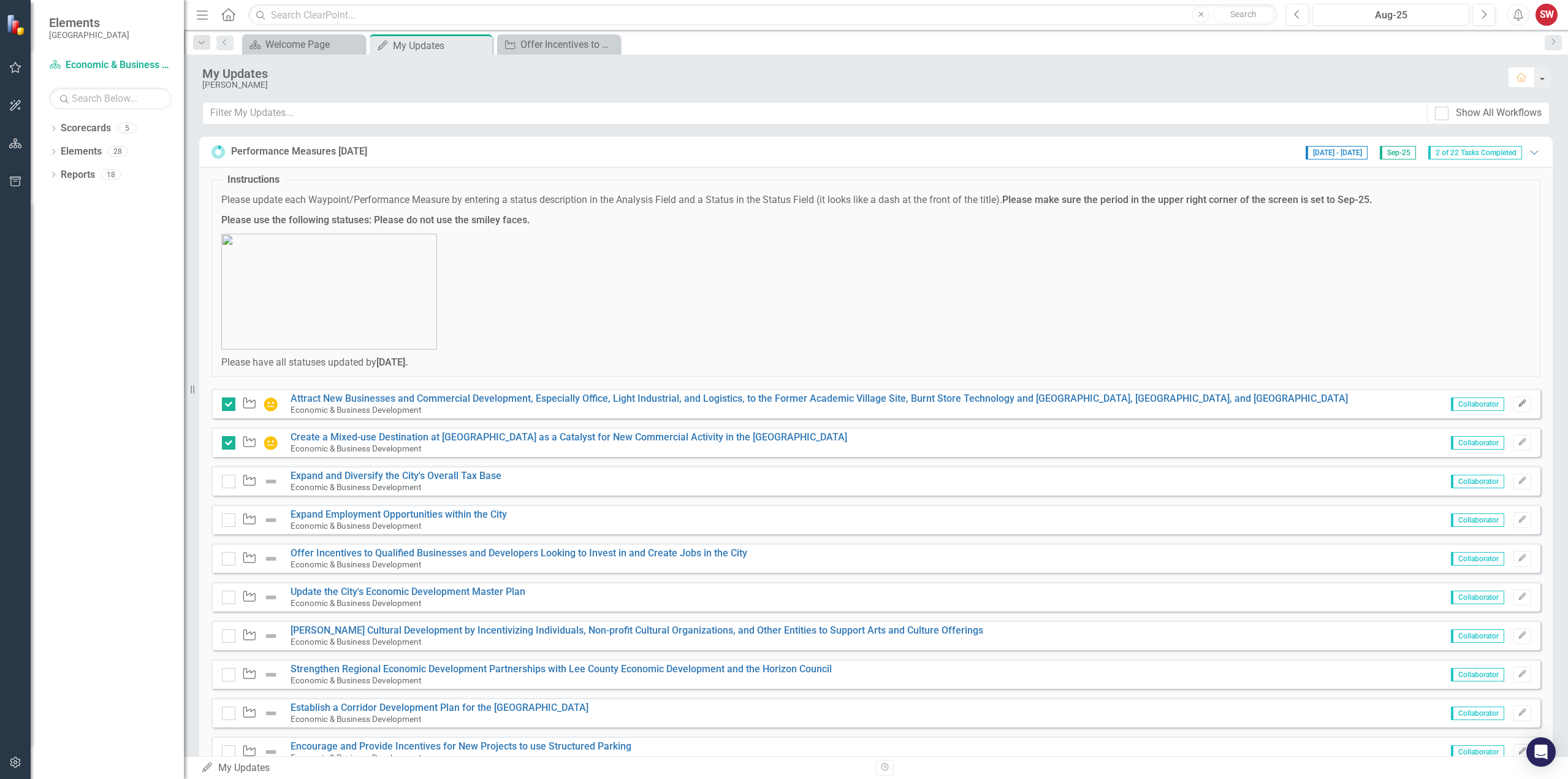
click at [1517, 402] on icon "Edit" at bounding box center [1521, 403] width 9 height 7
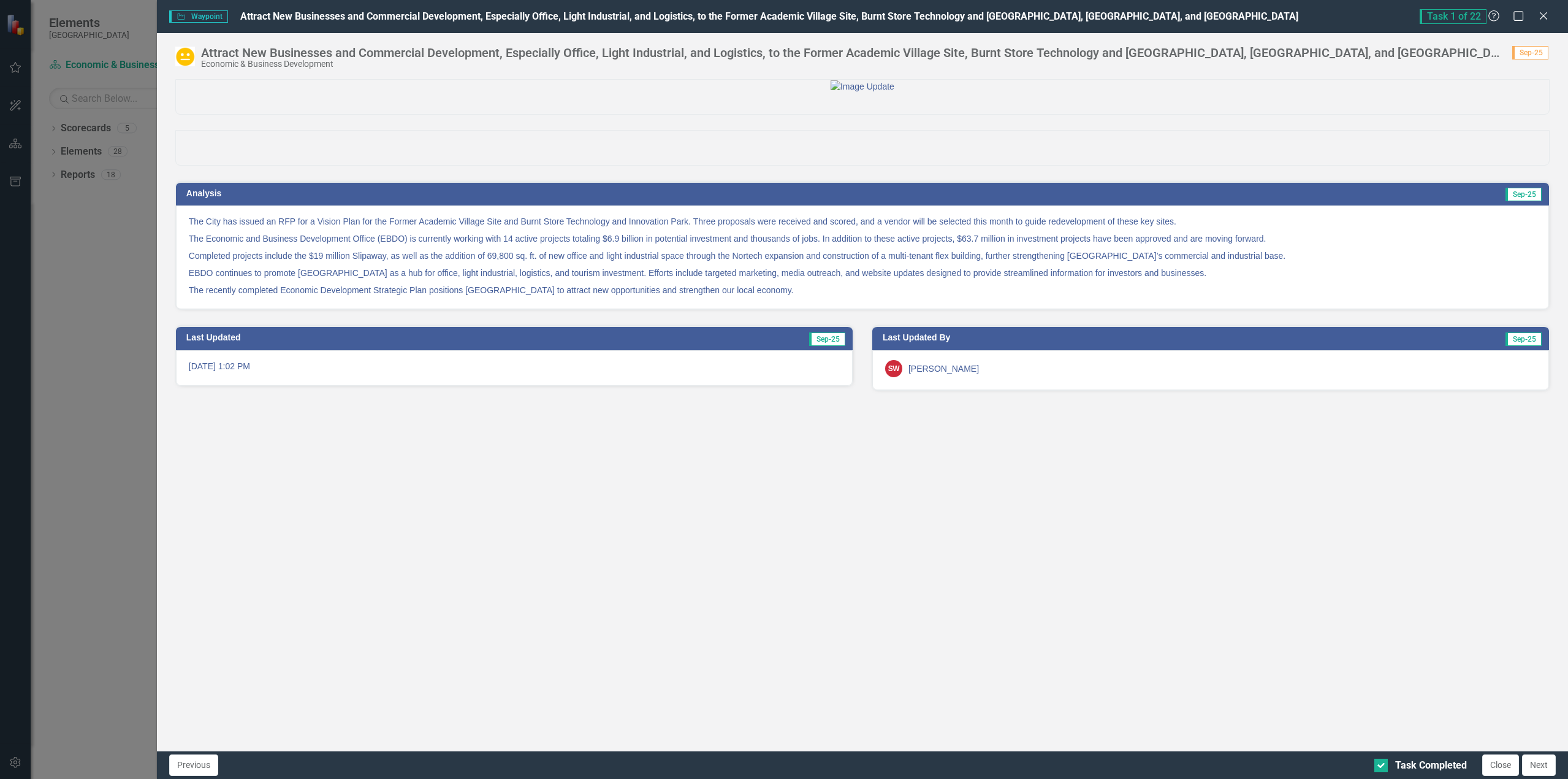
click at [224, 264] on p "Completed projects include the $19 million Slipaway, as well as the addition of…" at bounding box center [861, 255] width 1347 height 17
click at [1298, 264] on p "Completed projects include the $19 million Slipaway, as well as the addition of…" at bounding box center [861, 255] width 1347 height 17
click at [1297, 264] on p "Completed projects include the $19 million Slipaway, as well as the addition of…" at bounding box center [861, 255] width 1347 height 17
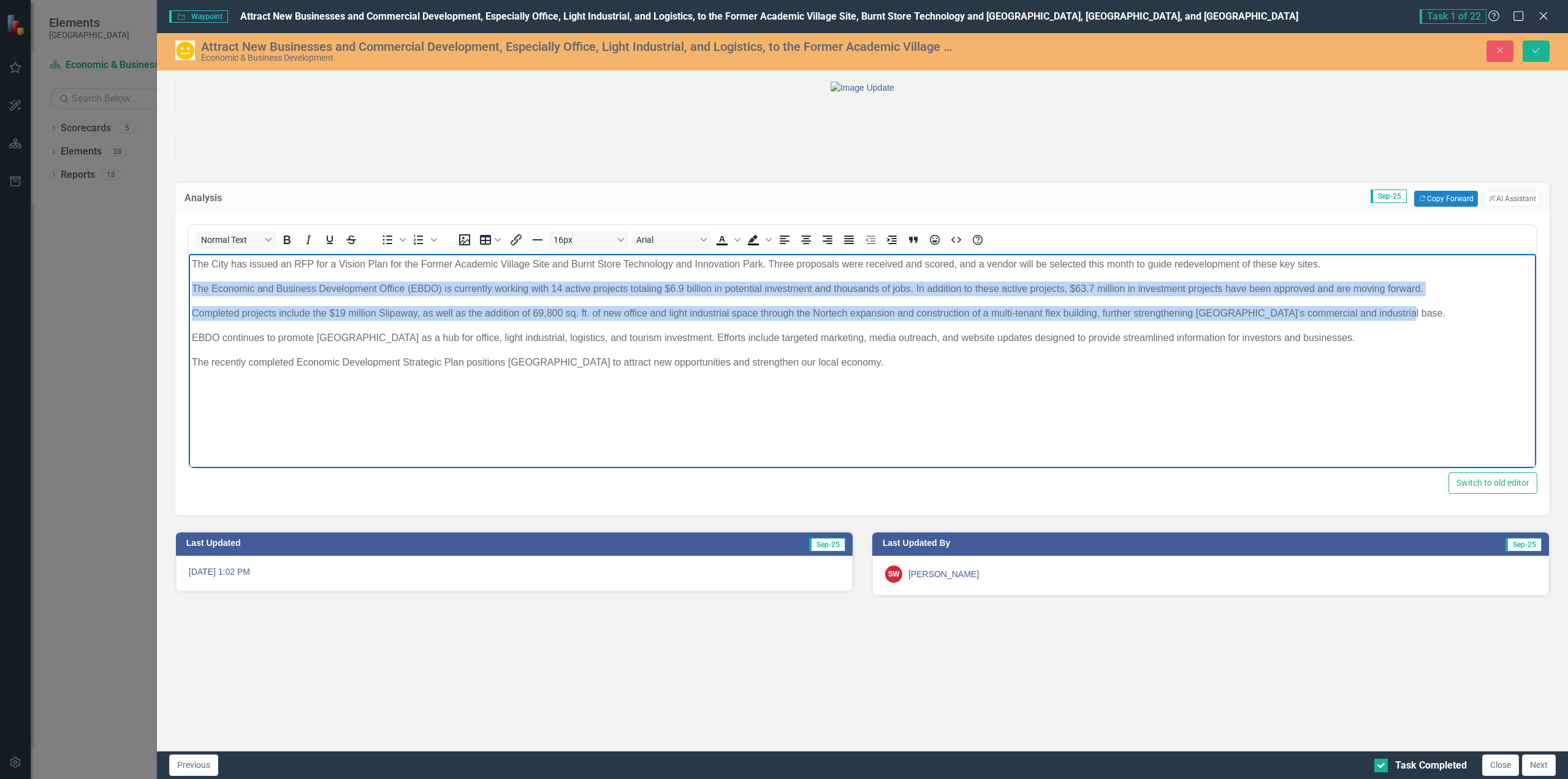
drag, startPoint x: 190, startPoint y: 285, endPoint x: 1402, endPoint y: 317, distance: 1212.4
click at [1402, 317] on body "The City has issued an RFP for a Vision Plan for the Former Academic Village Si…" at bounding box center [861, 346] width 1347 height 184
copy body "The Economic and Business Development Office (EBDO) is currently working with 1…"
click at [1093, 286] on p "The Economic and Business Development Office (EBDO) is currently working with 1…" at bounding box center [861, 289] width 1341 height 15
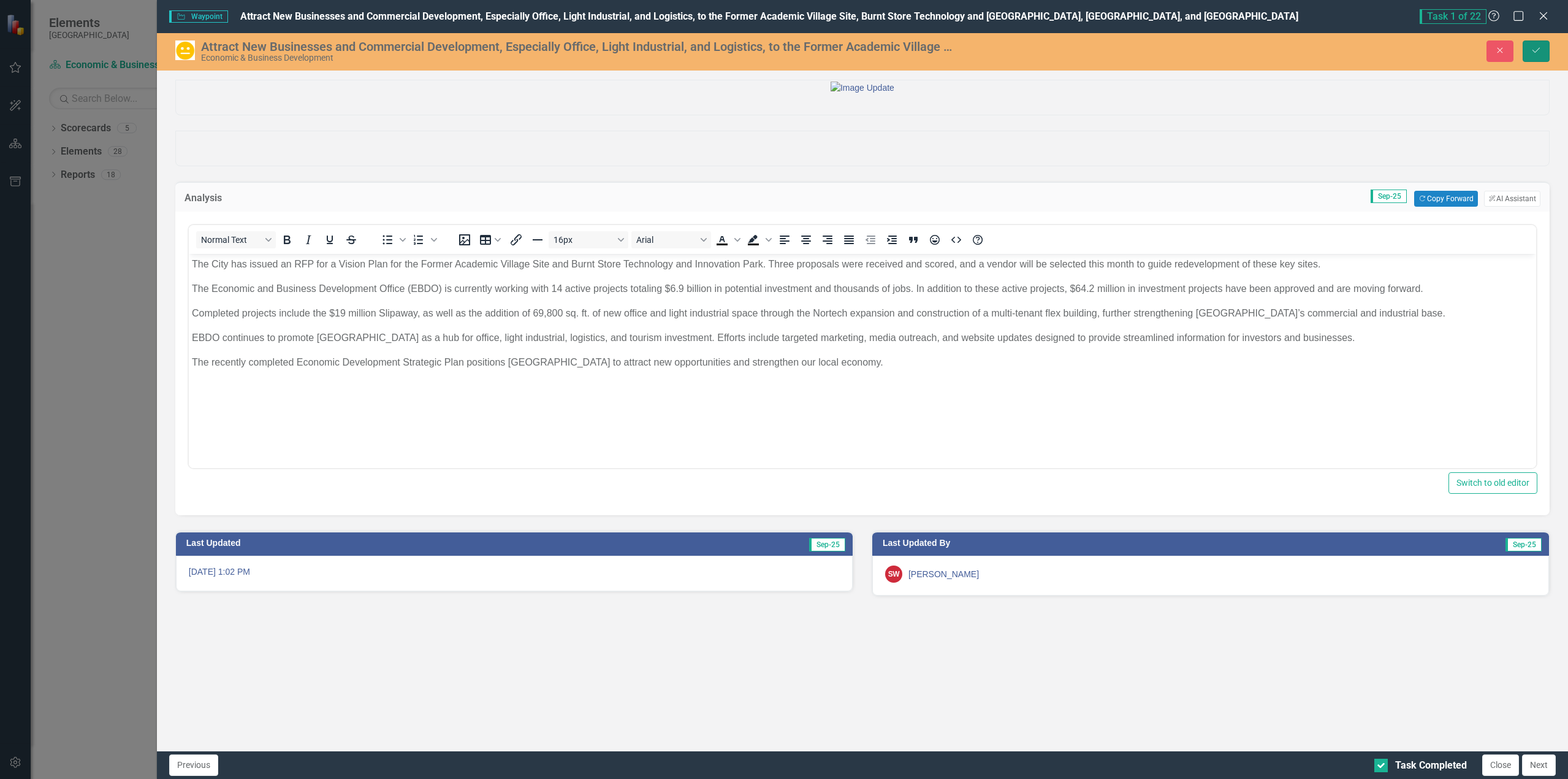
click at [1538, 48] on icon "Save" at bounding box center [1535, 50] width 11 height 8
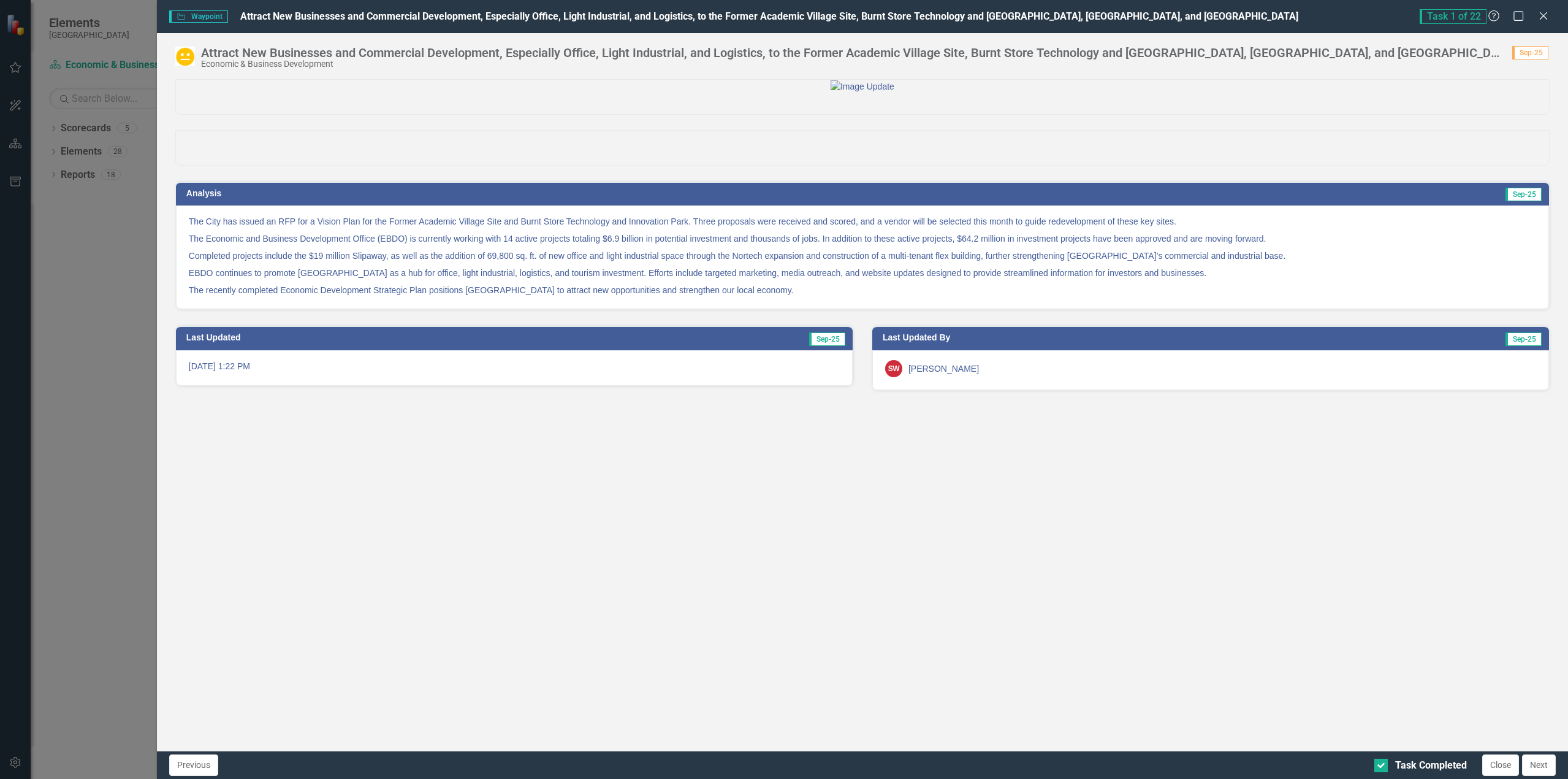
click at [616, 247] on p "The Economic and Business Development Office (EBDO) is currently working with 1…" at bounding box center [861, 238] width 1347 height 17
click at [1442, 204] on td "Sep-25" at bounding box center [1193, 195] width 698 height 18
click at [1444, 204] on td "Sep-25" at bounding box center [1193, 195] width 698 height 18
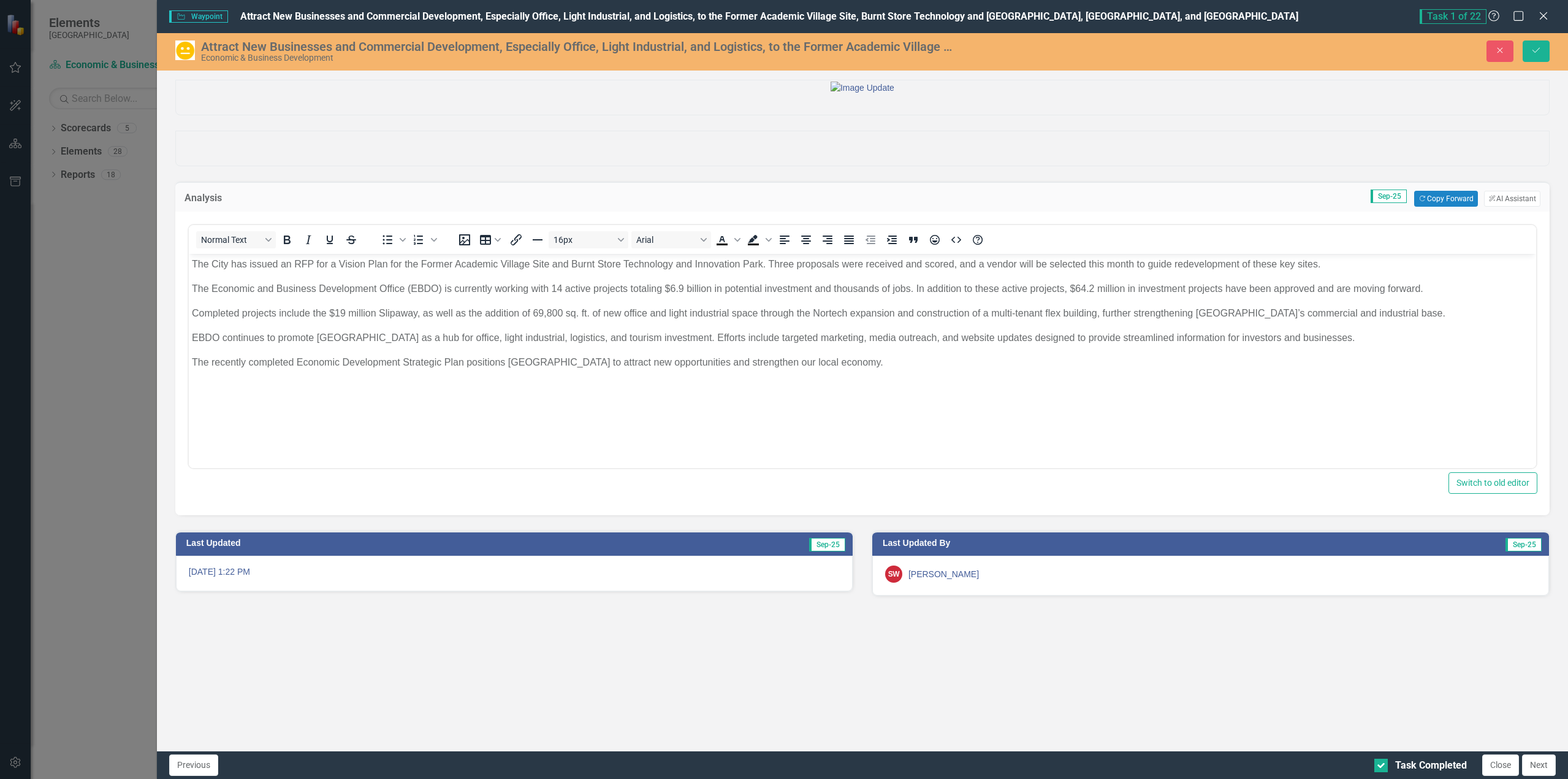
click at [217, 292] on p "The Economic and Business Development Office (EBDO) is currently working with 1…" at bounding box center [861, 289] width 1341 height 15
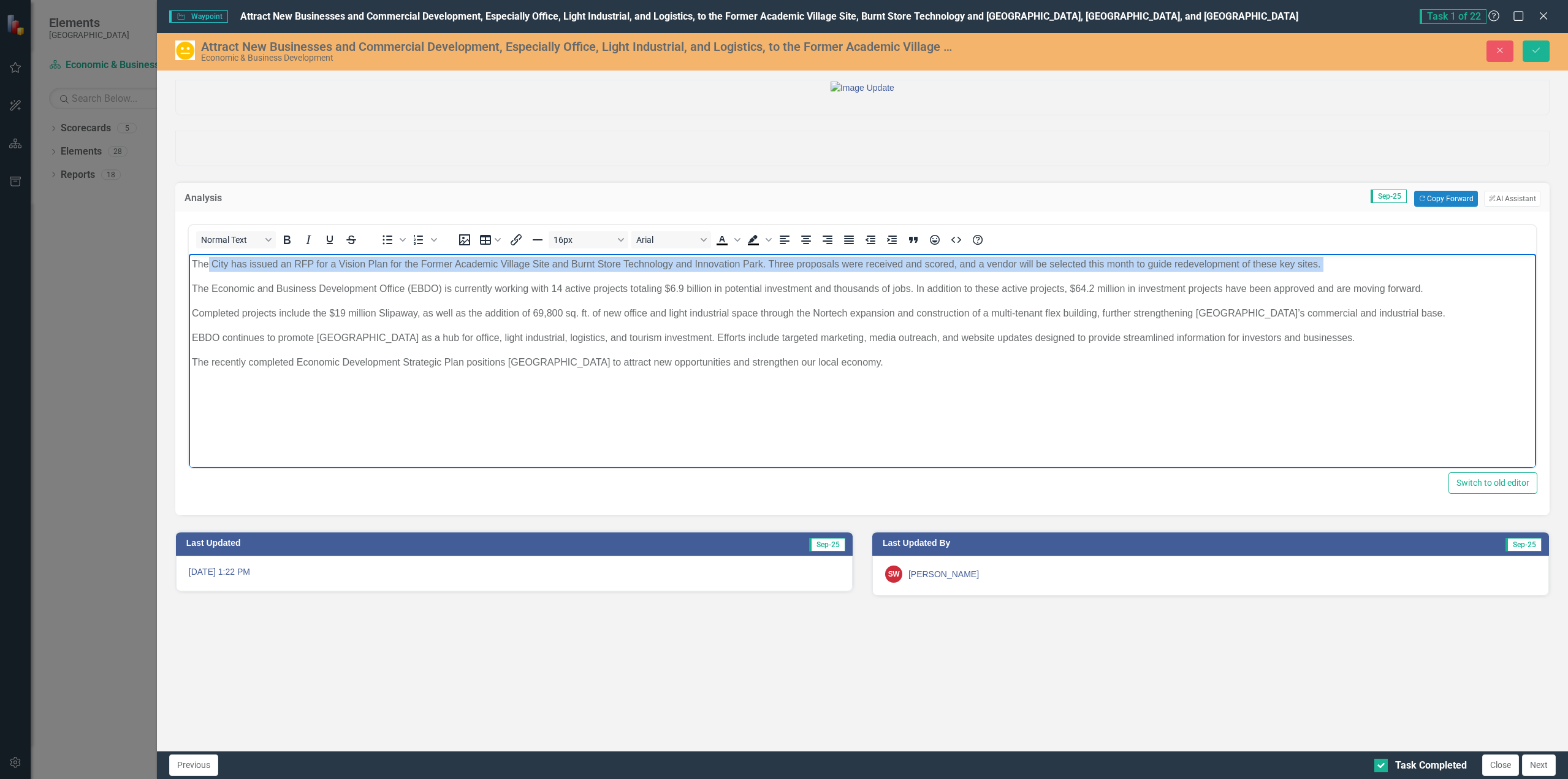
drag, startPoint x: 191, startPoint y: 288, endPoint x: 207, endPoint y: 265, distance: 28.0
click at [207, 265] on body "The City has issued an RFP for a Vision Plan for the Former Academic Village Si…" at bounding box center [861, 346] width 1347 height 184
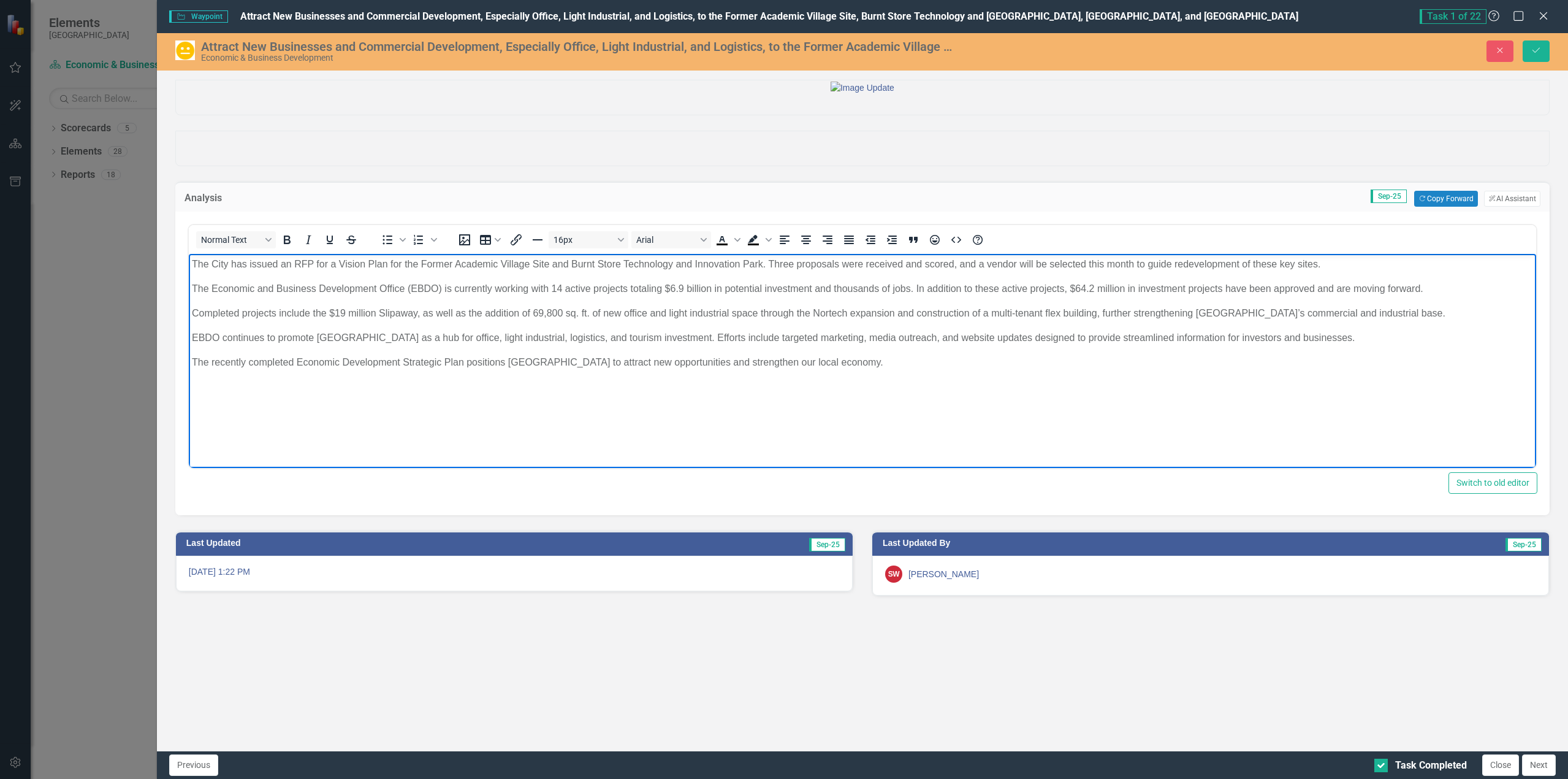
click at [214, 303] on body "The City has issued an RFP for a Vision Plan for the Former Academic Village Si…" at bounding box center [861, 346] width 1347 height 184
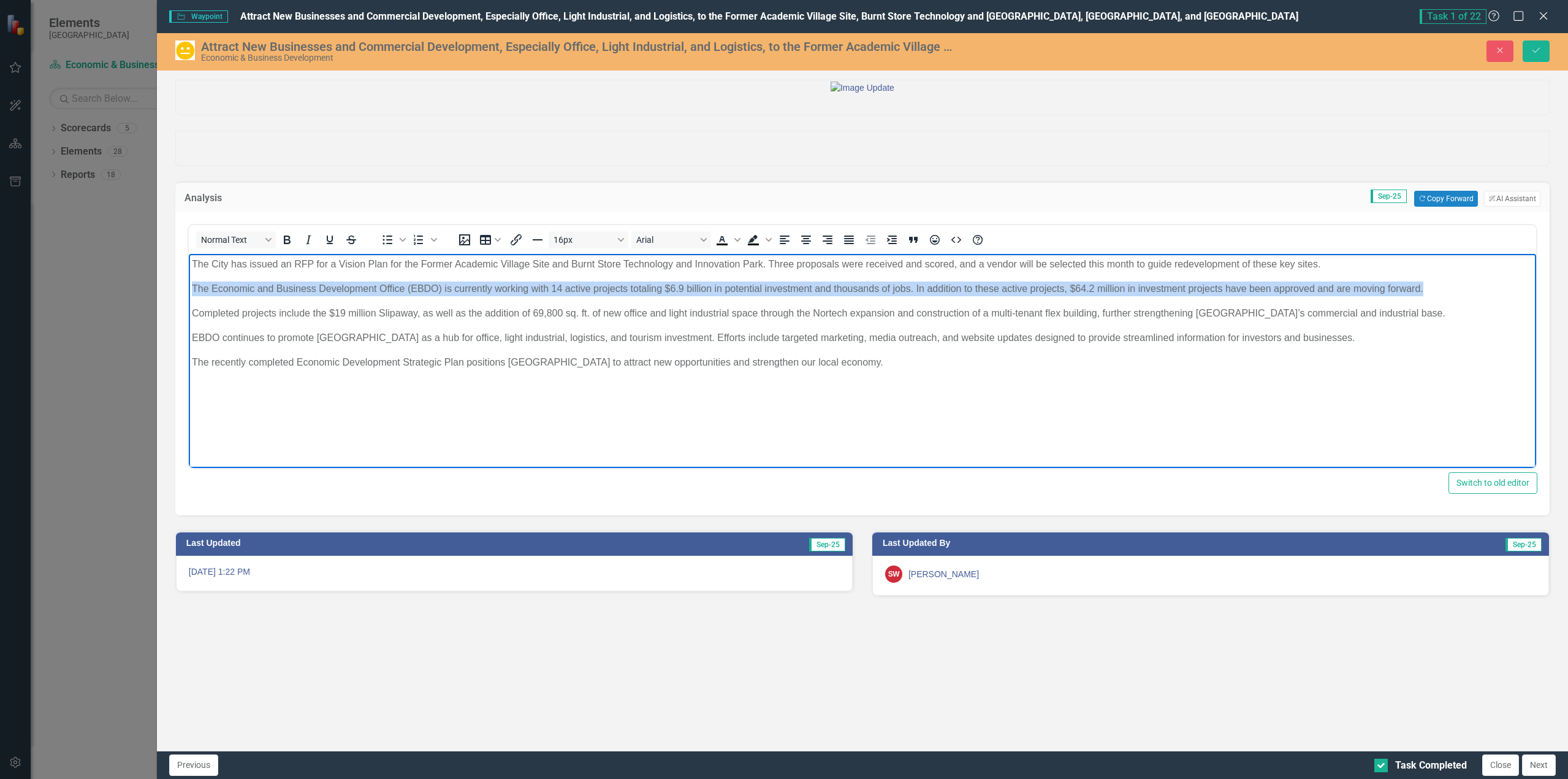
drag, startPoint x: 193, startPoint y: 289, endPoint x: 1433, endPoint y: 285, distance: 1240.0
click at [1433, 285] on p "The Economic and Business Development Office (EBDO) is currently working with 1…" at bounding box center [861, 289] width 1341 height 15
copy p "The Economic and Business Development Office (EBDO) is currently working with 1…"
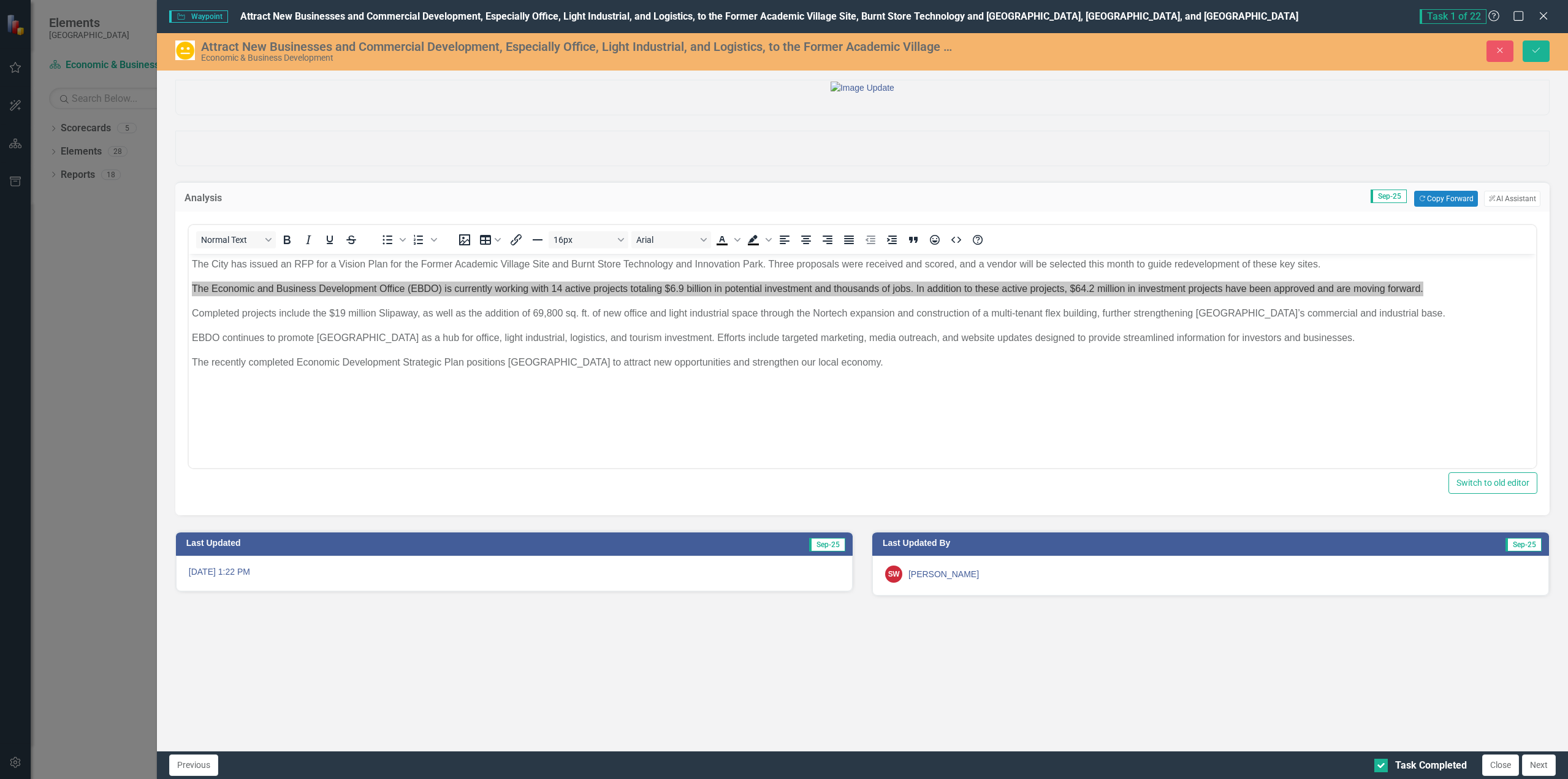
click at [86, 549] on div "Waypoint Waypoint Attract New Businesses and Commercial Development, Especially…" at bounding box center [784, 390] width 1568 height 779
click at [1546, 12] on icon at bounding box center [1543, 15] width 9 height 9
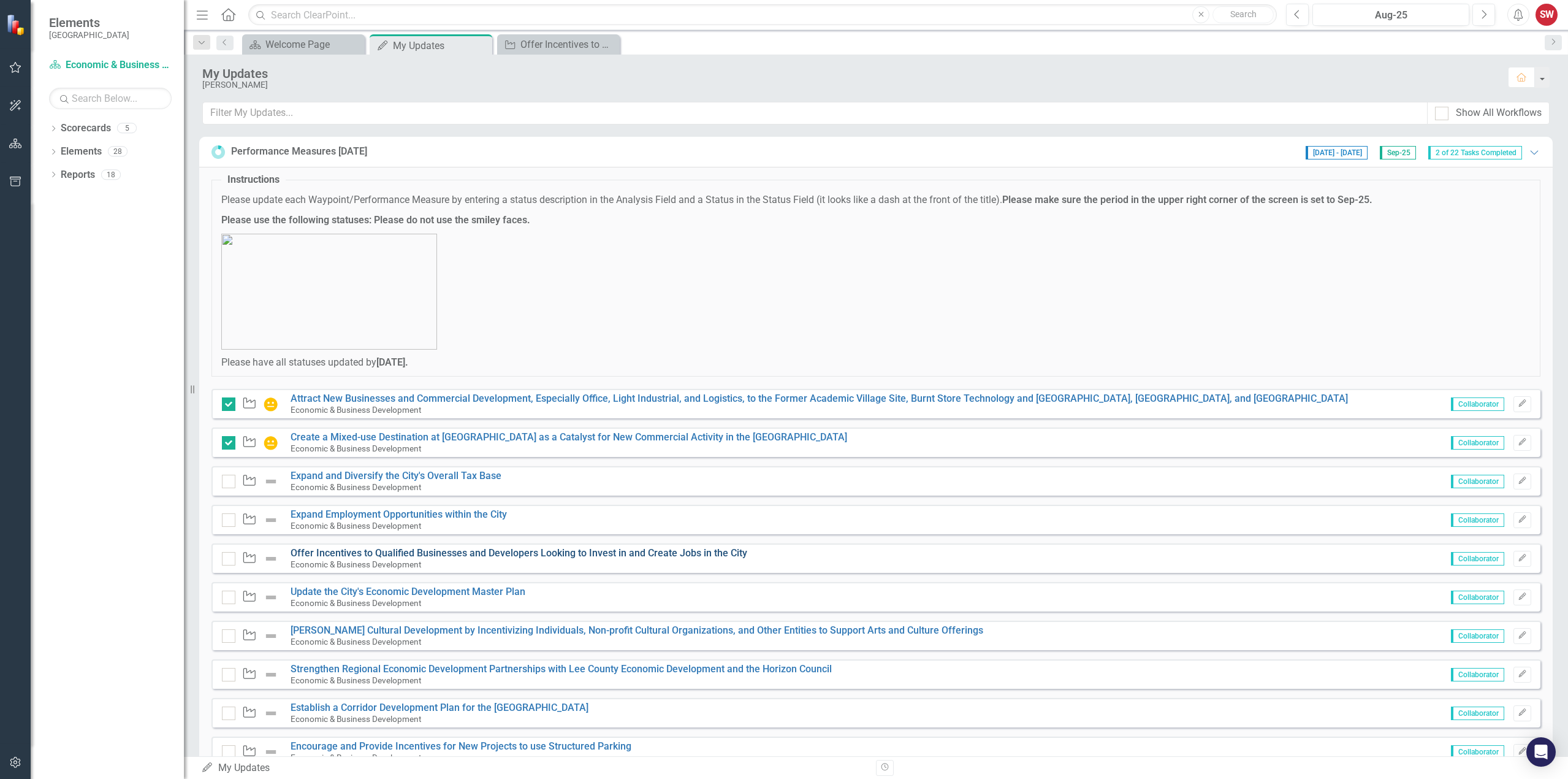
click at [421, 554] on link "Offer Incentives to Qualified Businesses and Developers Looking to Invest in an…" at bounding box center [518, 553] width 457 height 11
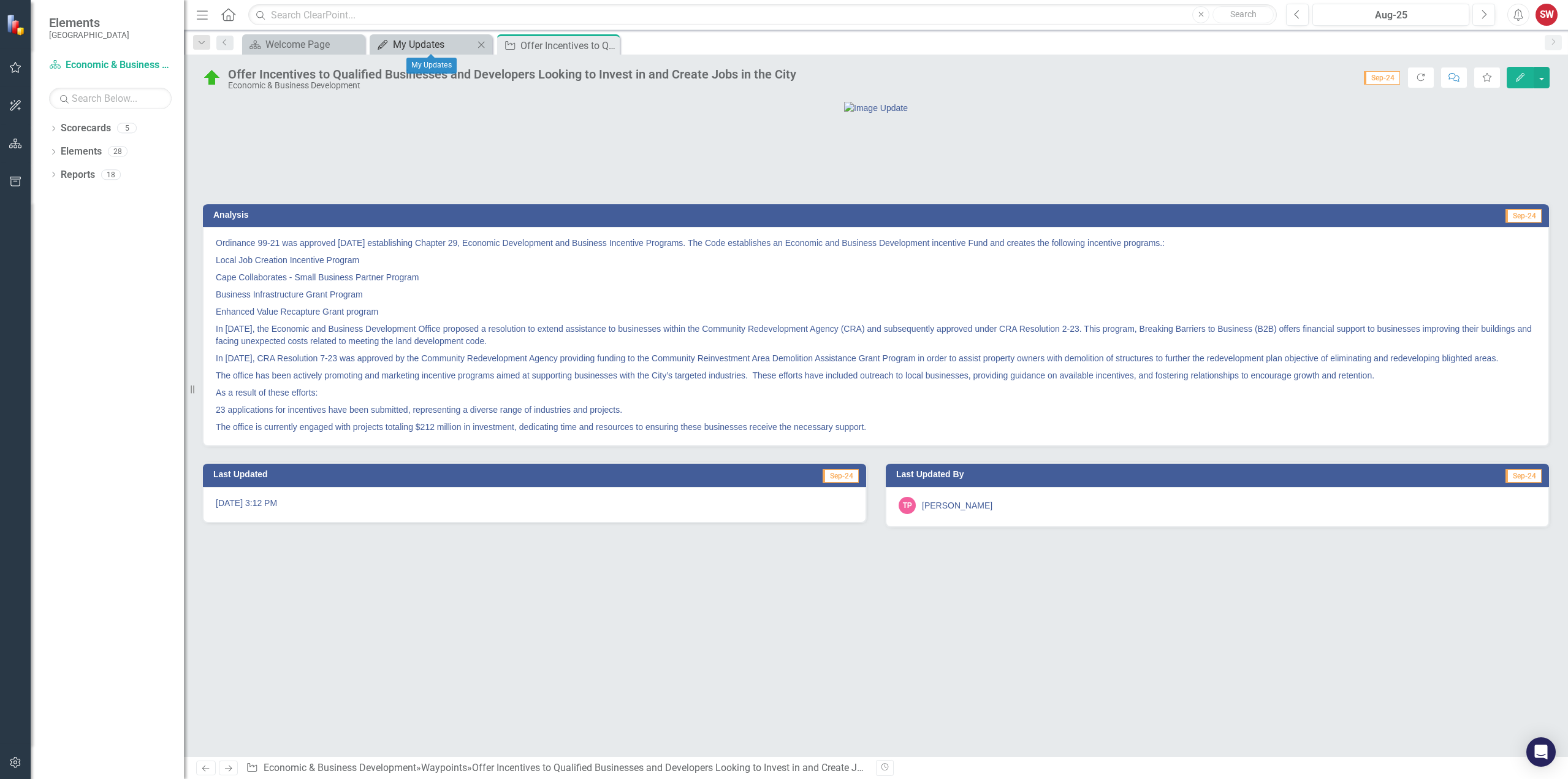
click at [407, 45] on div "My Updates" at bounding box center [433, 44] width 81 height 16
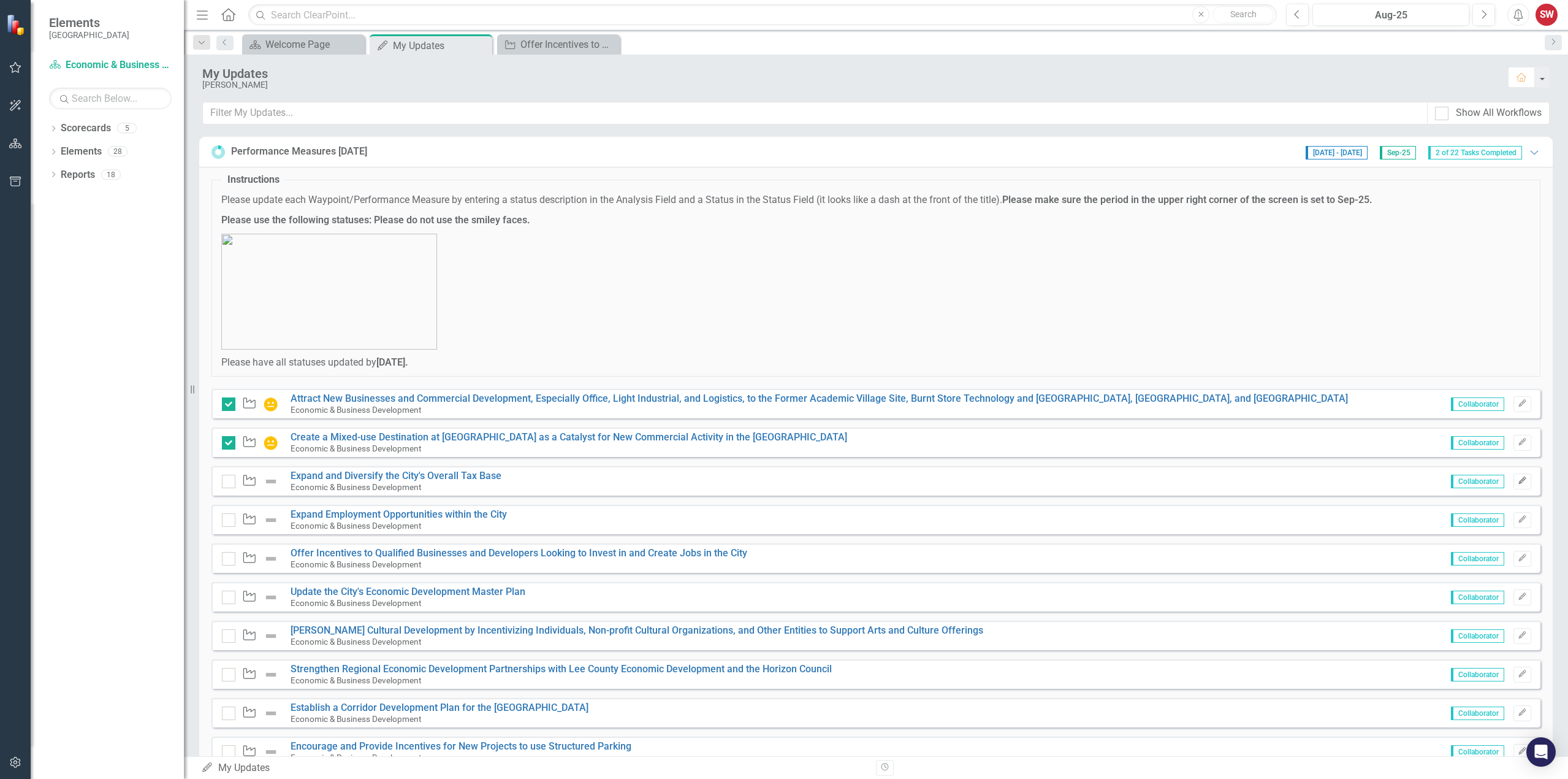
click at [1519, 485] on button "Edit" at bounding box center [1522, 481] width 18 height 16
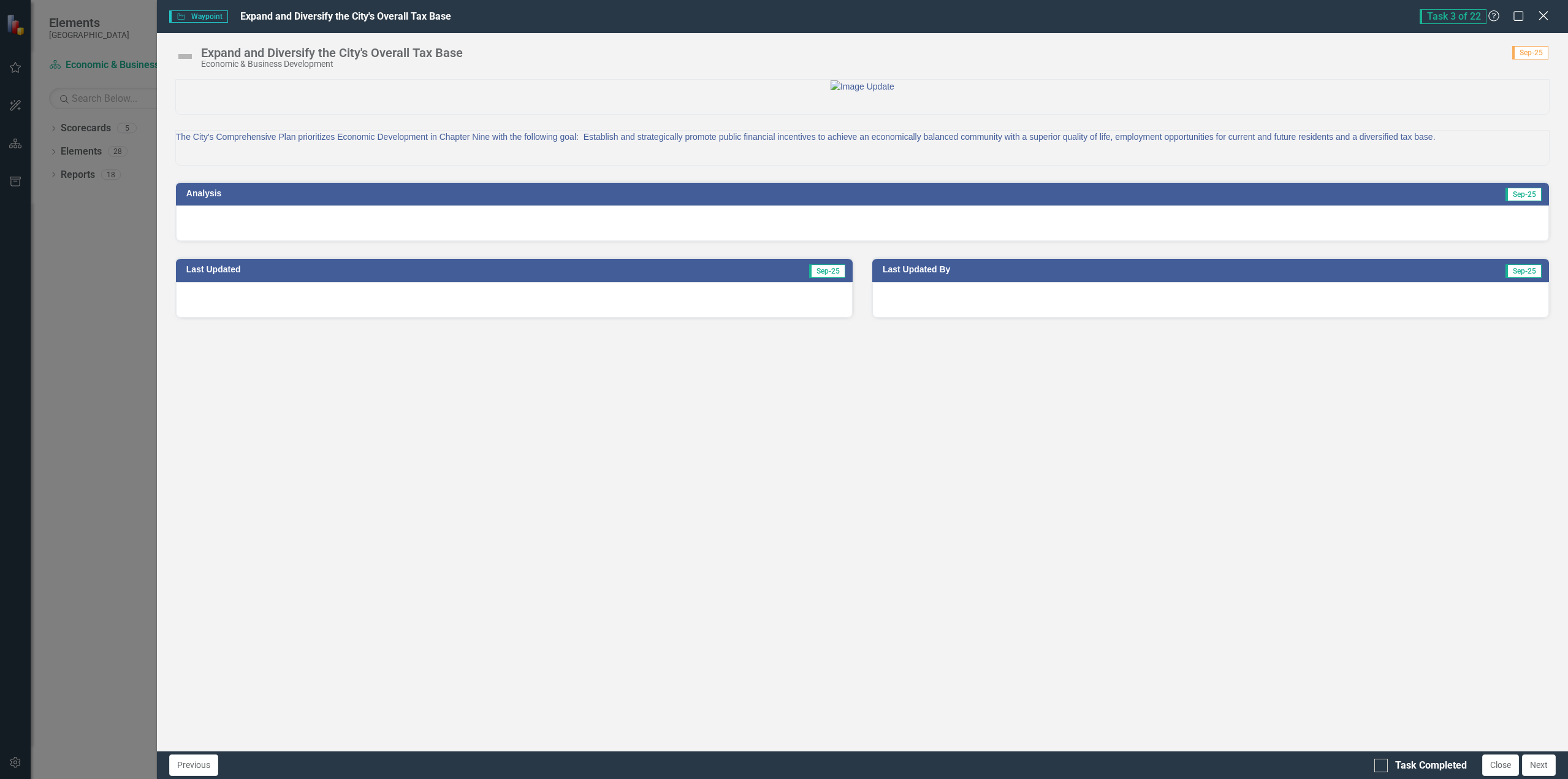
click at [1544, 18] on icon "Close" at bounding box center [1543, 16] width 16 height 11
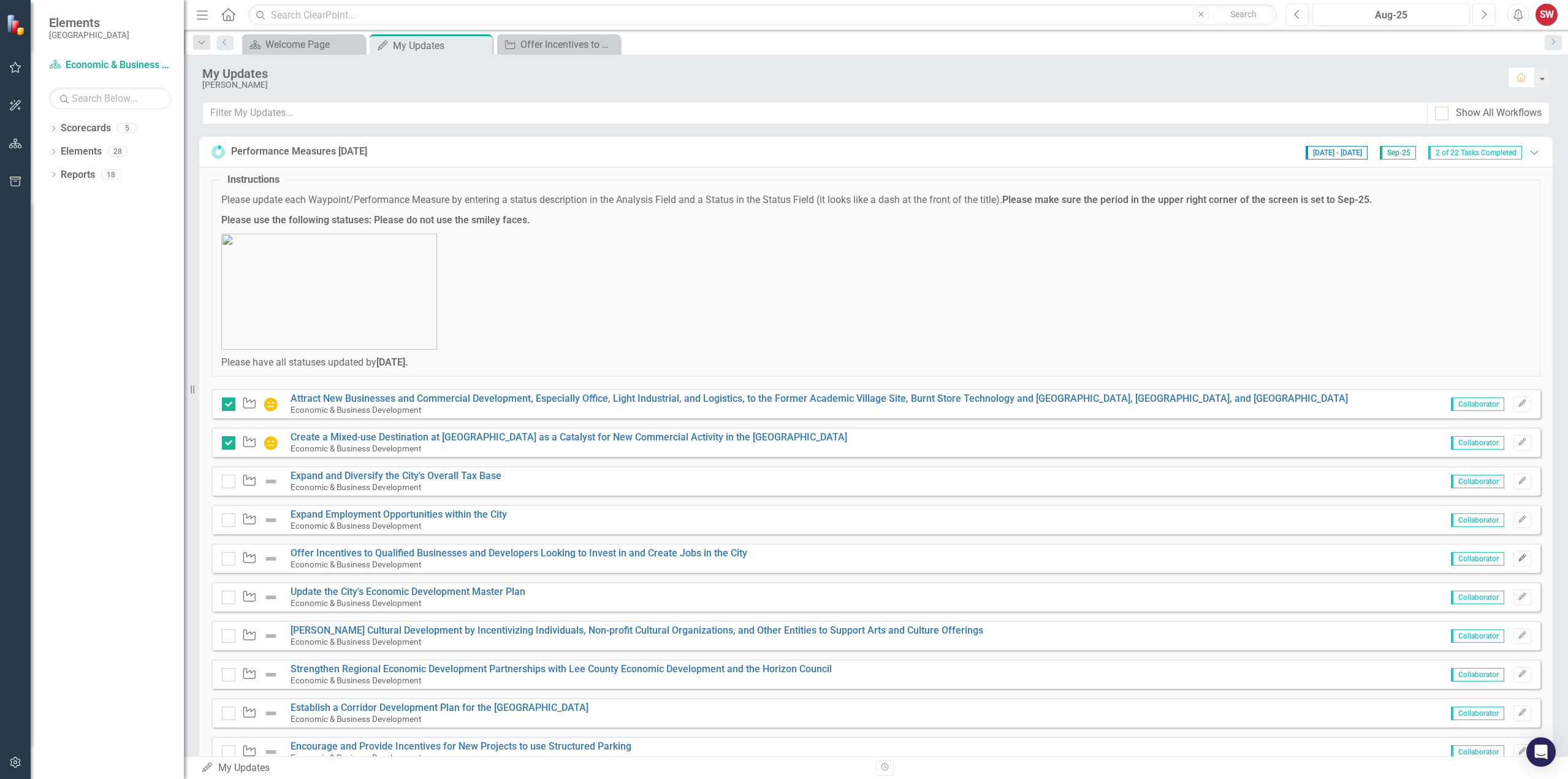
click at [1517, 558] on icon "Edit" at bounding box center [1521, 558] width 9 height 7
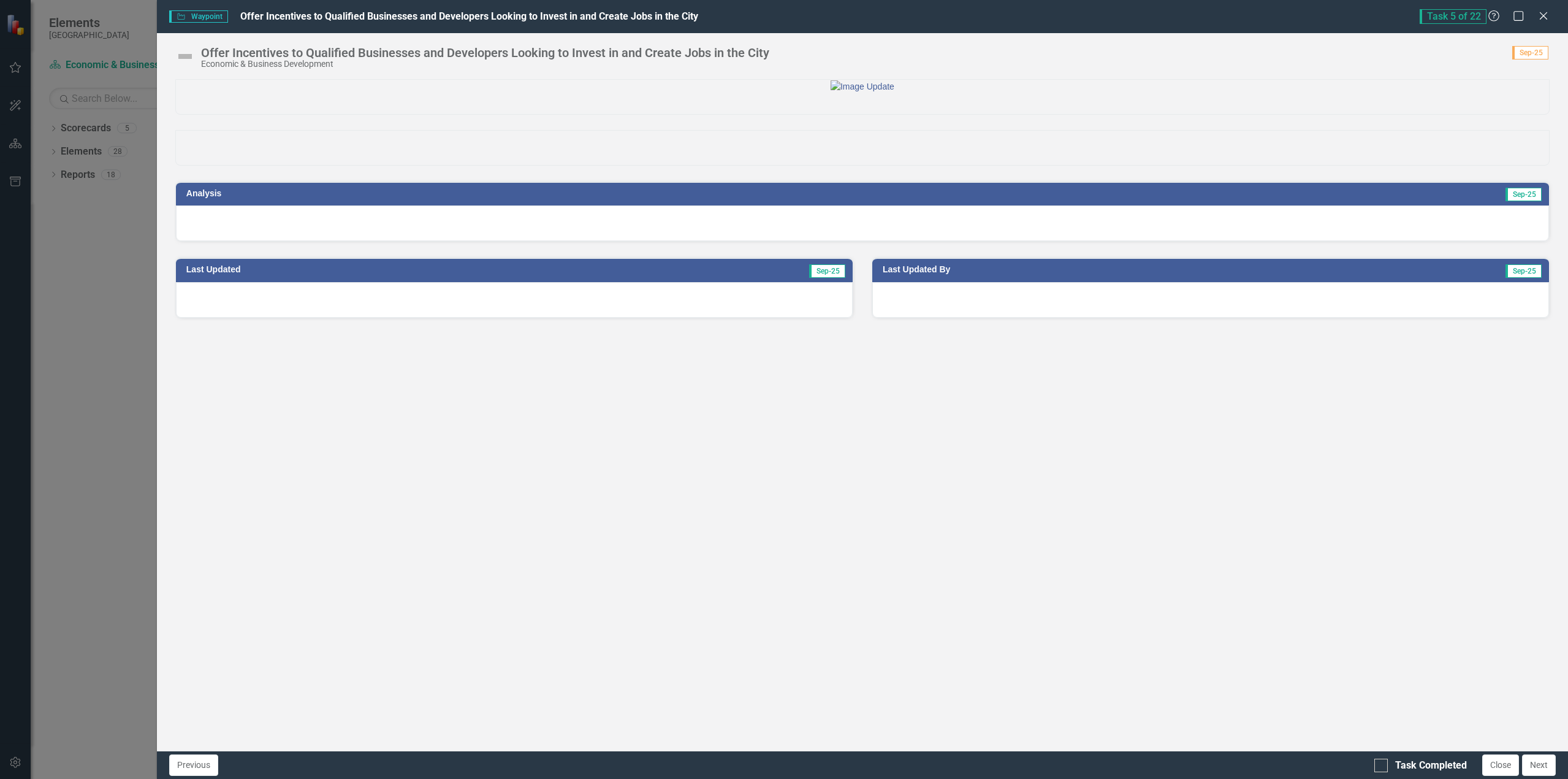
click at [302, 241] on div at bounding box center [862, 222] width 1373 height 35
click at [302, 241] on div at bounding box center [862, 222] width 1373 height 35
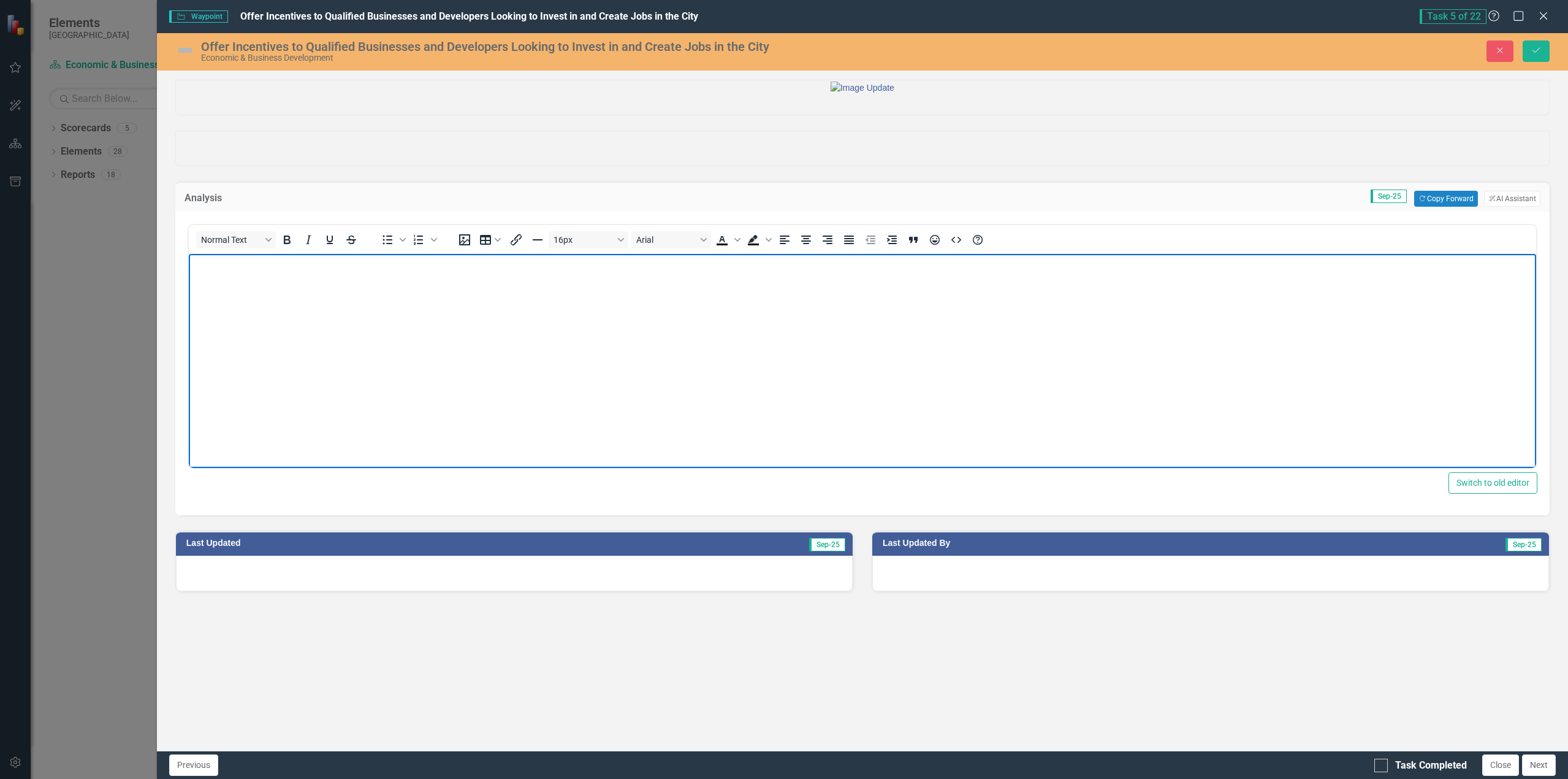
click at [244, 298] on body "Rich Text Area. Press ALT-0 for help." at bounding box center [861, 346] width 1347 height 184
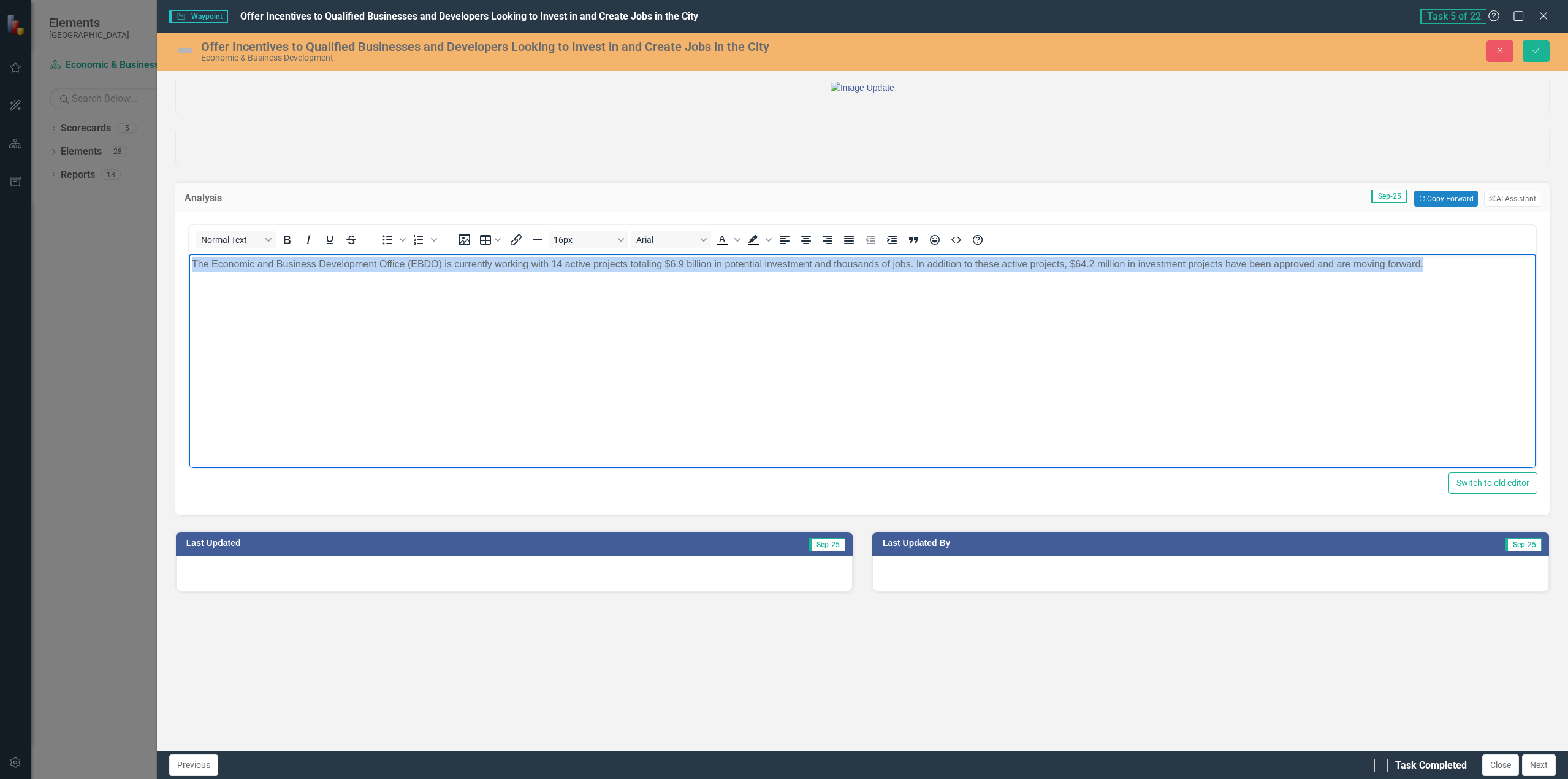
drag, startPoint x: 1361, startPoint y: 264, endPoint x: 375, endPoint y: 613, distance: 1045.9
click at [189, 294] on html "The Economic and Business Development Office (EBDO) is currently working with 1…" at bounding box center [861, 346] width 1347 height 184
copy p "The Economic and Business Development Office (EBDO) is currently working with 1…"
paste body "Rich Text Area. Press ALT-0 for help."
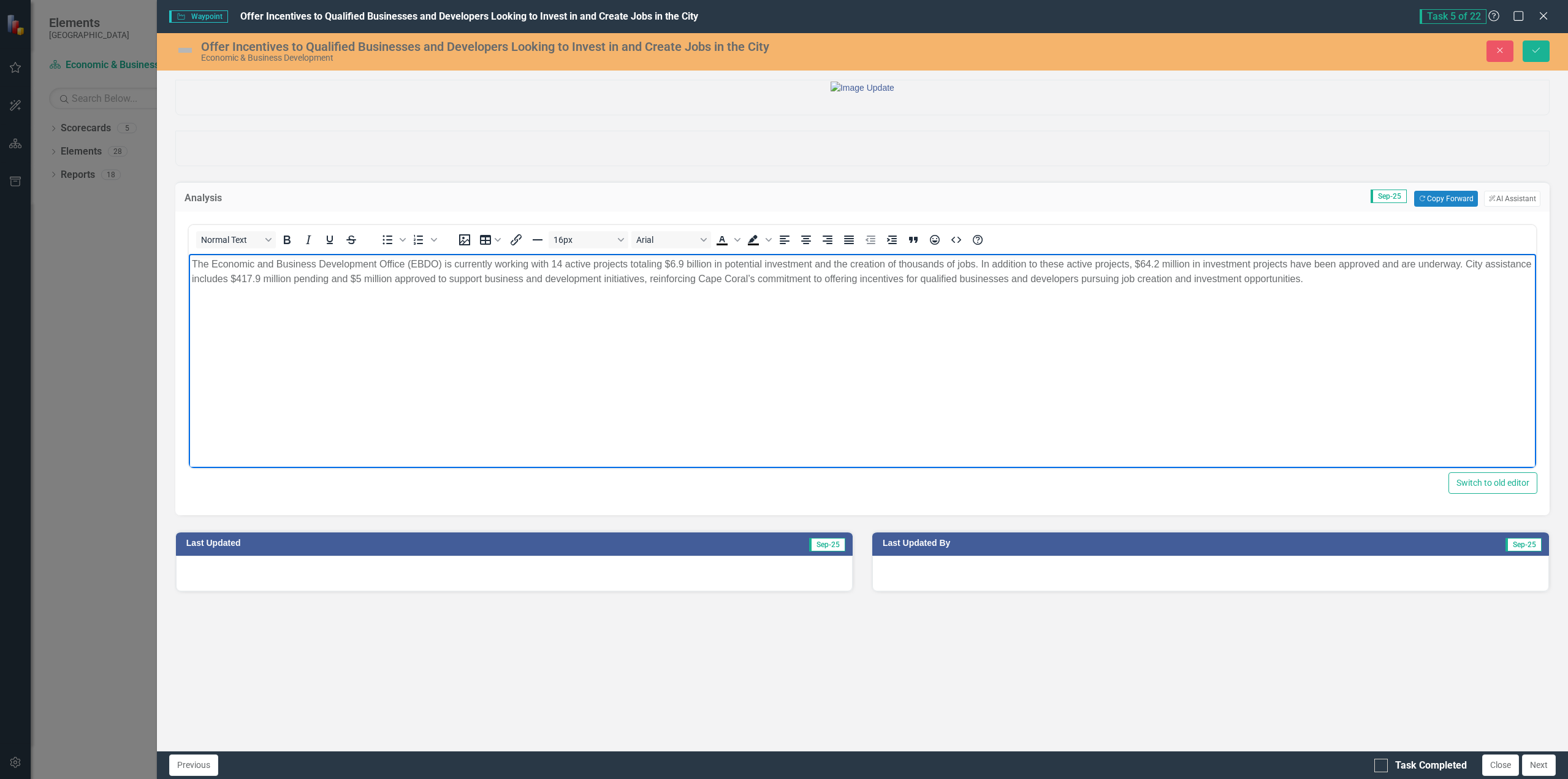
drag, startPoint x: 1148, startPoint y: 280, endPoint x: 1278, endPoint y: 283, distance: 130.0
click at [1150, 280] on p "The Economic and Business Development Office (EBDO) is currently working with 1…" at bounding box center [861, 271] width 1341 height 30
click at [1321, 279] on p "The Economic and Business Development Office (EBDO) is currently working with 1…" at bounding box center [861, 271] width 1341 height 30
click at [184, 48] on img at bounding box center [185, 50] width 20 height 20
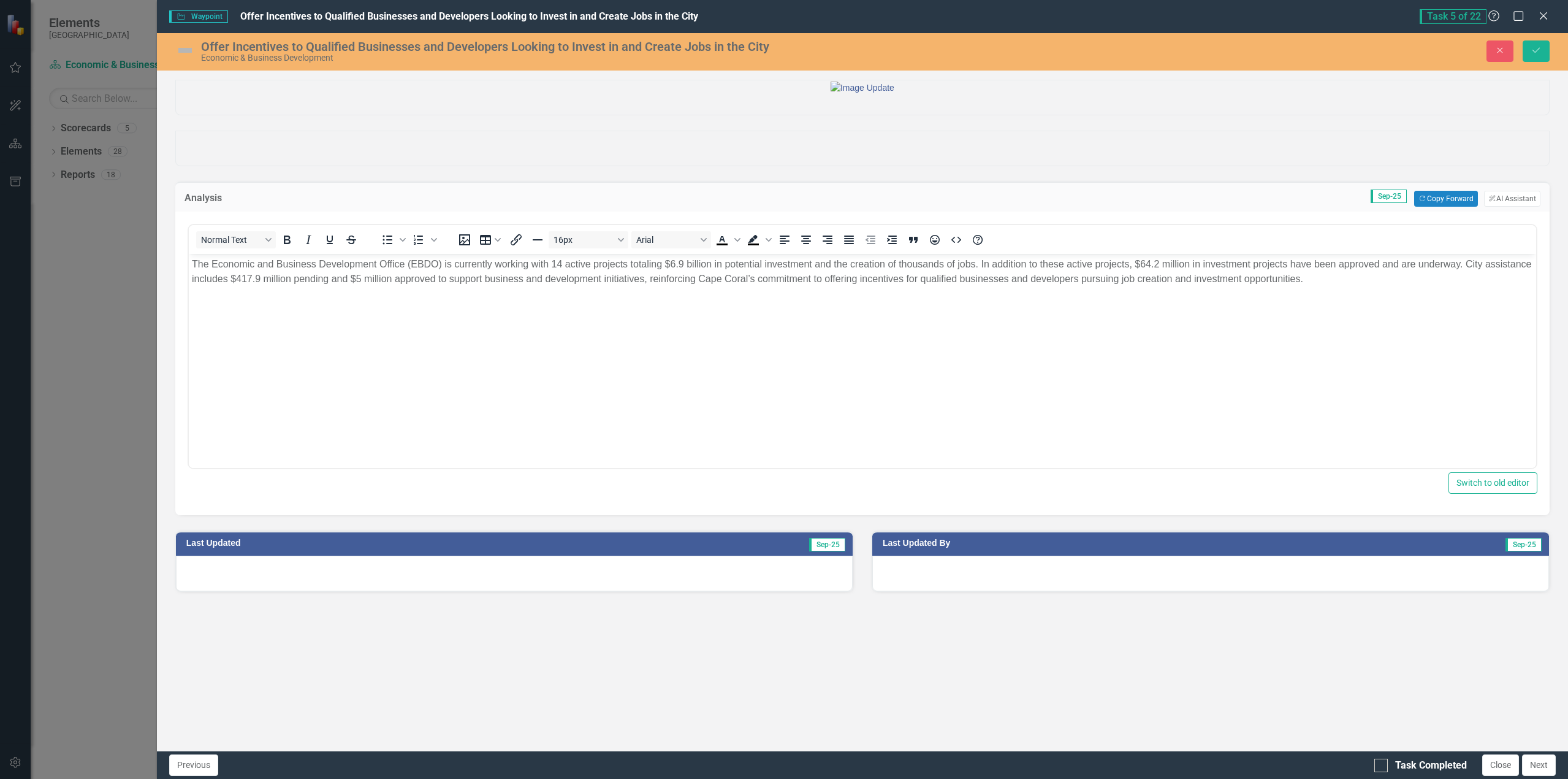
click at [184, 48] on img at bounding box center [185, 50] width 20 height 20
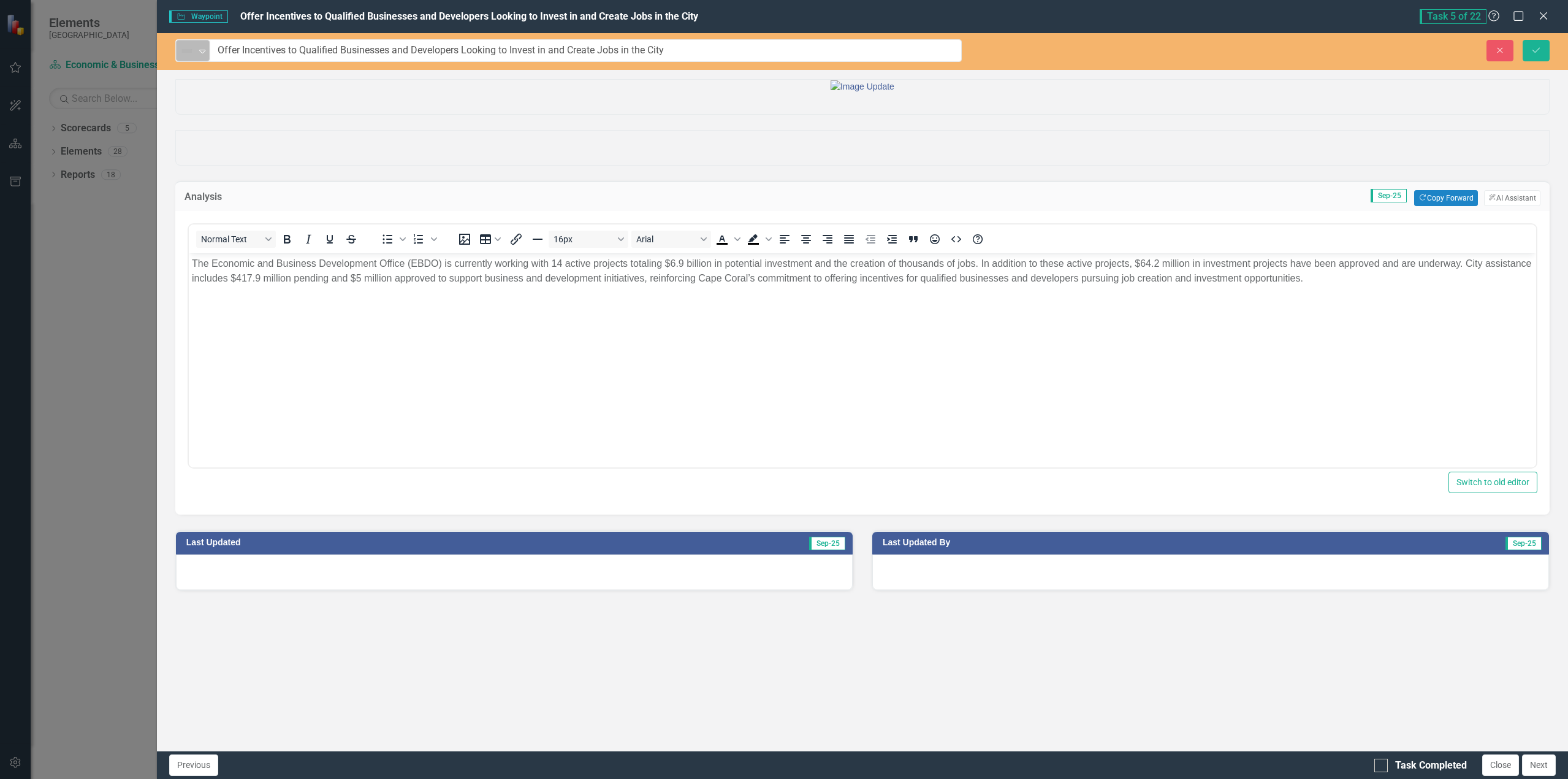
click at [202, 50] on icon "Expand" at bounding box center [202, 51] width 12 height 10
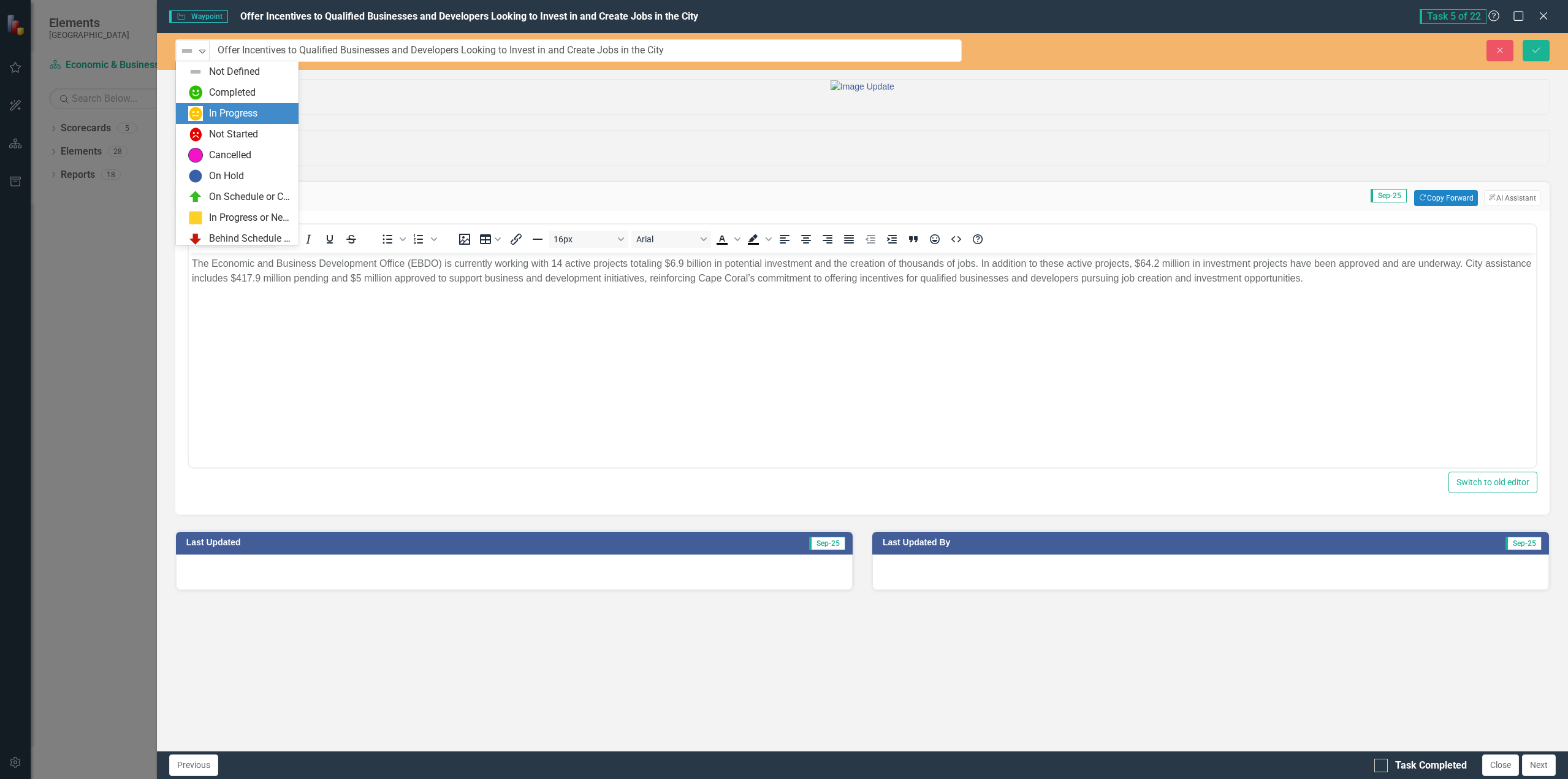
click at [211, 113] on div "In Progress" at bounding box center [233, 113] width 48 height 14
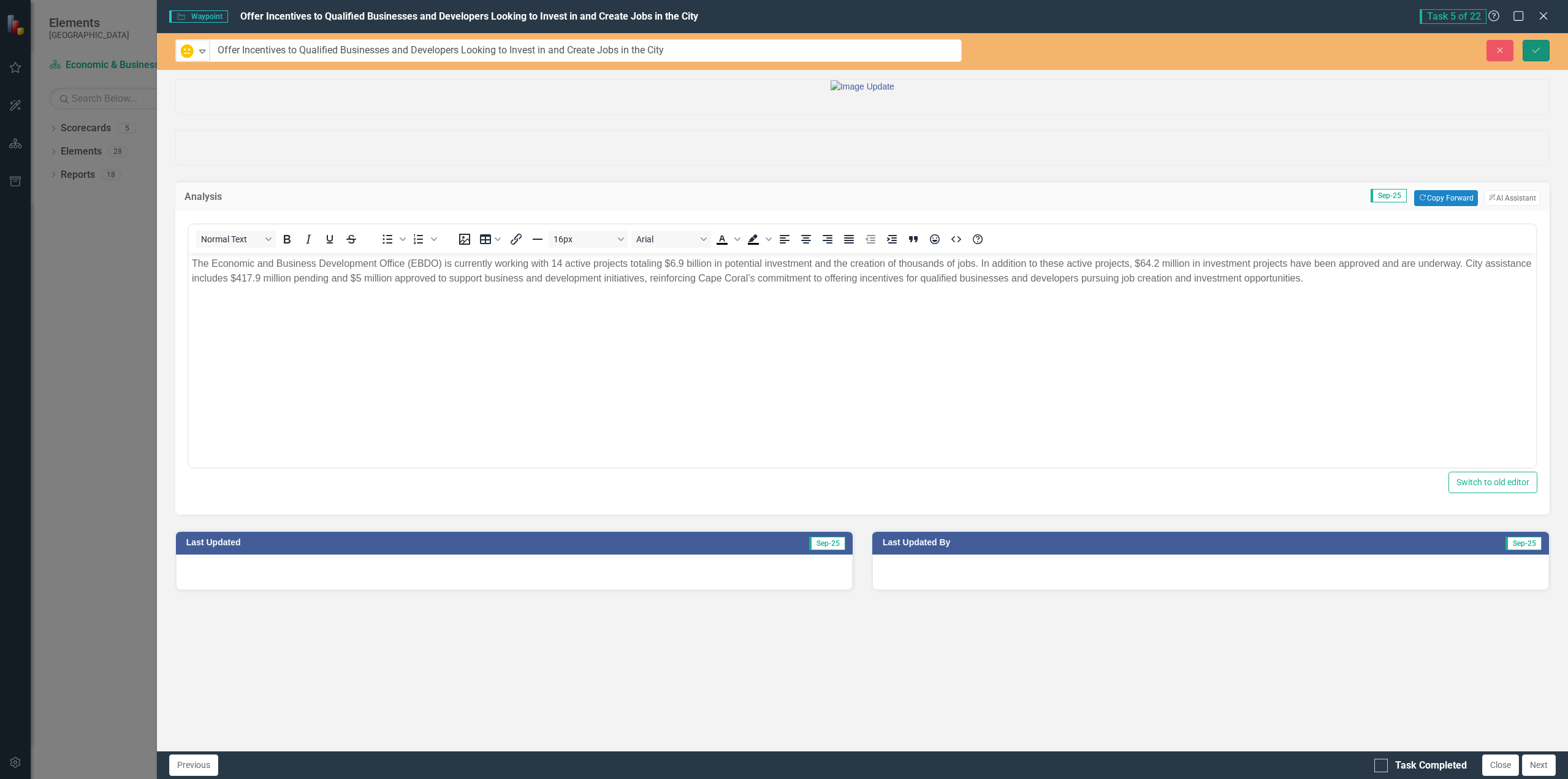
click at [1534, 43] on button "Save" at bounding box center [1535, 51] width 27 height 21
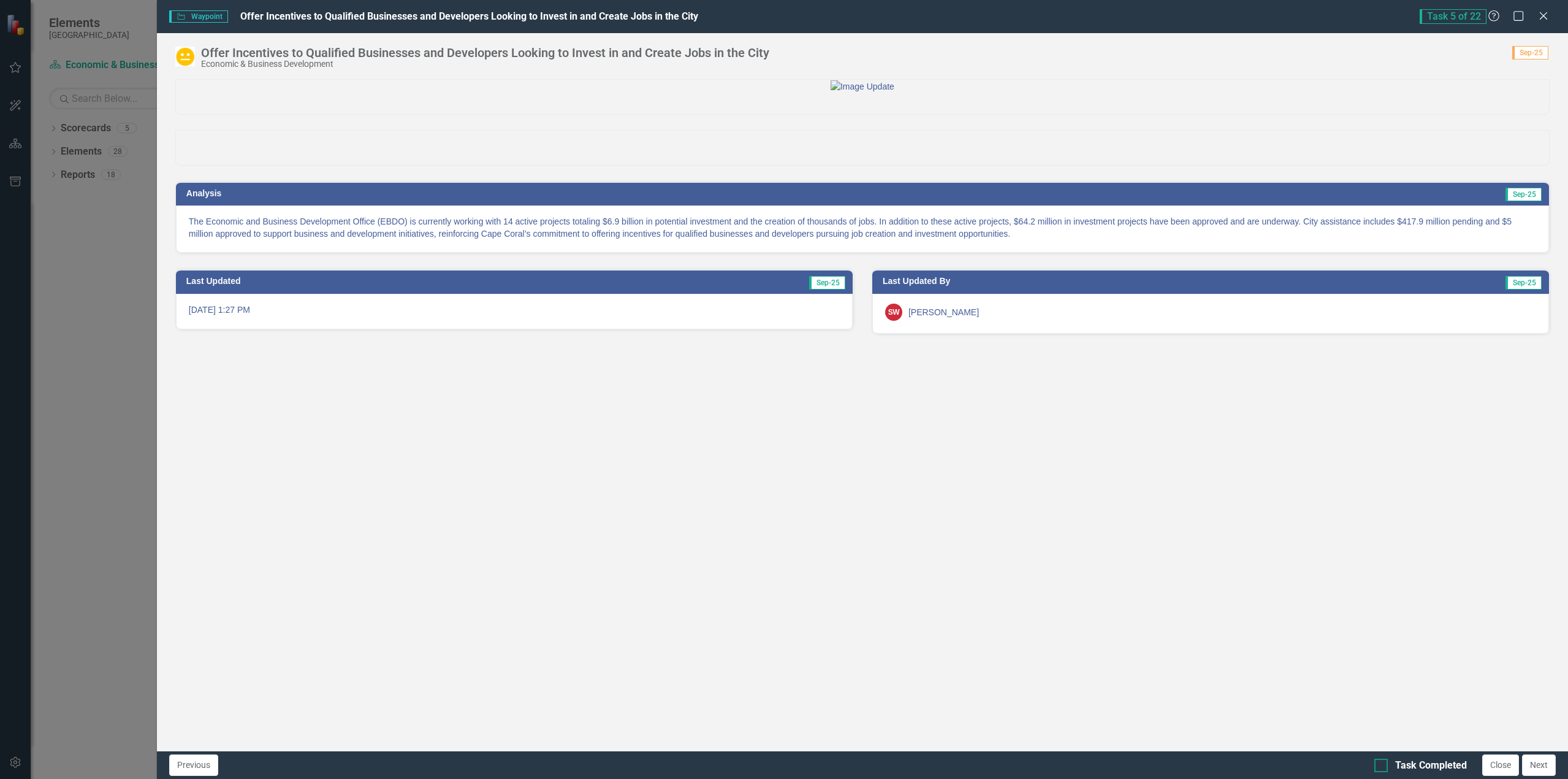
click at [1382, 767] on div at bounding box center [1380, 765] width 13 height 13
click at [1382, 767] on input "Task Completed" at bounding box center [1378, 763] width 8 height 8
checkbox input "true"
click at [1540, 16] on icon "Close" at bounding box center [1543, 16] width 16 height 11
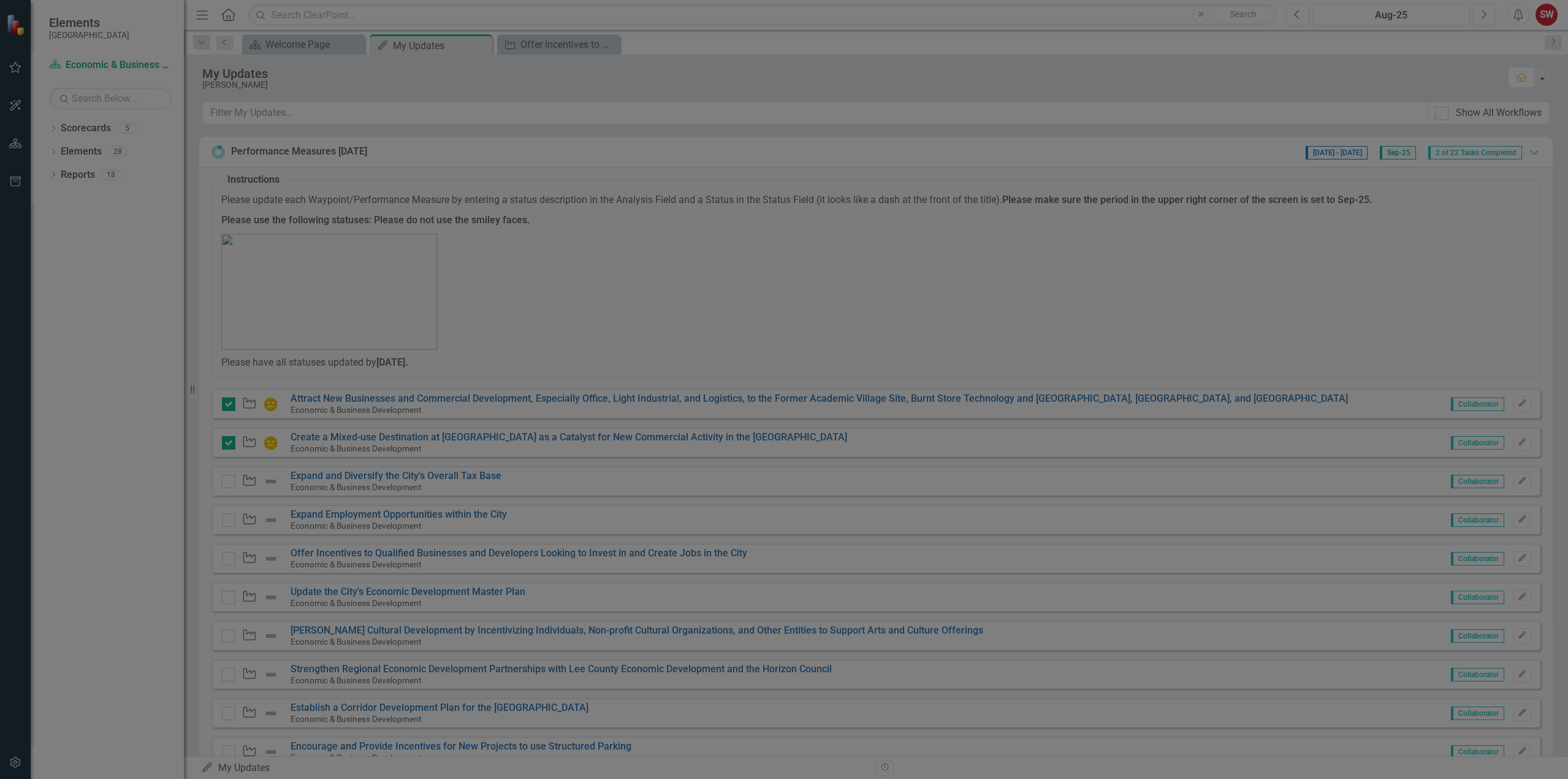
checkbox input "true"
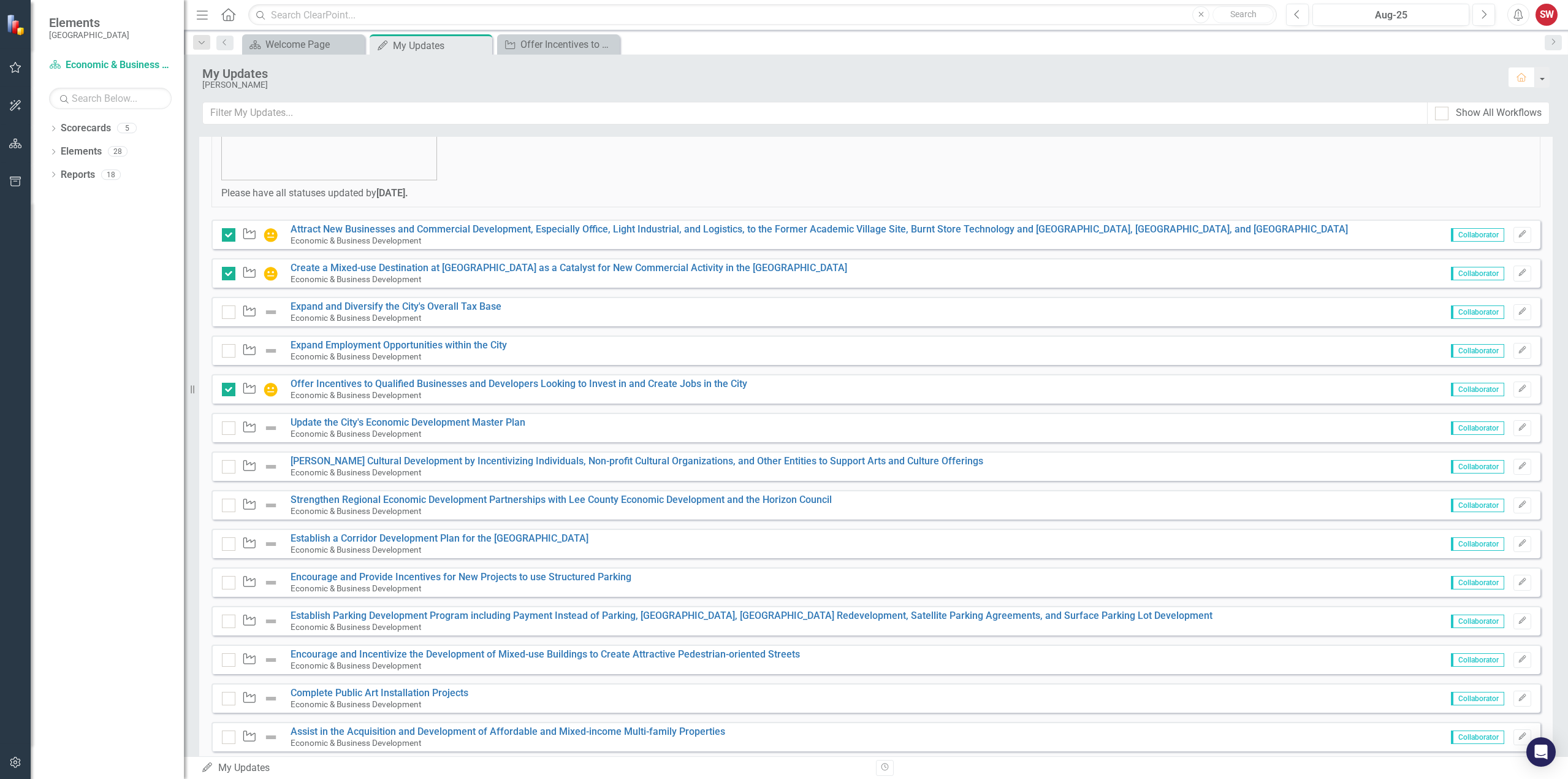
scroll to position [123, 0]
